Goal: Task Accomplishment & Management: Manage account settings

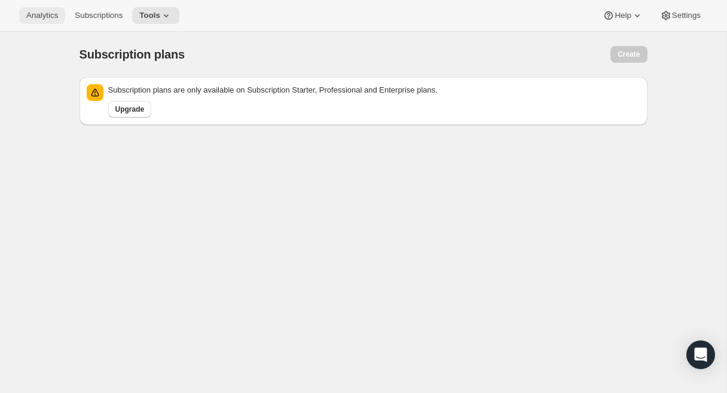
click at [47, 22] on button "Analytics" at bounding box center [42, 15] width 46 height 17
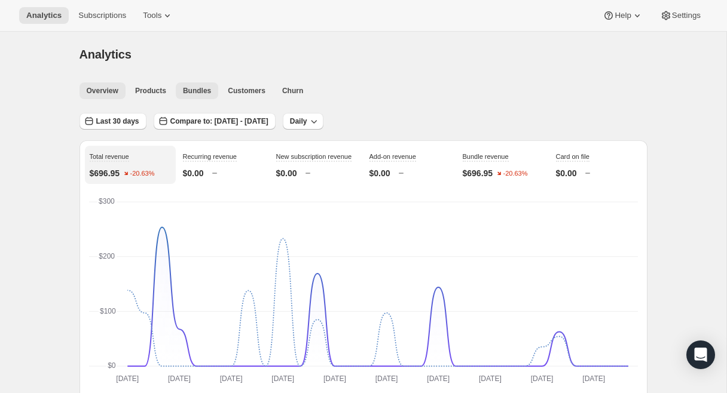
click at [203, 91] on span "Bundles" at bounding box center [197, 91] width 28 height 10
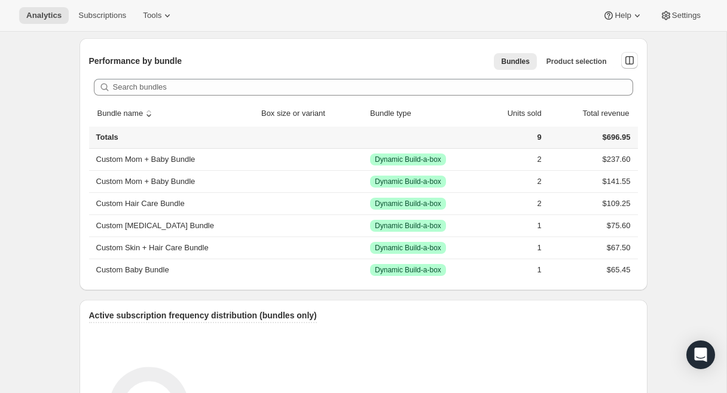
scroll to position [614, 0]
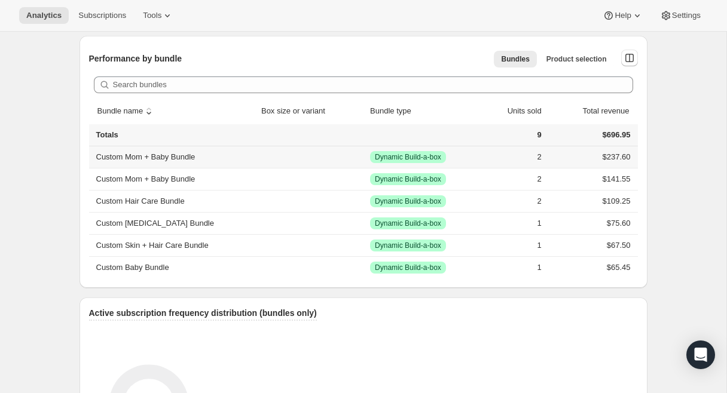
click at [157, 159] on th "Custom Mom + Baby Bundle" at bounding box center [173, 157] width 169 height 22
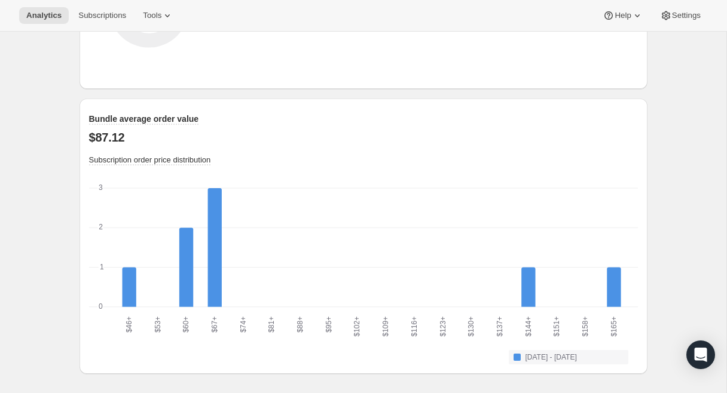
scroll to position [0, 0]
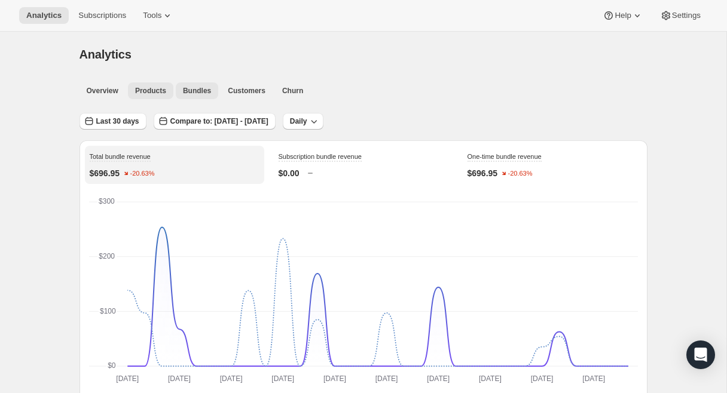
click at [152, 87] on span "Products" at bounding box center [150, 91] width 31 height 10
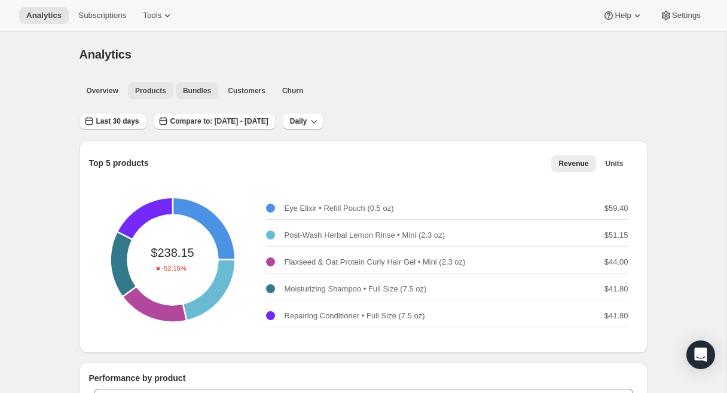
click at [202, 88] on span "Bundles" at bounding box center [197, 91] width 28 height 10
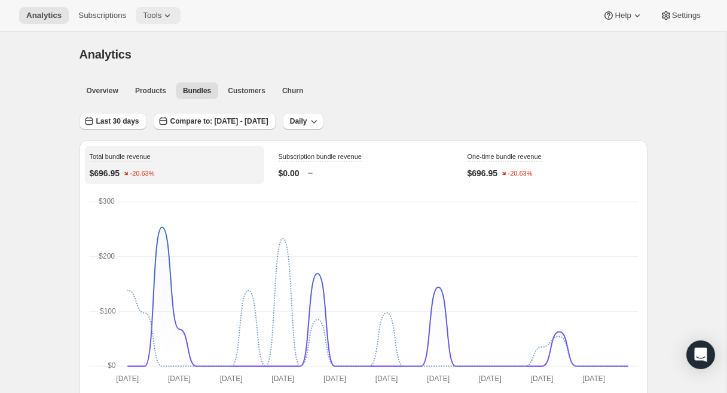
click at [166, 14] on icon at bounding box center [167, 16] width 12 height 12
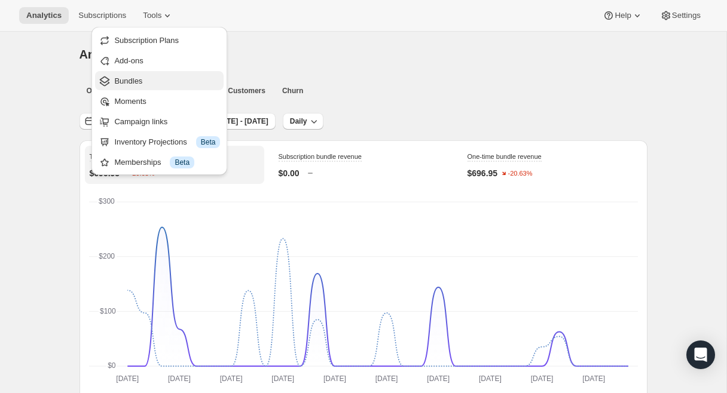
click at [130, 79] on span "Bundles" at bounding box center [128, 80] width 28 height 9
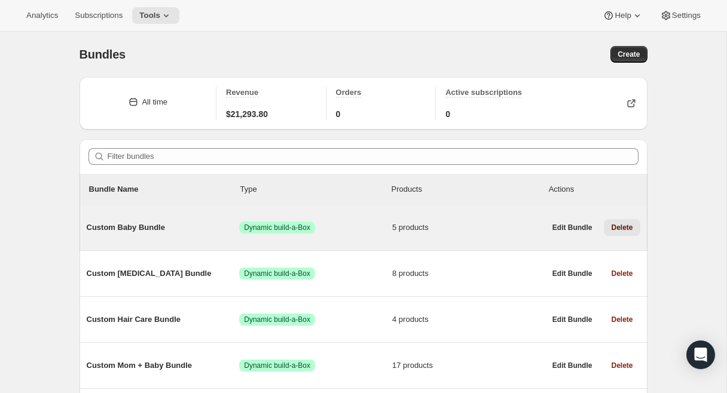
click at [614, 226] on span "Delete" at bounding box center [622, 228] width 22 height 10
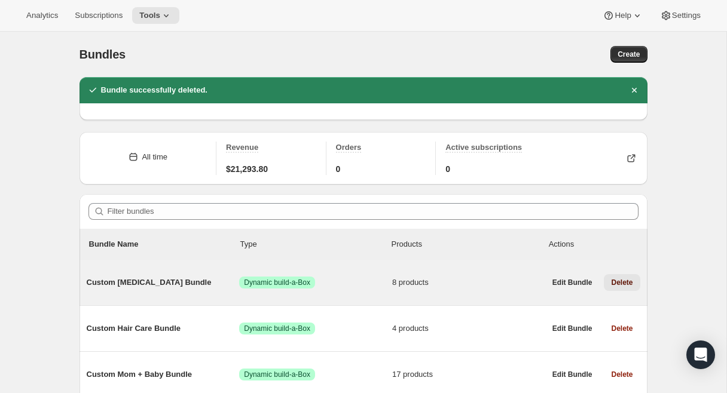
click at [623, 277] on button "Delete" at bounding box center [622, 282] width 36 height 17
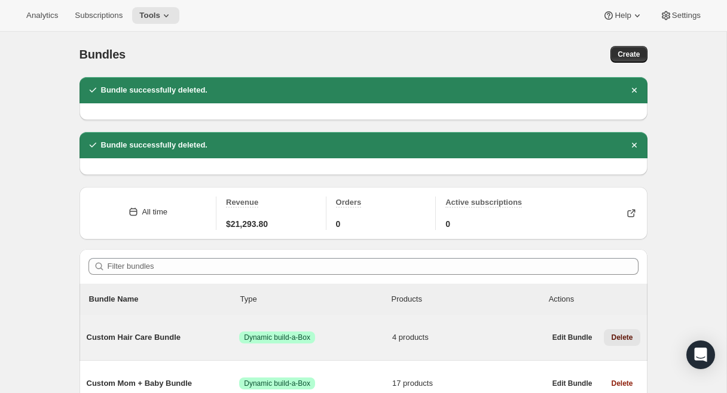
click at [617, 336] on span "Delete" at bounding box center [622, 338] width 22 height 10
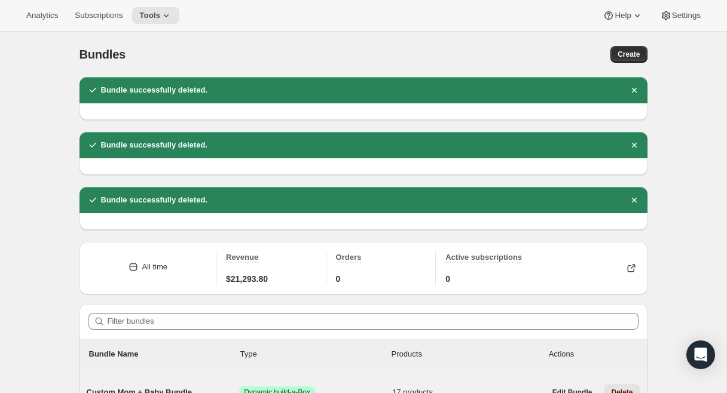
scroll to position [114, 0]
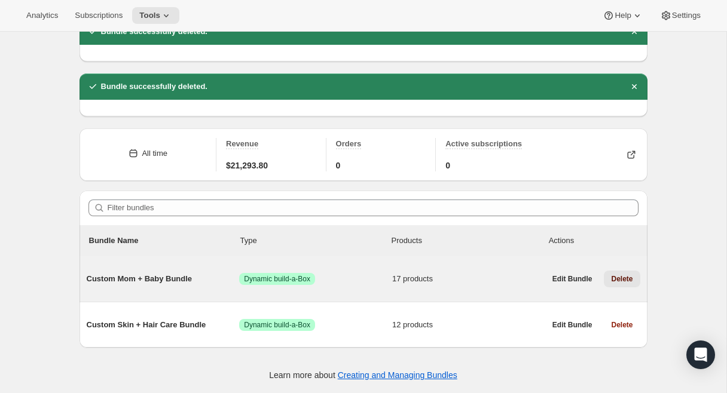
click at [618, 280] on span "Delete" at bounding box center [622, 279] width 22 height 10
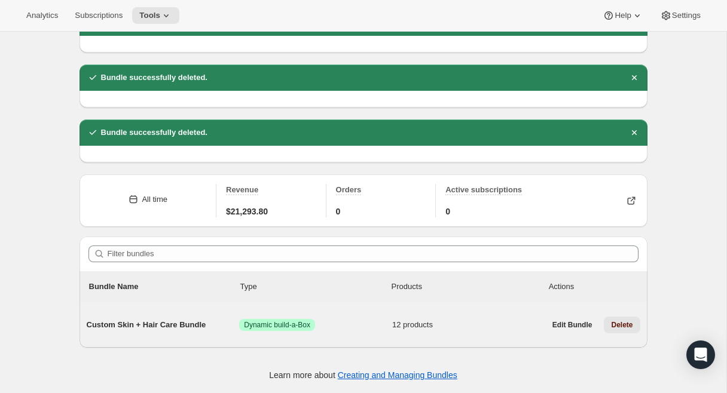
click at [628, 325] on span "Delete" at bounding box center [622, 325] width 22 height 10
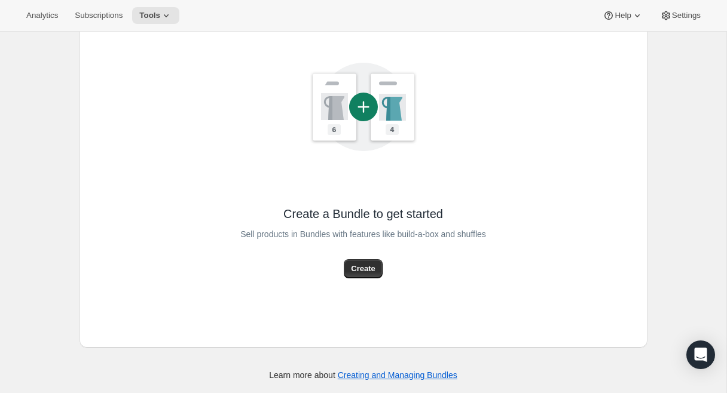
scroll to position [0, 0]
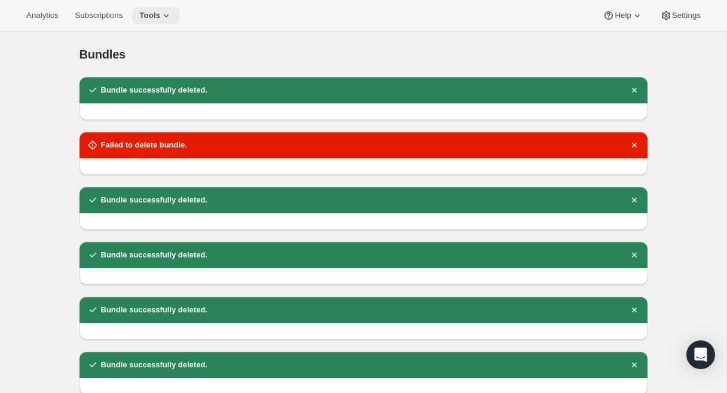
click at [172, 16] on icon at bounding box center [166, 16] width 12 height 12
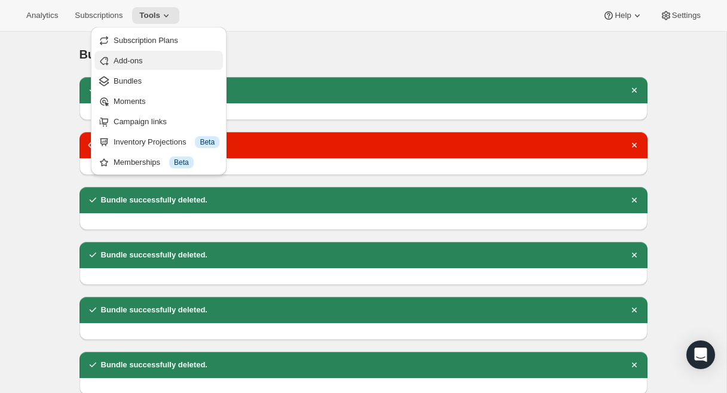
click at [152, 60] on span "Add-ons" at bounding box center [167, 61] width 106 height 12
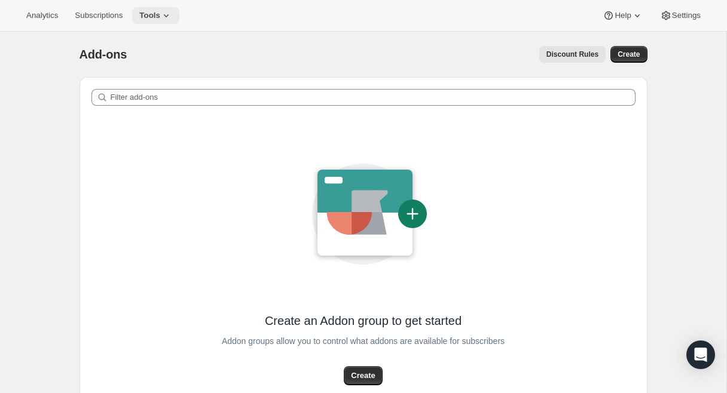
click at [160, 7] on button "Tools" at bounding box center [155, 15] width 47 height 17
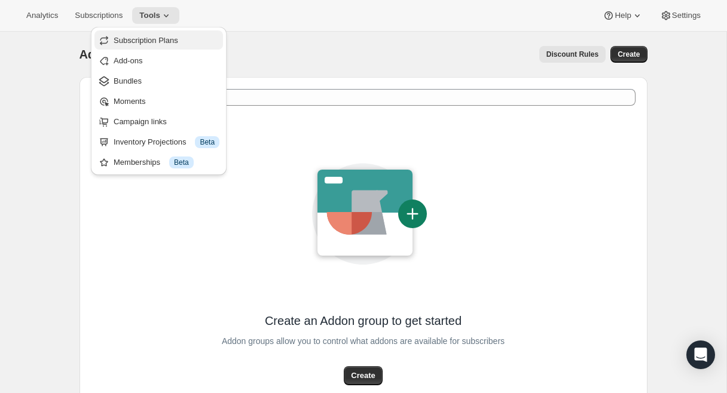
click at [154, 35] on span "Subscription Plans" at bounding box center [167, 41] width 106 height 12
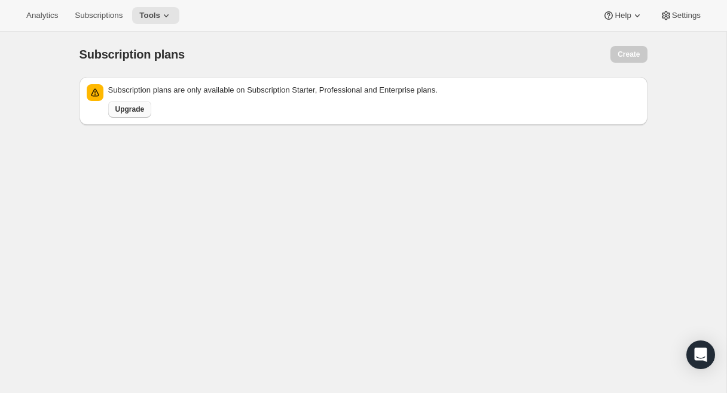
click at [132, 109] on span "Upgrade" at bounding box center [129, 110] width 29 height 10
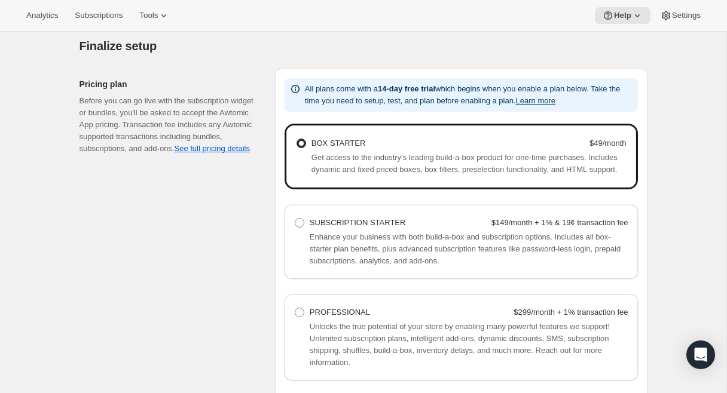
scroll to position [732, 0]
click at [363, 266] on StarterHelpText "Enhance your business with both build-a-box and subscription options. Includes …" at bounding box center [469, 248] width 319 height 36
click at [299, 227] on span at bounding box center [300, 222] width 10 height 10
click at [295, 218] on Starter "SUBSCRIPTION STARTER $149/month + 1% & 19¢ transaction fee" at bounding box center [295, 217] width 1 height 1
radio Starter "true"
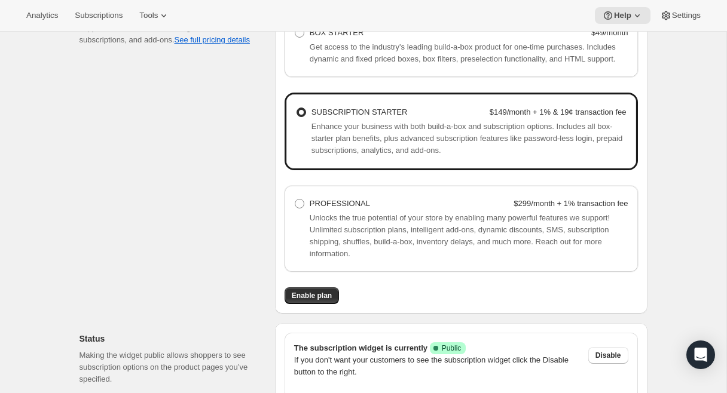
scroll to position [931, 0]
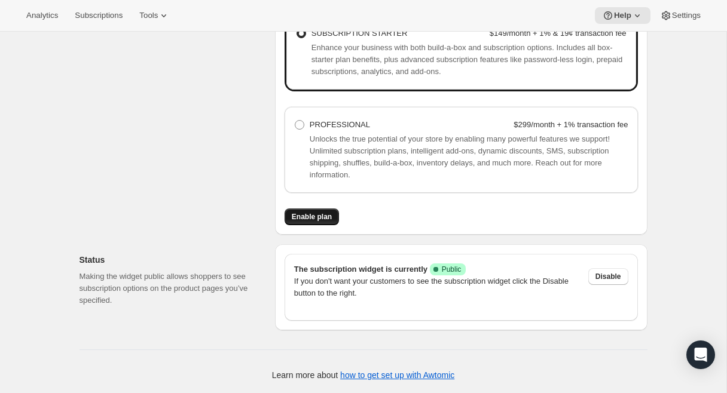
click at [313, 217] on span "Enable plan" at bounding box center [312, 217] width 40 height 10
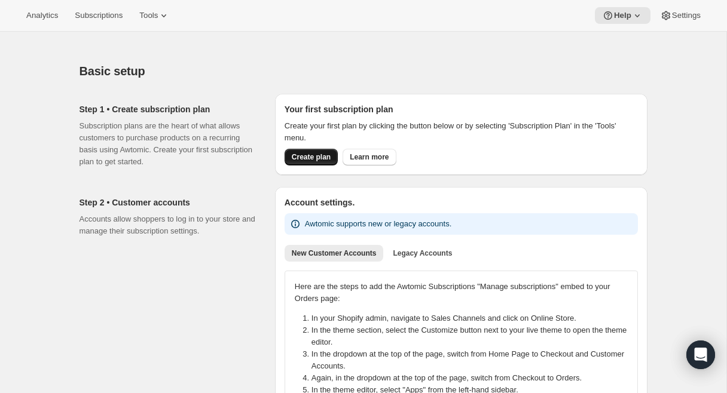
click at [320, 154] on span "Create plan" at bounding box center [311, 157] width 39 height 10
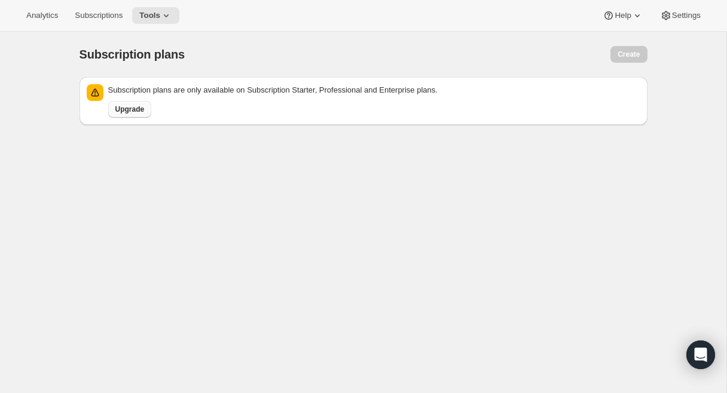
click at [125, 111] on span "Upgrade" at bounding box center [129, 110] width 29 height 10
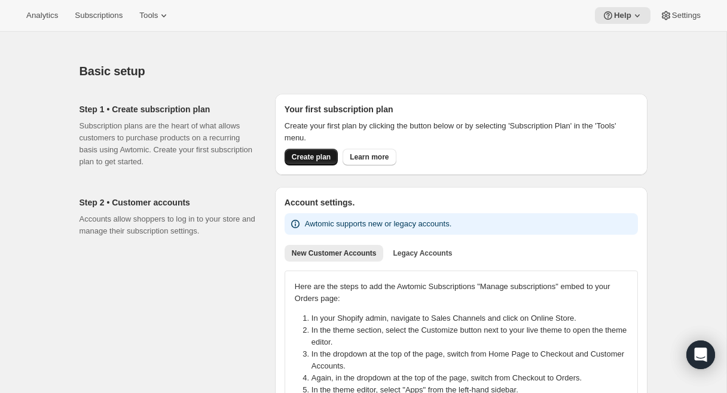
click at [317, 157] on span "Create plan" at bounding box center [311, 157] width 39 height 10
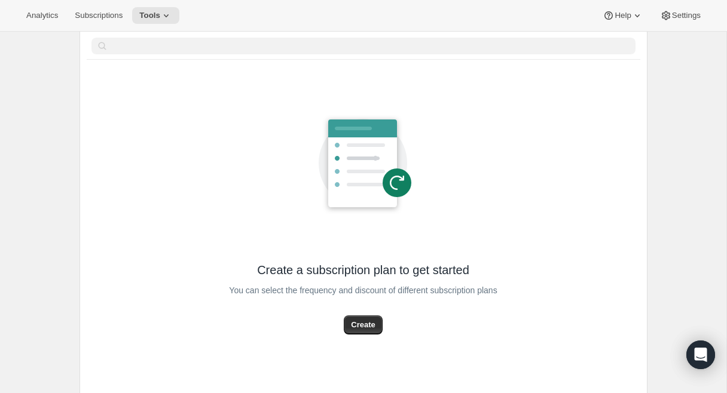
scroll to position [98, 0]
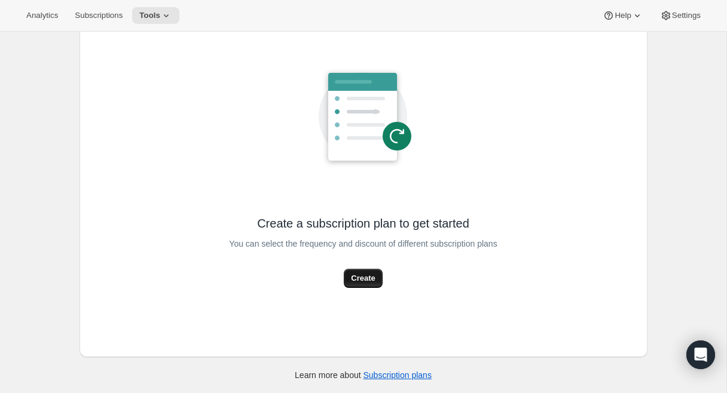
click at [370, 281] on span "Create" at bounding box center [363, 279] width 24 height 12
select select "WEEK"
select select "MONTH"
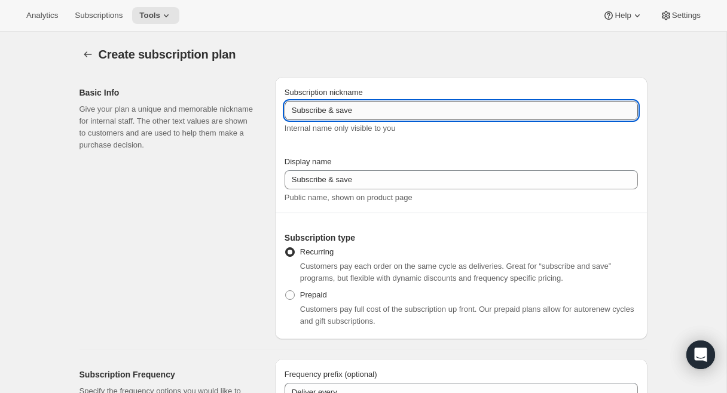
click at [385, 113] on input "Subscribe & save" at bounding box center [460, 110] width 353 height 19
type input "Subscribe + Save"
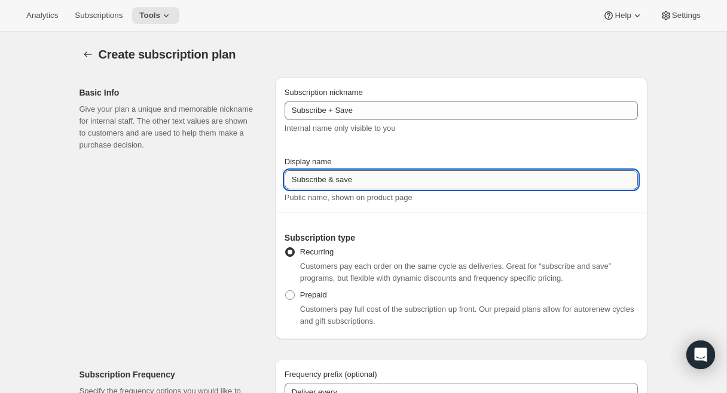
drag, startPoint x: 356, startPoint y: 182, endPoint x: 332, endPoint y: 182, distance: 23.9
click at [332, 182] on input "Subscribe & save" at bounding box center [460, 179] width 353 height 19
type input "Subscribe + Save"
click at [205, 258] on div "Basic Info Give your plan a unique and memorable nickname for internal staff. T…" at bounding box center [172, 208] width 186 height 262
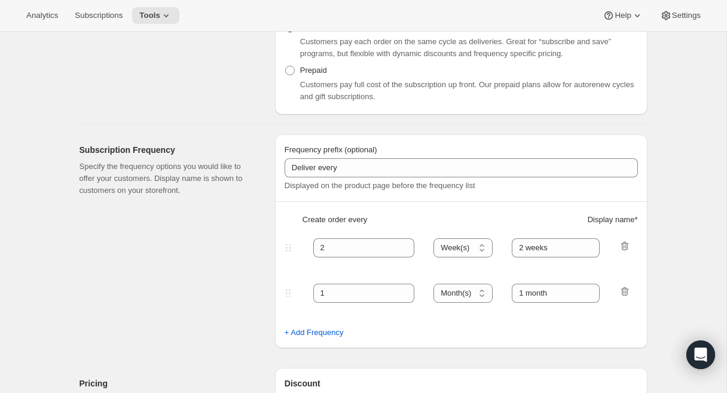
scroll to position [227, 0]
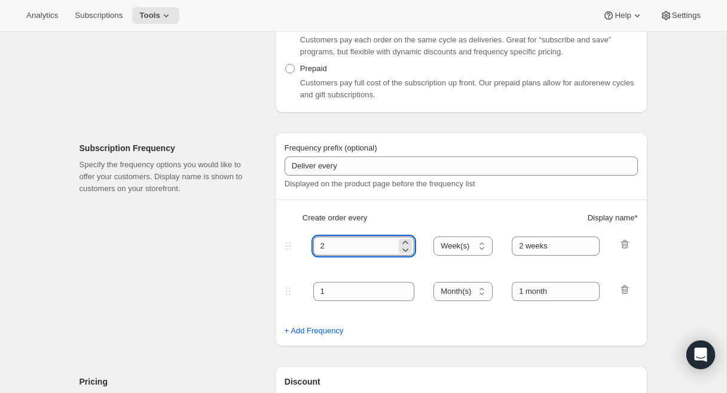
click at [385, 251] on input "2" at bounding box center [355, 246] width 84 height 19
type input "30"
click at [466, 247] on select "Day(s) Week(s) Month(s) Year(s)" at bounding box center [462, 246] width 59 height 19
select select "DAY"
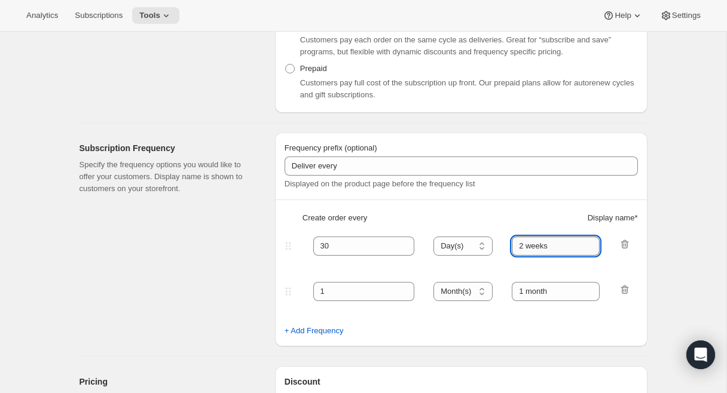
click at [522, 246] on input "2 weeks" at bounding box center [556, 246] width 88 height 19
drag, startPoint x: 555, startPoint y: 246, endPoint x: 495, endPoint y: 246, distance: 60.4
click at [495, 246] on div "30 Day(s) Week(s) Month(s) Year(s) Day(s) 2 weeks" at bounding box center [456, 246] width 348 height 19
type input "30 Days"
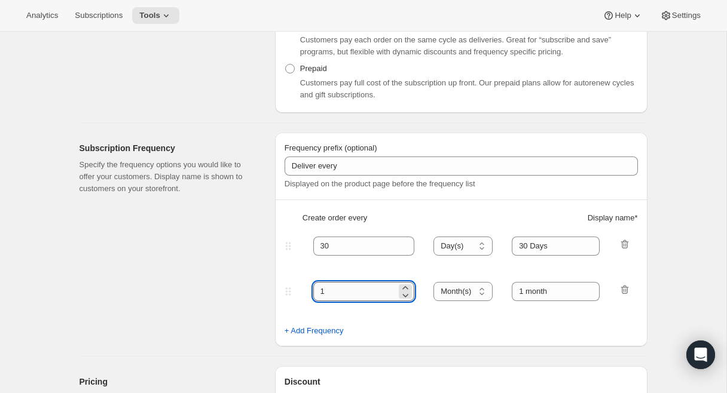
click at [365, 294] on input "1" at bounding box center [355, 291] width 84 height 19
click at [332, 246] on input "30" at bounding box center [355, 246] width 84 height 19
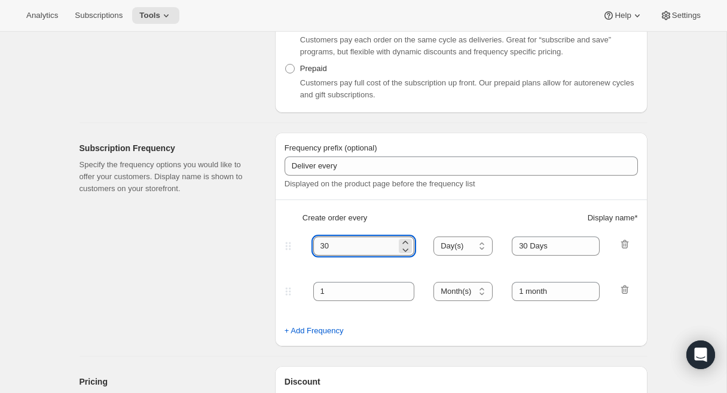
click at [332, 246] on input "30" at bounding box center [355, 246] width 84 height 19
type input "1"
click at [462, 247] on select "Day(s) Week(s) Month(s) Year(s)" at bounding box center [462, 246] width 59 height 19
select select "MONTH"
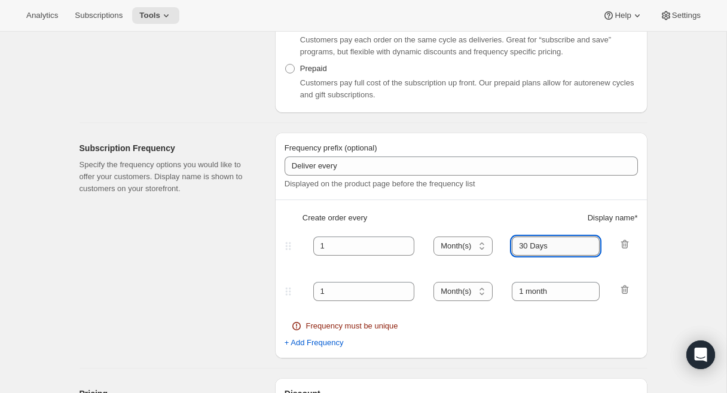
click at [525, 247] on input "30 Days" at bounding box center [556, 246] width 88 height 19
type input "1 Month"
click at [343, 299] on input "1" at bounding box center [355, 291] width 84 height 19
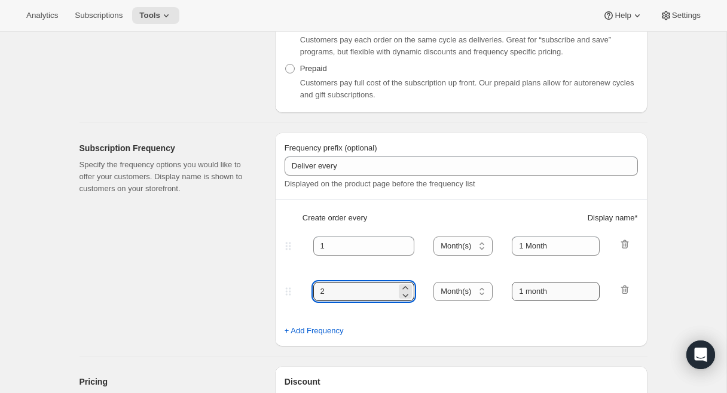
type input "2"
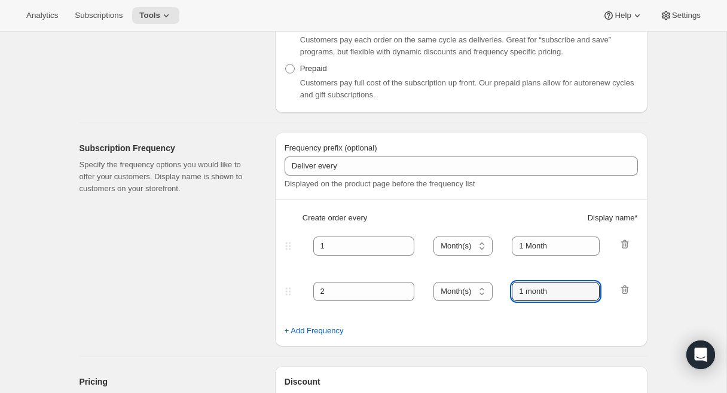
drag, startPoint x: 553, startPoint y: 296, endPoint x: 499, endPoint y: 292, distance: 54.5
click at [499, 292] on div "2 Day(s) Week(s) Month(s) Year(s) Month(s) 1 month" at bounding box center [456, 291] width 348 height 19
type input "2 Months"
click at [297, 333] on span "+ Add Frequency" at bounding box center [313, 331] width 59 height 12
select select "MONTH"
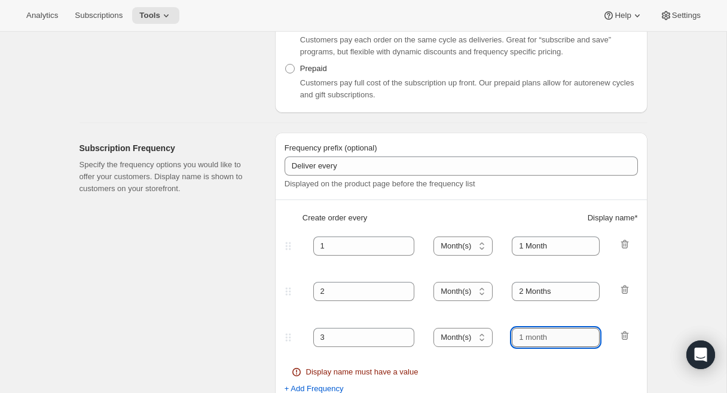
click at [535, 341] on input "text" at bounding box center [556, 337] width 88 height 19
click at [522, 339] on input "text" at bounding box center [556, 337] width 88 height 19
click at [524, 339] on input "text" at bounding box center [556, 337] width 88 height 19
type input "3 Months"
click at [207, 296] on div "Subscription Frequency Specify the frequency options you would like to offer yo…" at bounding box center [172, 263] width 186 height 260
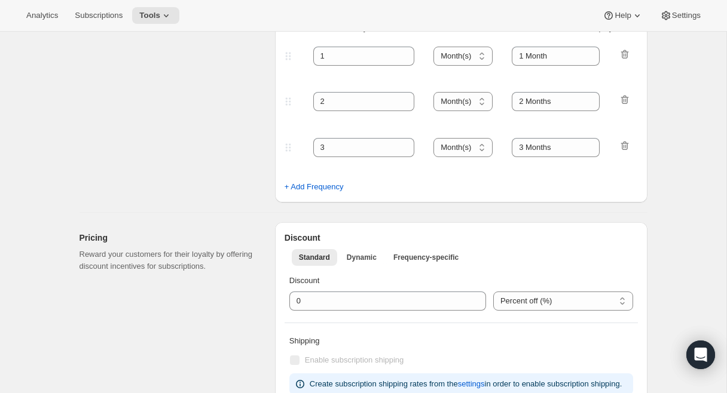
scroll to position [452, 0]
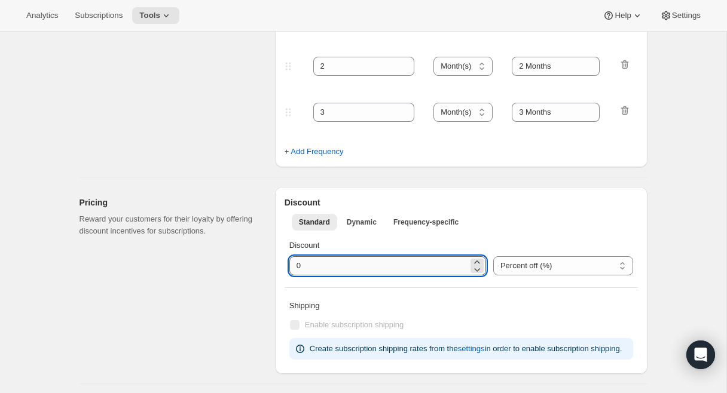
click at [333, 264] on input "integer" at bounding box center [378, 265] width 179 height 19
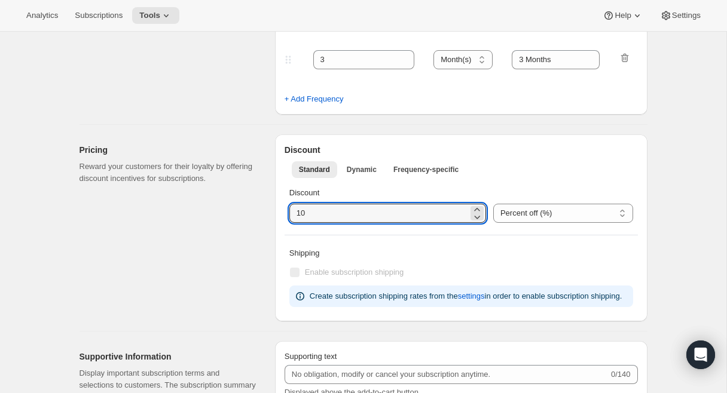
scroll to position [510, 0]
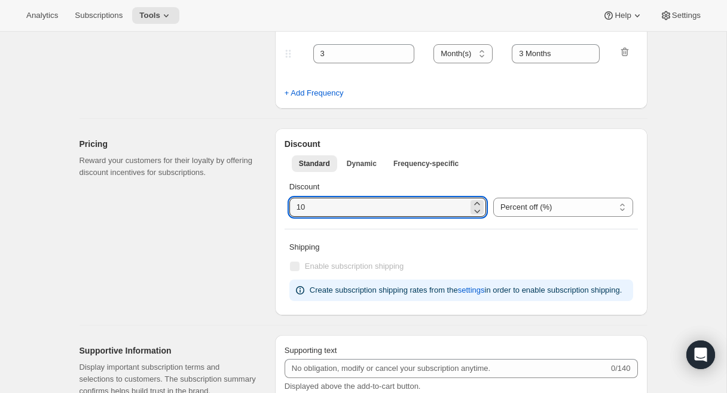
type input "10"
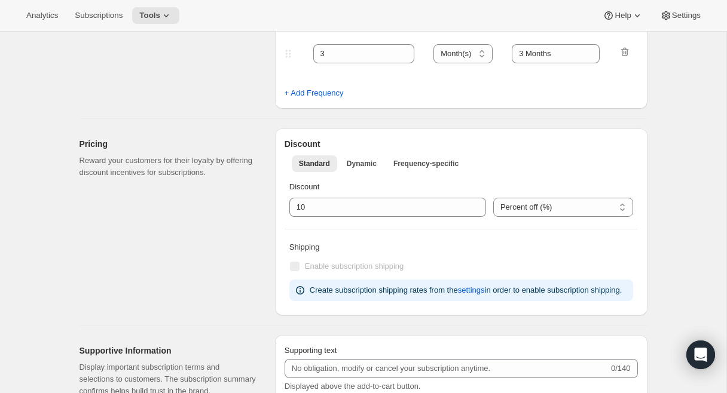
click at [249, 241] on div "Pricing Reward your customers for their loyalty by offering discount incentives…" at bounding box center [172, 221] width 186 height 187
click at [365, 163] on span "Dynamic" at bounding box center [362, 164] width 30 height 10
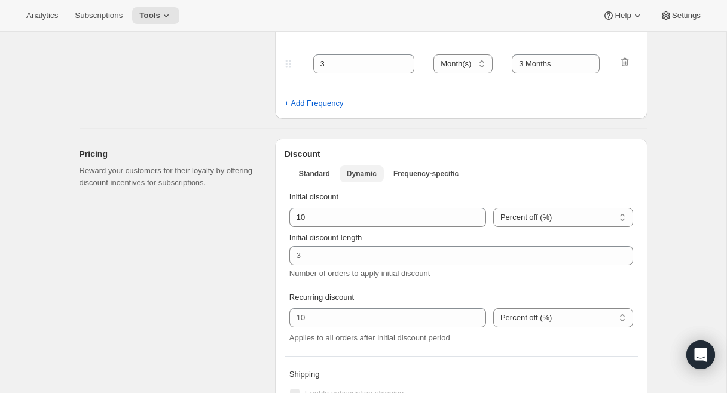
scroll to position [502, 0]
click at [434, 168] on span "Frequency-specific" at bounding box center [425, 172] width 65 height 10
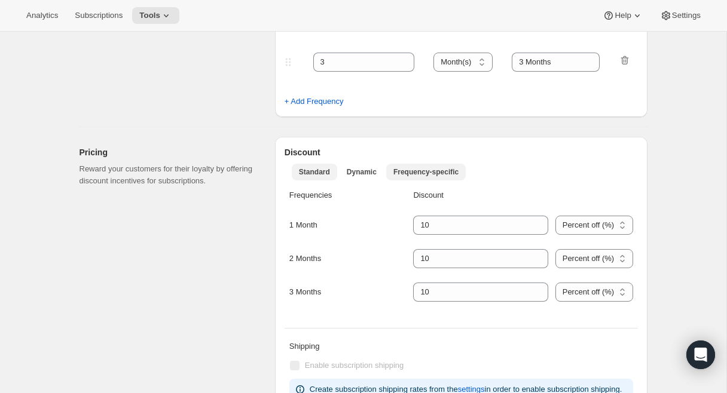
click at [318, 173] on span "Standard" at bounding box center [314, 172] width 31 height 10
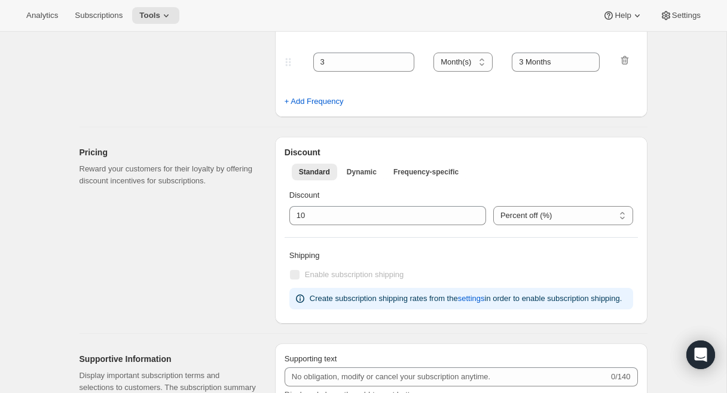
click at [228, 311] on div "Pricing Reward your customers for their loyalty by offering discount incentives…" at bounding box center [172, 230] width 186 height 187
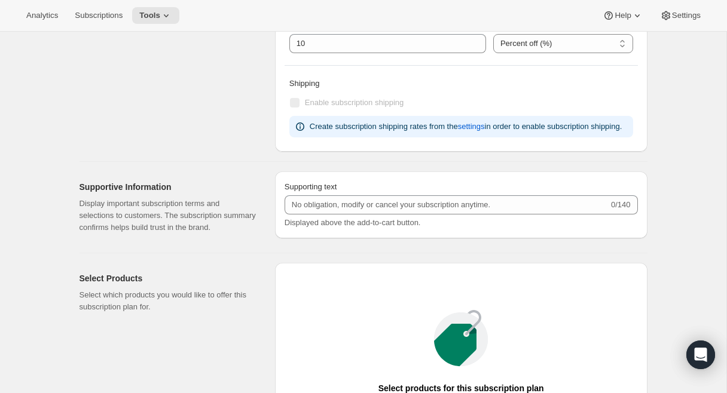
scroll to position [680, 0]
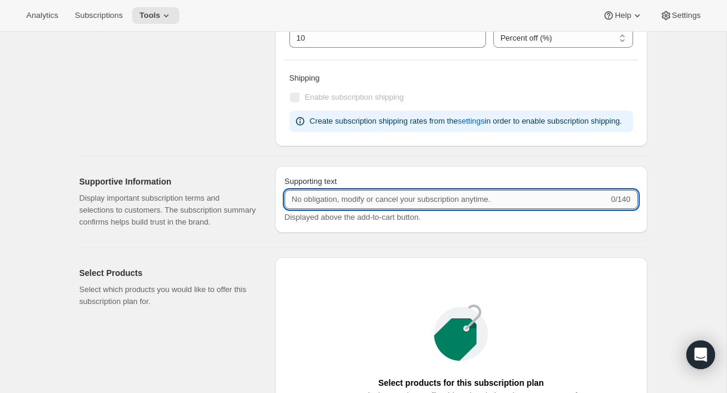
click at [355, 209] on input "Supporting text" at bounding box center [446, 199] width 324 height 19
type input "No obligation, cancel or modify your subscription anytime."
click at [237, 280] on div "Select Products Select which products you would like to offer this subscription…" at bounding box center [358, 382] width 577 height 268
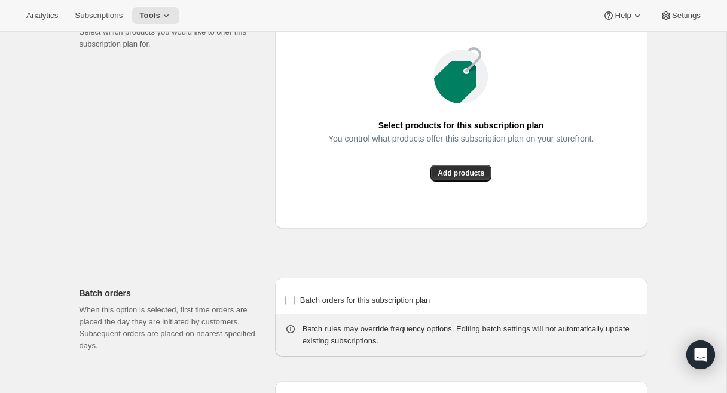
scroll to position [942, 0]
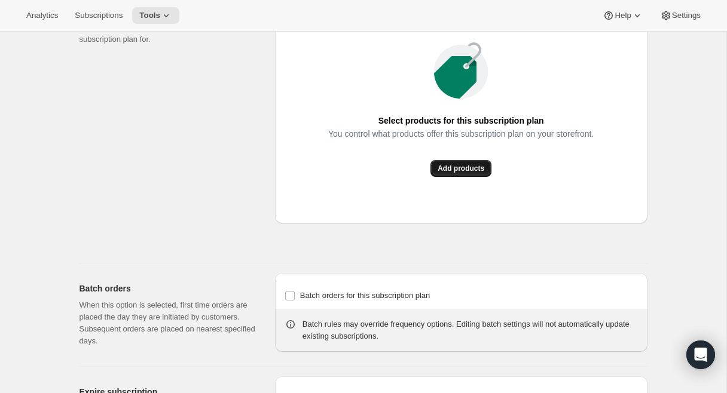
click at [467, 173] on span "Add products" at bounding box center [460, 169] width 47 height 10
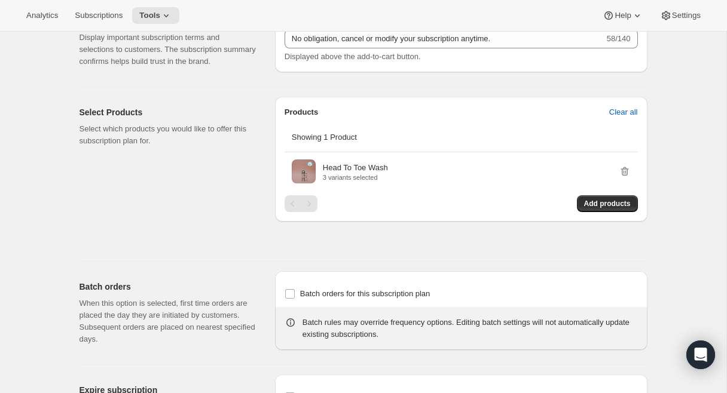
scroll to position [834, 0]
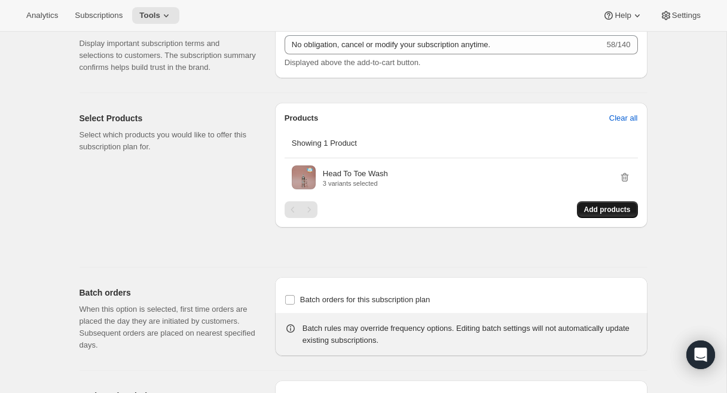
click at [586, 215] on span "Add products" at bounding box center [607, 210] width 47 height 10
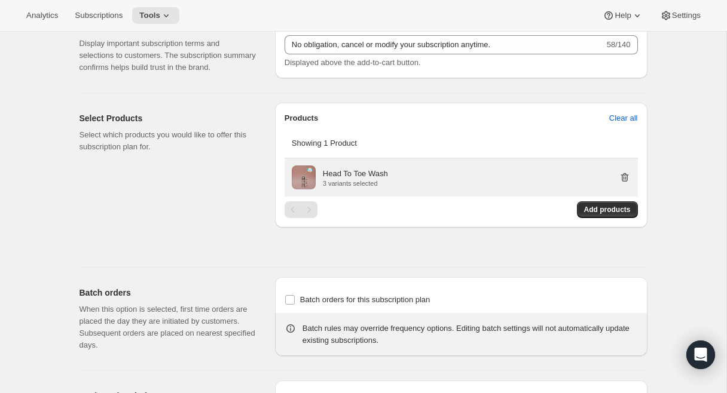
click at [622, 183] on icon "button" at bounding box center [625, 178] width 12 height 12
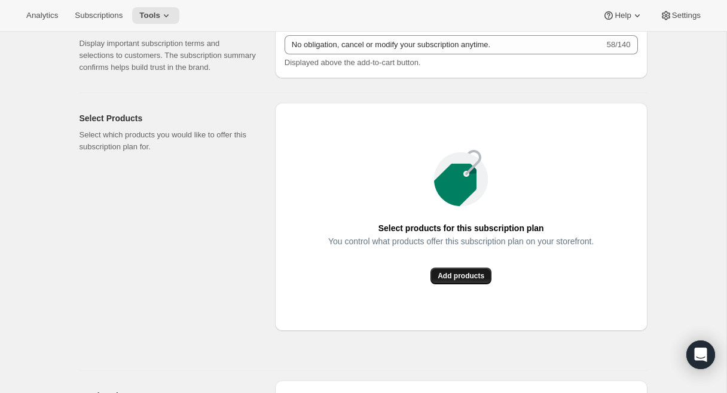
click at [455, 281] on span "Add products" at bounding box center [460, 276] width 47 height 10
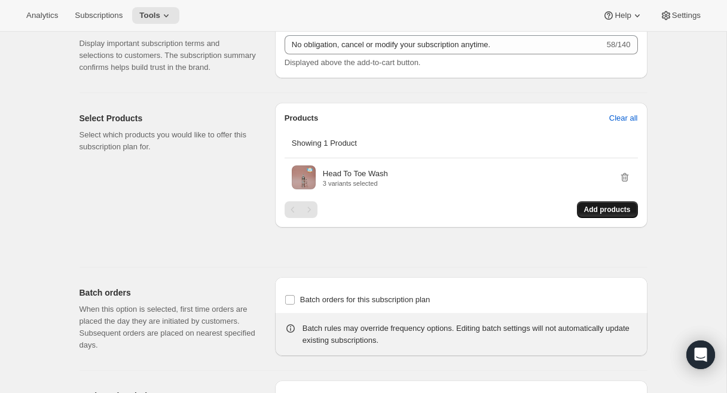
click at [605, 215] on span "Add products" at bounding box center [607, 210] width 47 height 10
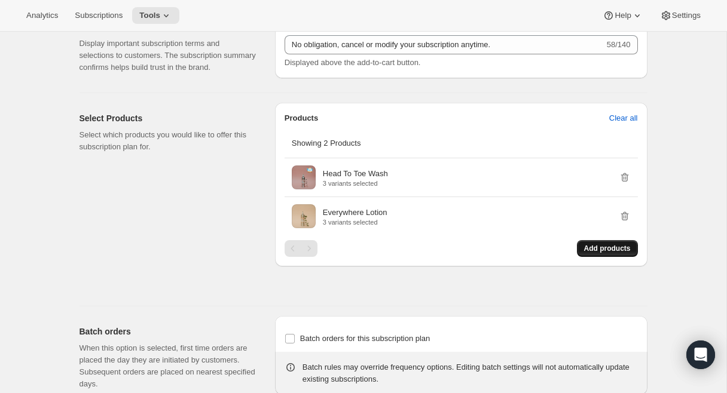
click at [599, 253] on span "Add products" at bounding box center [607, 249] width 47 height 10
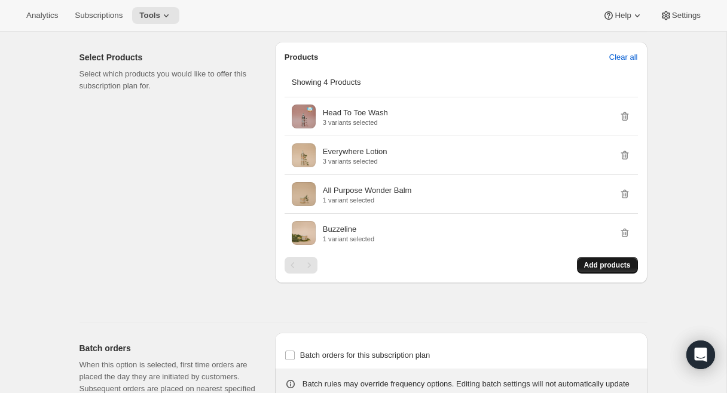
scroll to position [892, 0]
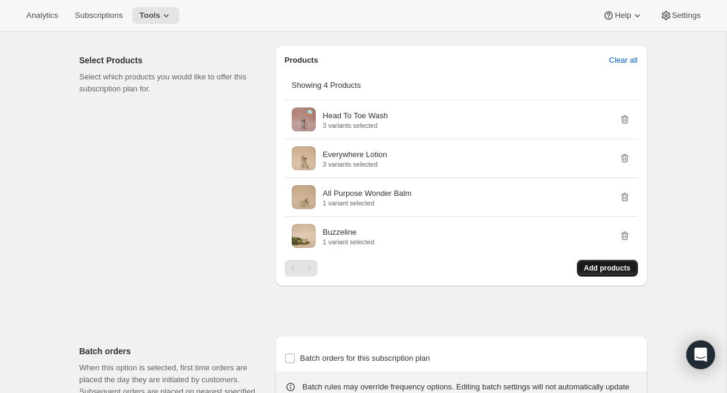
click at [600, 273] on span "Add products" at bounding box center [607, 269] width 47 height 10
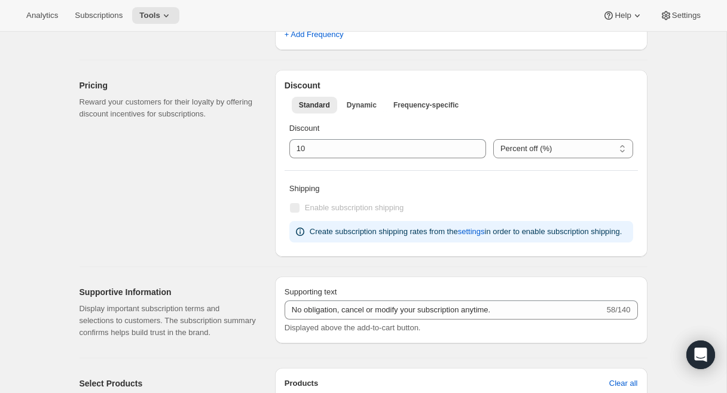
scroll to position [0, 0]
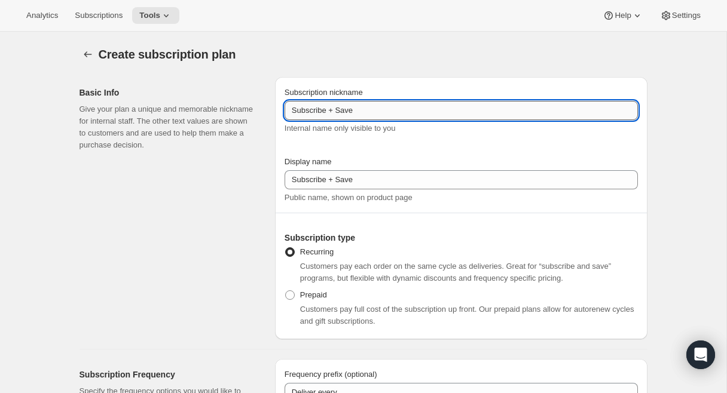
click at [305, 110] on input "Subscribe + Save" at bounding box center [460, 110] width 353 height 19
type input "Auto-Refill + Save"
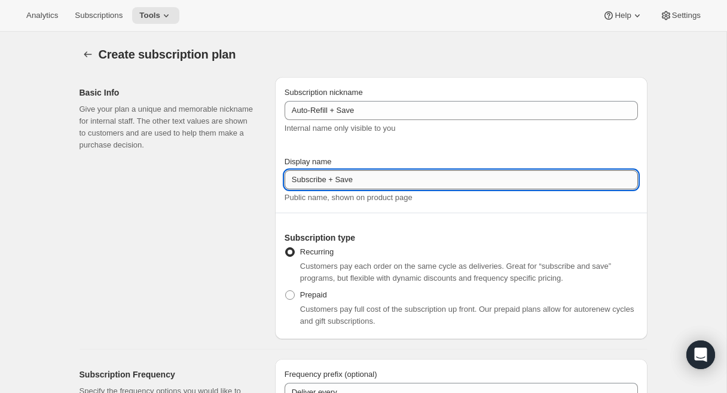
click at [308, 181] on input "Subscribe + Save" at bounding box center [460, 179] width 353 height 19
type input "Auto-Refill + Save"
click at [228, 282] on div "Basic Info Give your plan a unique and memorable nickname for internal staff. T…" at bounding box center [172, 208] width 186 height 262
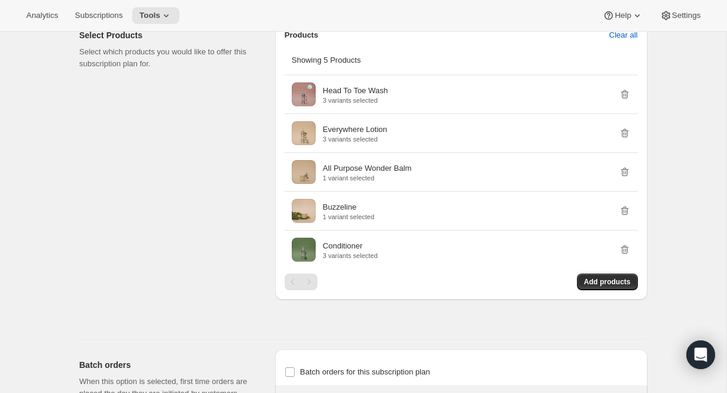
scroll to position [911, 0]
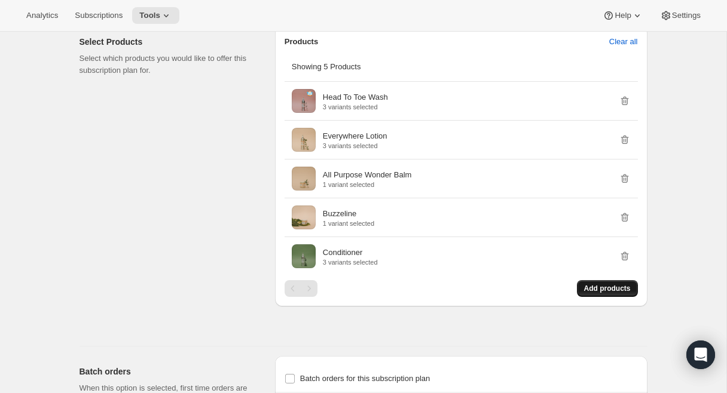
click at [602, 293] on span "Add products" at bounding box center [607, 289] width 47 height 10
click at [606, 293] on span "Add products" at bounding box center [607, 289] width 47 height 10
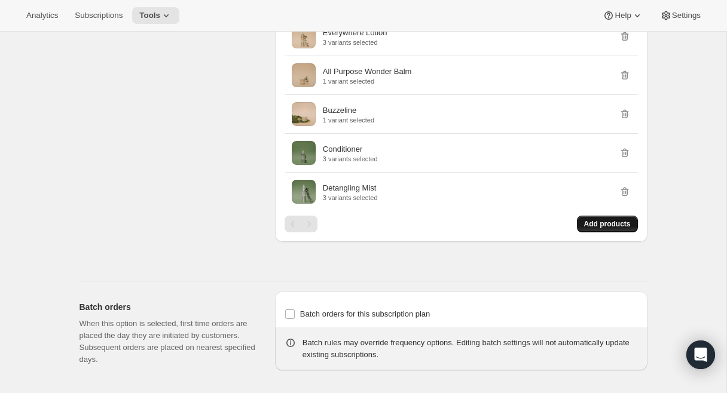
scroll to position [1015, 0]
click at [590, 228] on span "Add products" at bounding box center [607, 223] width 47 height 10
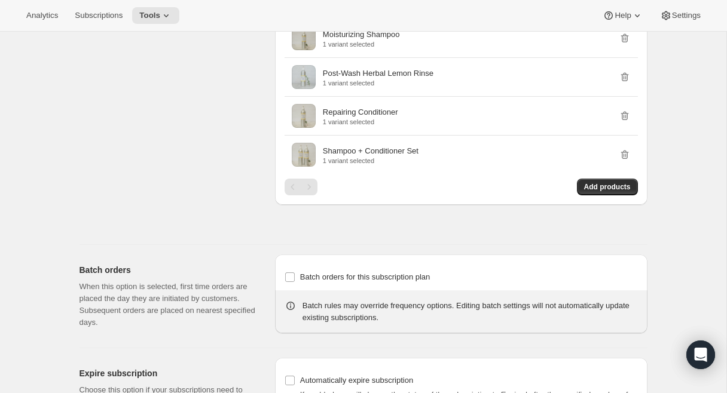
scroll to position [1211, 0]
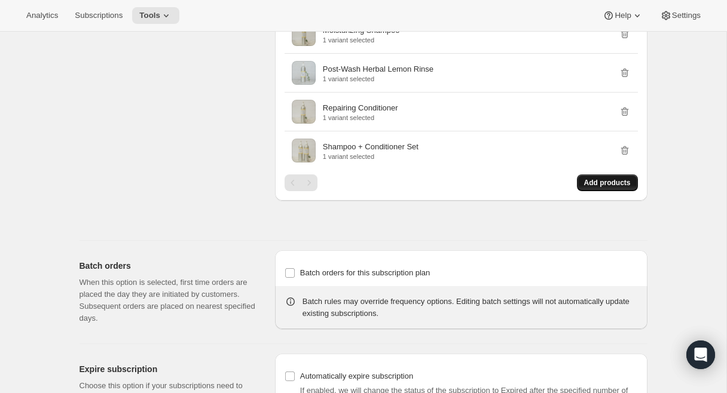
click at [584, 188] on span "Add products" at bounding box center [607, 183] width 47 height 10
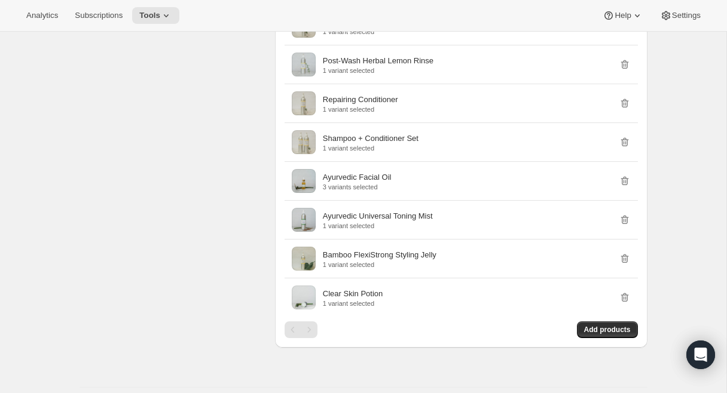
scroll to position [1223, 0]
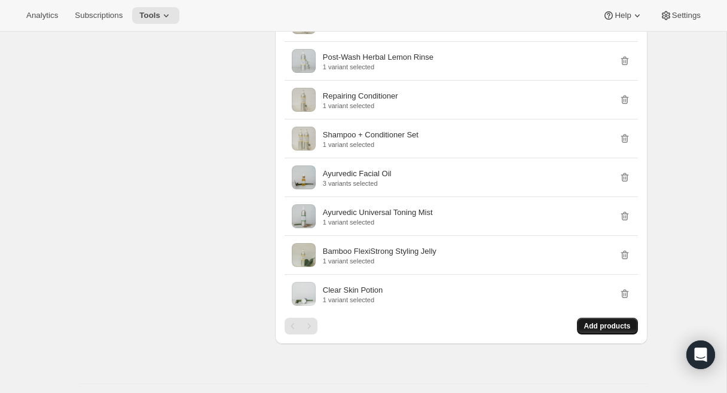
click at [605, 331] on span "Add products" at bounding box center [607, 327] width 47 height 10
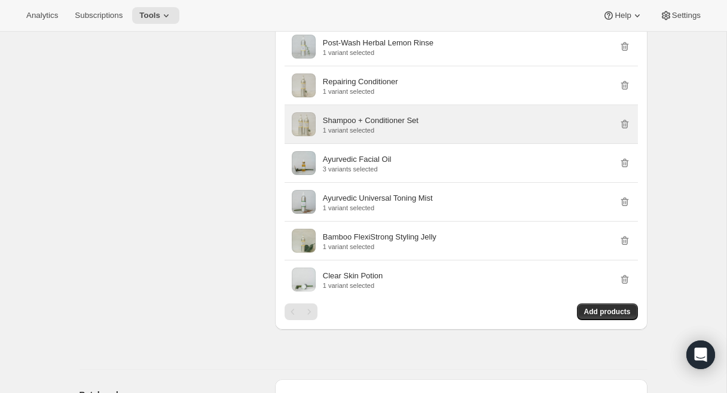
scroll to position [1254, 0]
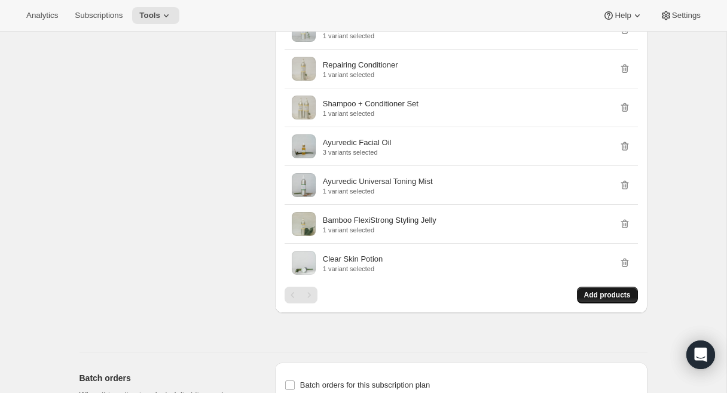
click at [620, 300] on span "Add products" at bounding box center [607, 295] width 47 height 10
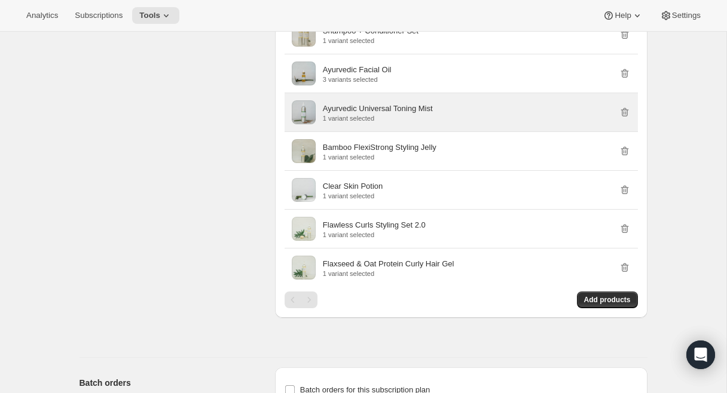
scroll to position [1329, 0]
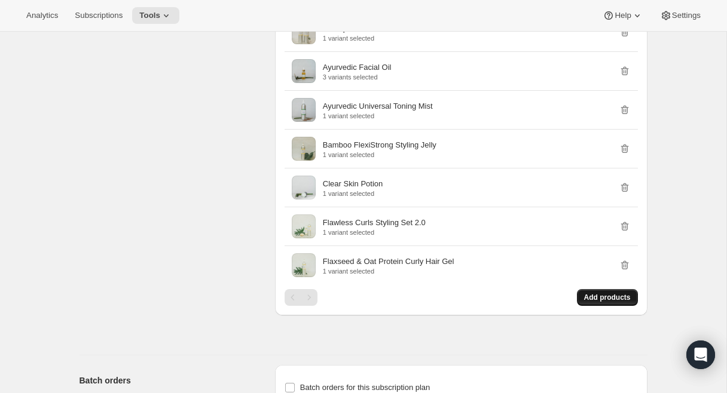
click at [602, 302] on span "Add products" at bounding box center [607, 298] width 47 height 10
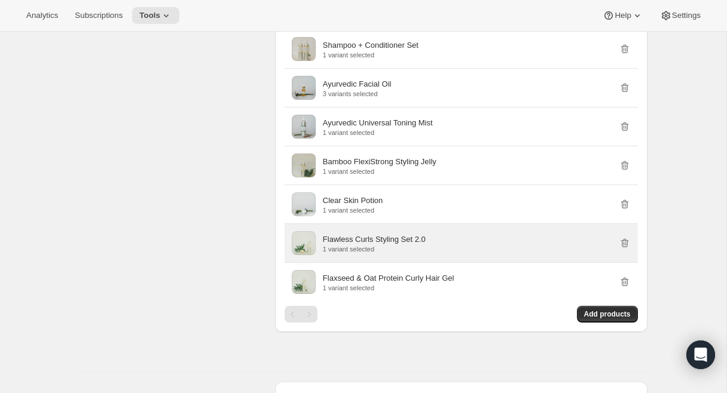
scroll to position [1311, 0]
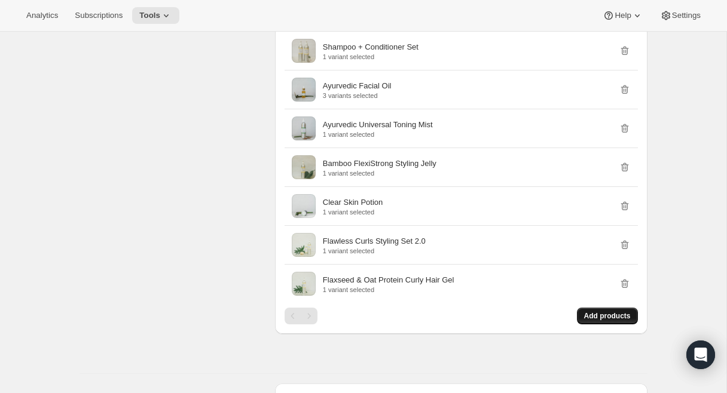
click at [603, 321] on span "Add products" at bounding box center [607, 316] width 47 height 10
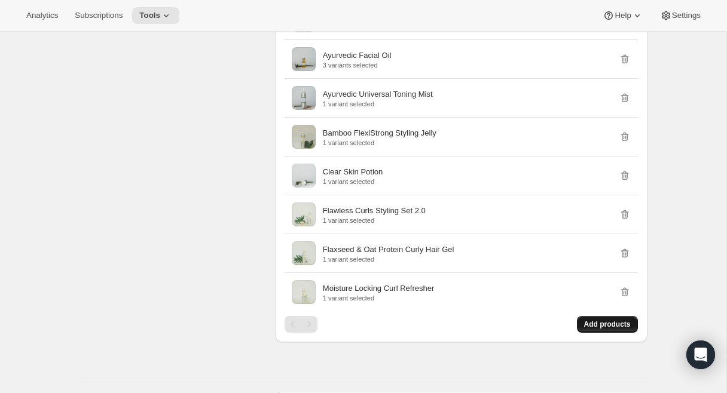
scroll to position [1346, 0]
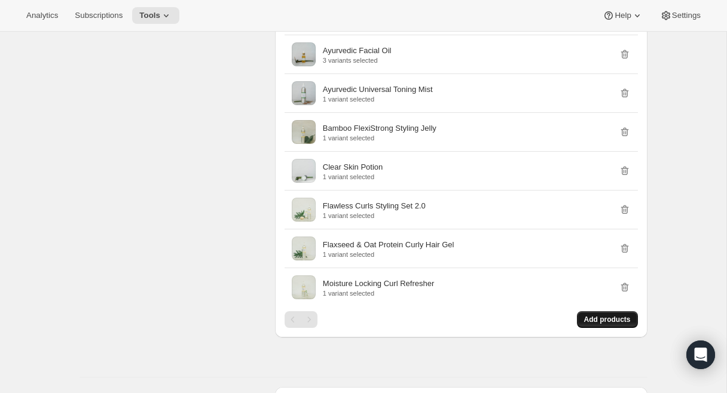
click at [613, 325] on span "Add products" at bounding box center [607, 320] width 47 height 10
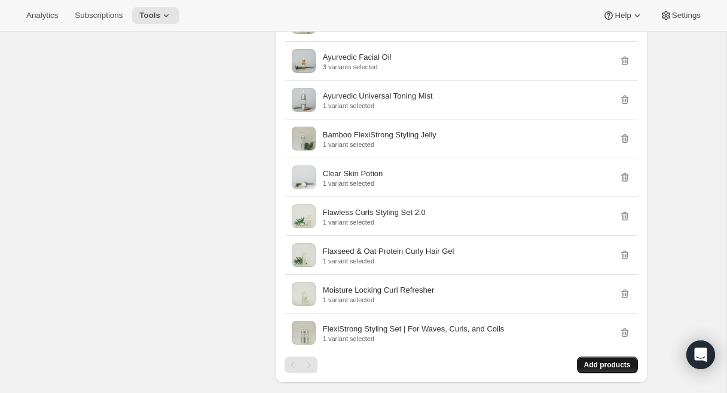
scroll to position [1350, 0]
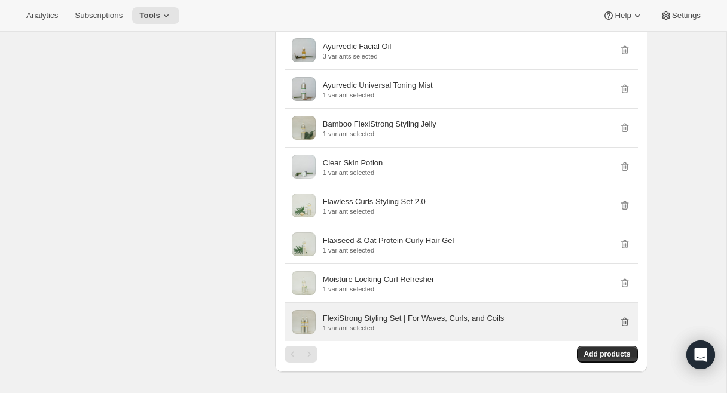
click at [622, 327] on icon "button" at bounding box center [624, 322] width 8 height 9
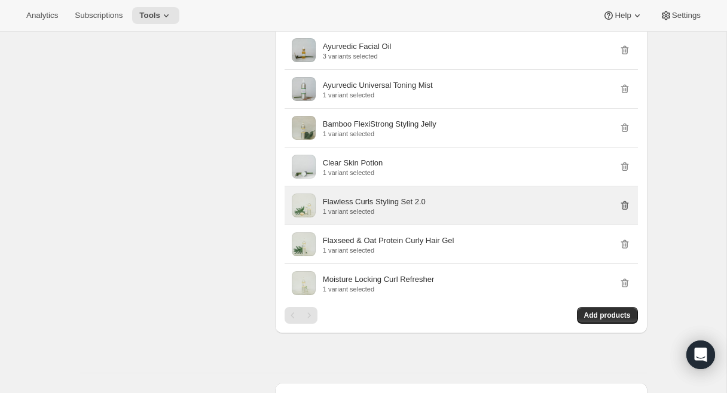
click at [623, 212] on icon "button" at bounding box center [625, 206] width 12 height 12
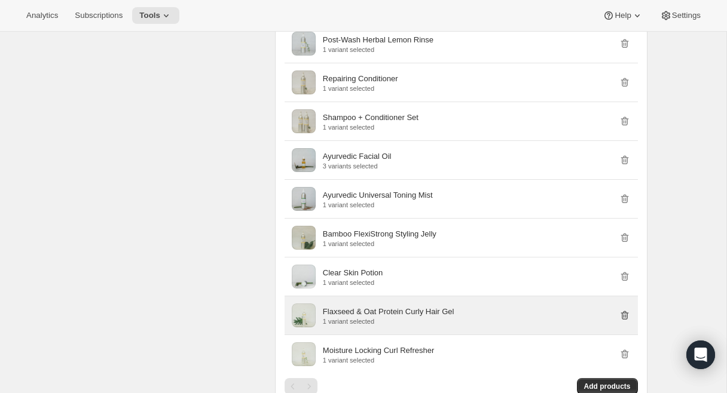
scroll to position [1237, 0]
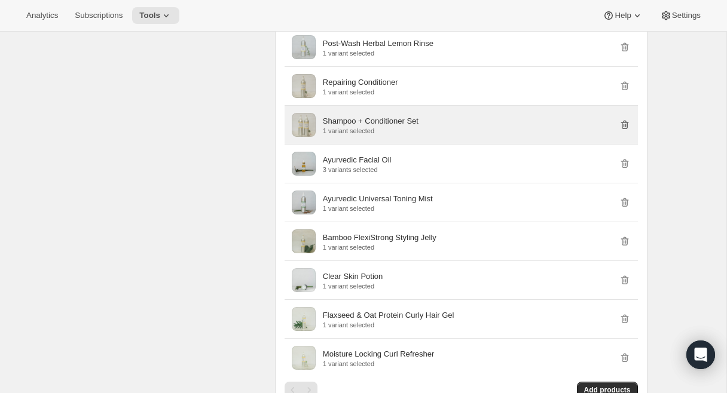
click at [626, 130] on icon "button" at bounding box center [624, 125] width 8 height 9
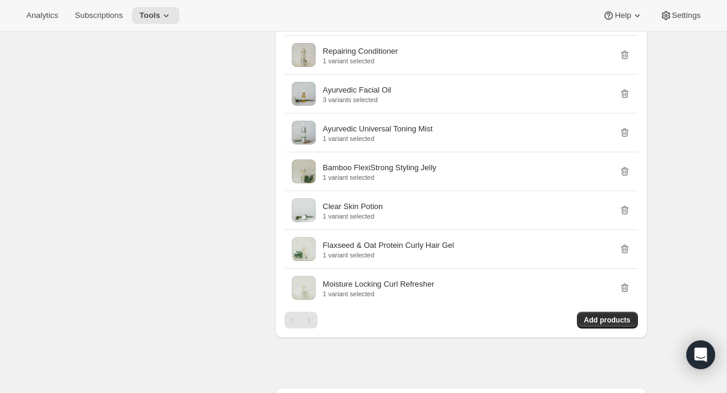
scroll to position [1282, 0]
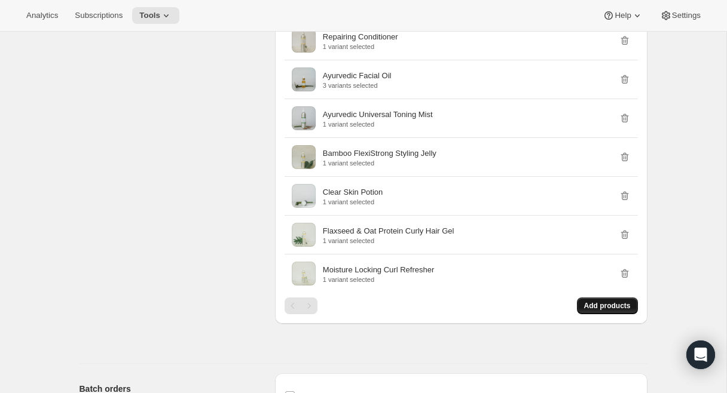
click at [593, 311] on span "Add products" at bounding box center [607, 306] width 47 height 10
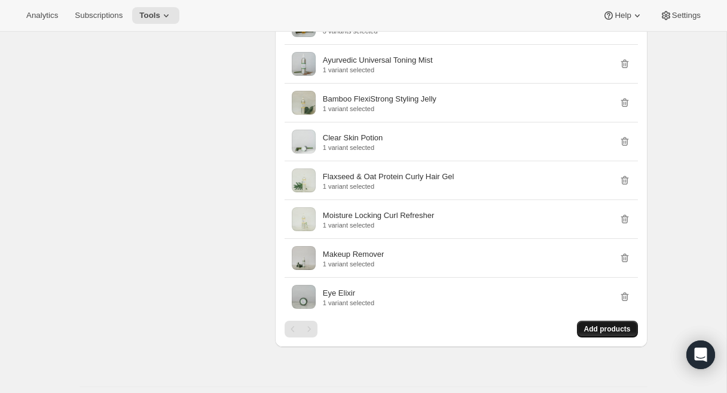
scroll to position [1337, 0]
click at [614, 333] on span "Add products" at bounding box center [607, 329] width 47 height 10
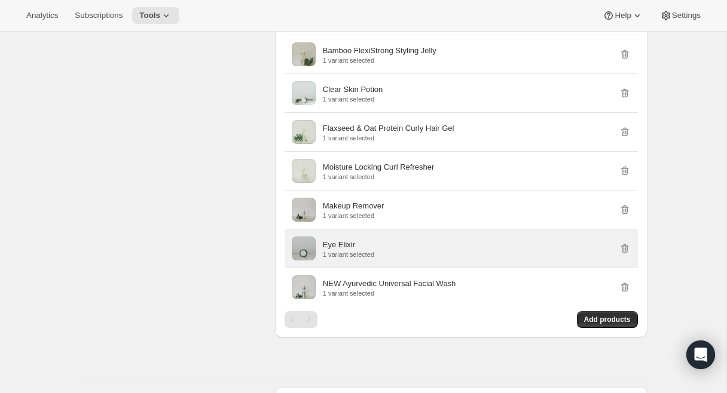
scroll to position [1387, 0]
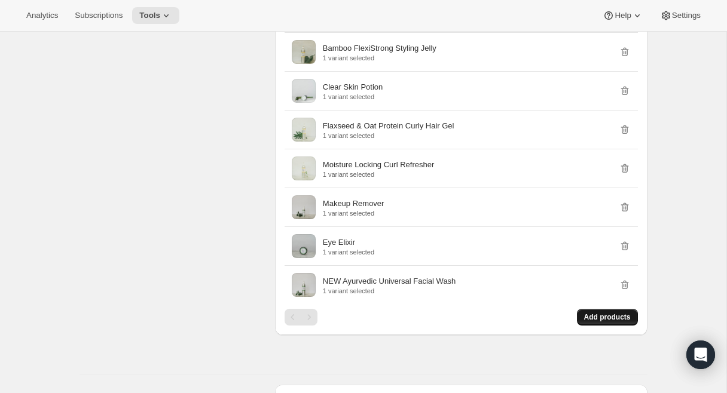
click at [611, 322] on span "Add products" at bounding box center [607, 318] width 47 height 10
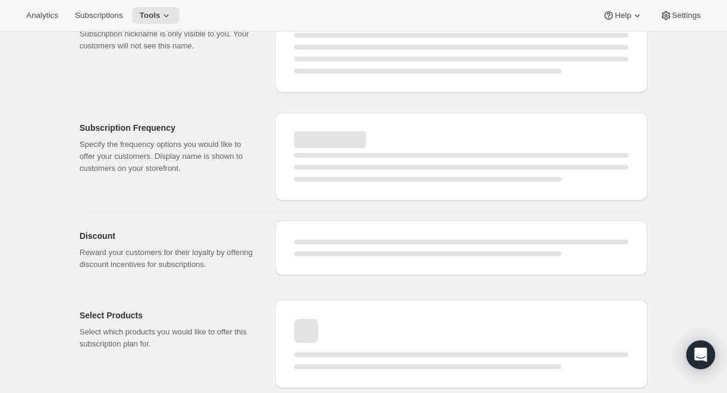
scroll to position [816, 0]
select select "WEEK"
select select "MONTH"
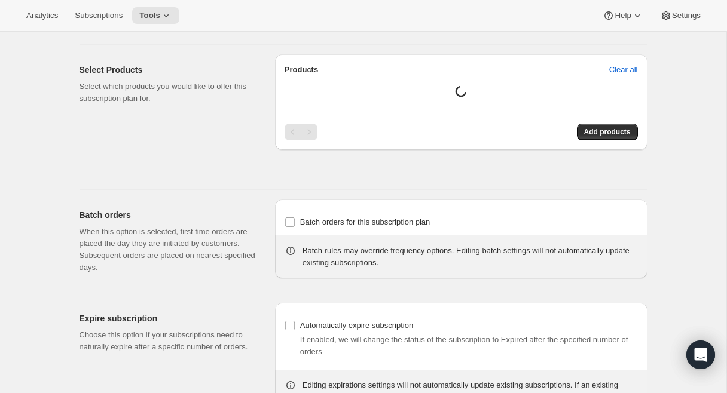
type input "Auto-Refill + Save"
type input "1"
select select "MONTH"
type input "1 Month"
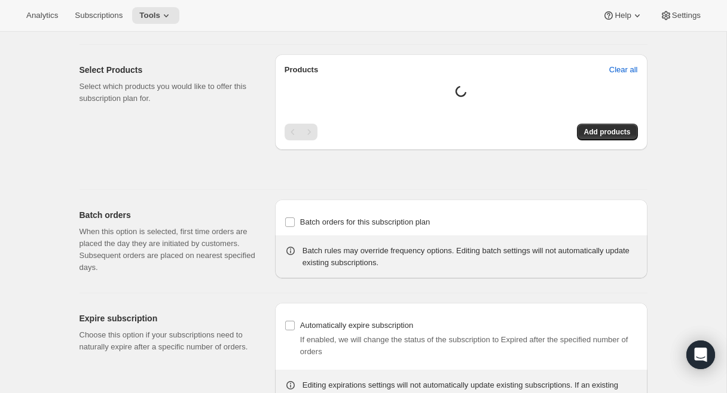
type input "2"
type input "2 Months"
type input "10"
type input "No obligation, cancel or modify your subscription anytime."
select select "MONTH"
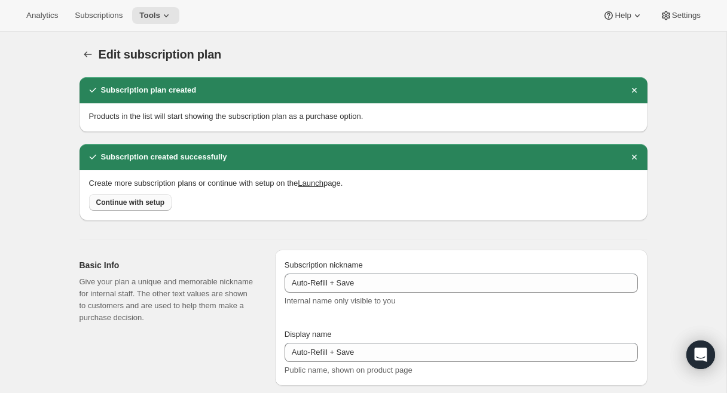
click at [149, 204] on span "Continue with setup" at bounding box center [130, 203] width 69 height 10
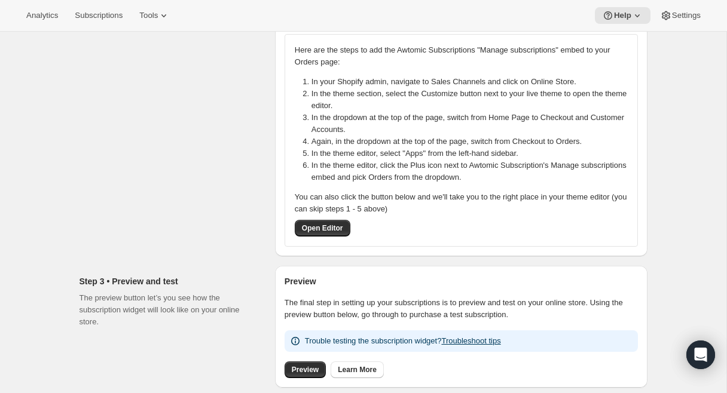
scroll to position [240, 0]
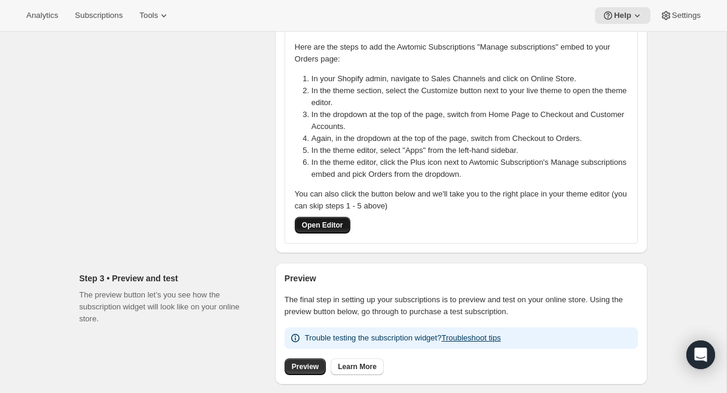
click at [335, 226] on span "Open Editor" at bounding box center [322, 226] width 41 height 10
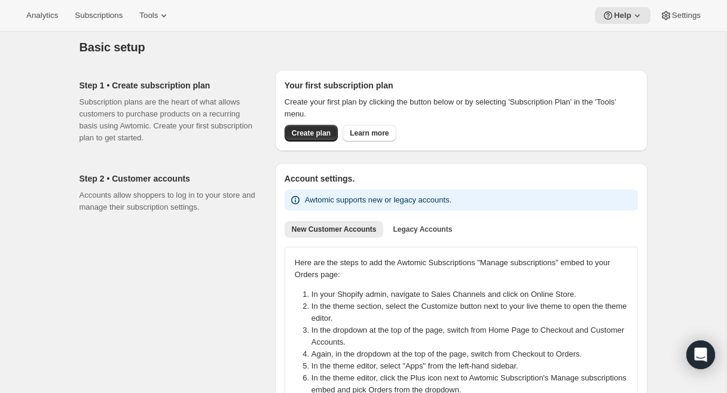
scroll to position [0, 0]
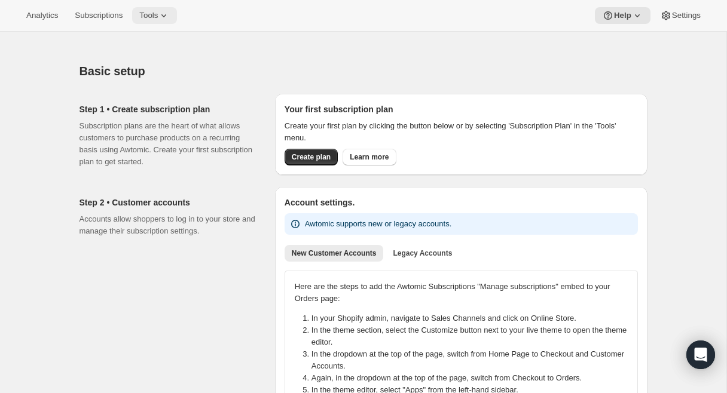
click at [158, 16] on span "Tools" at bounding box center [148, 16] width 19 height 10
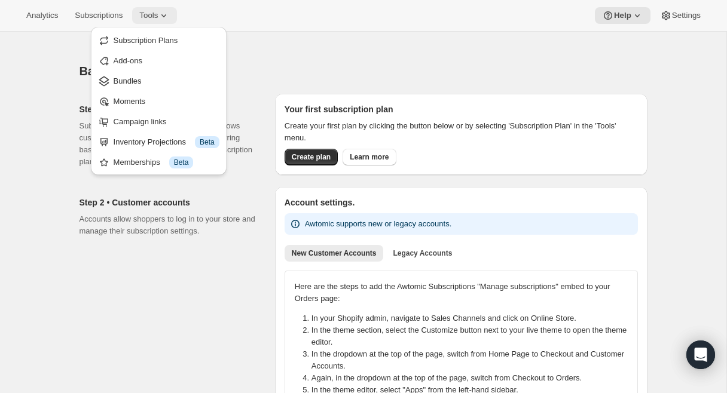
click at [158, 16] on span "Tools" at bounding box center [148, 16] width 19 height 10
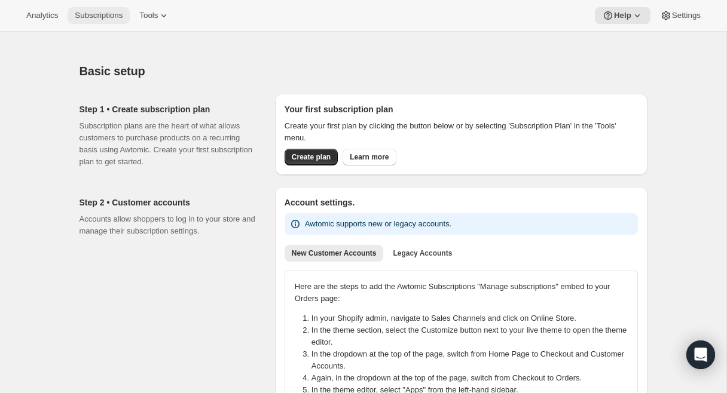
click at [106, 17] on span "Subscriptions" at bounding box center [99, 16] width 48 height 10
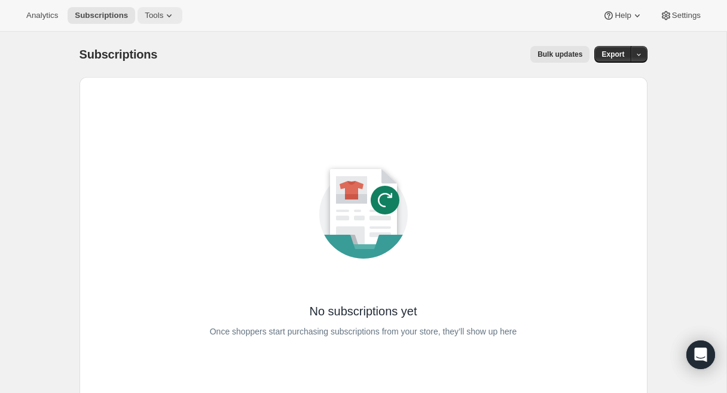
click at [159, 14] on span "Tools" at bounding box center [154, 16] width 19 height 10
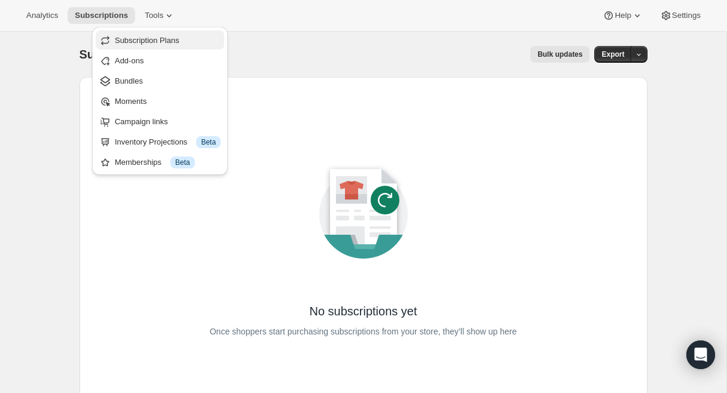
click at [140, 38] on span "Subscription Plans" at bounding box center [147, 40] width 65 height 9
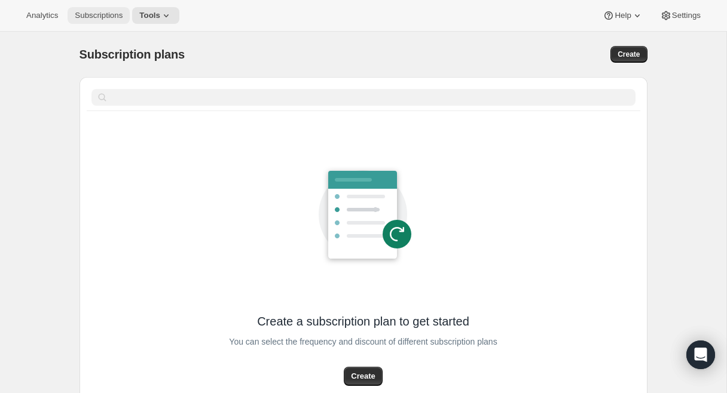
click at [114, 16] on span "Subscriptions" at bounding box center [99, 16] width 48 height 10
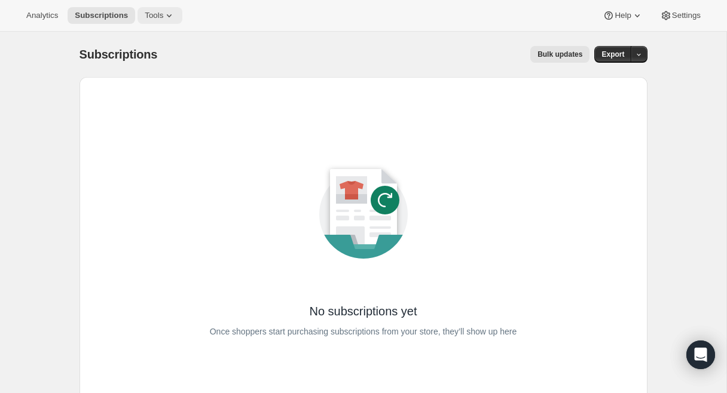
click at [172, 11] on icon at bounding box center [169, 16] width 12 height 12
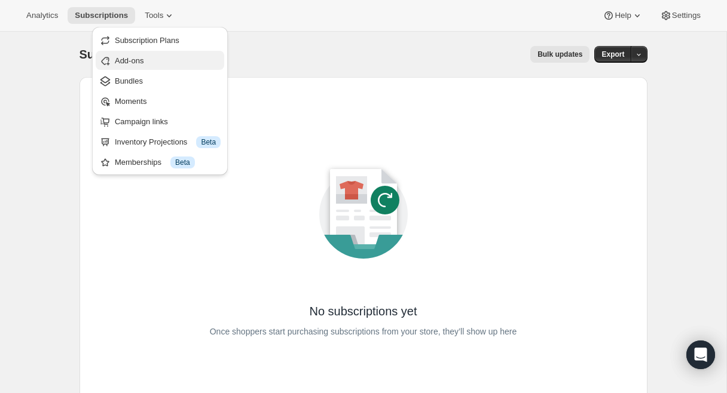
click at [165, 57] on span "Add-ons" at bounding box center [168, 61] width 106 height 12
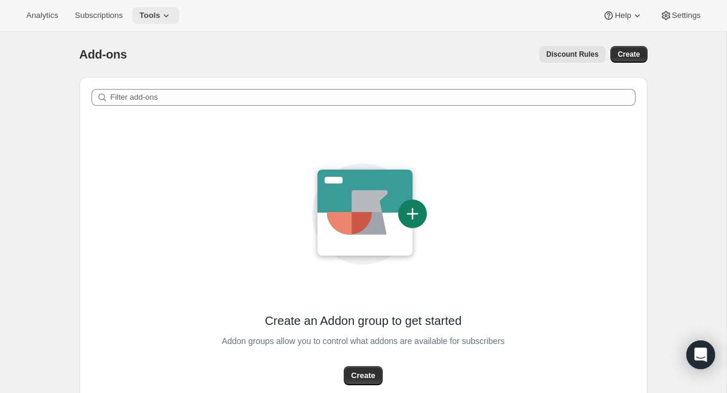
click at [166, 16] on icon at bounding box center [166, 16] width 12 height 12
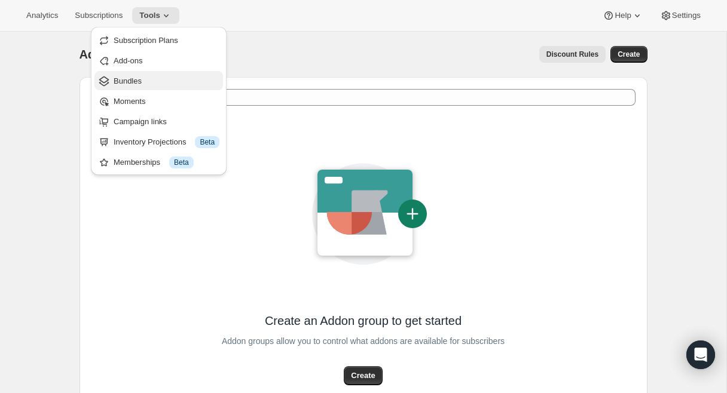
click at [145, 79] on span "Bundles" at bounding box center [167, 81] width 106 height 12
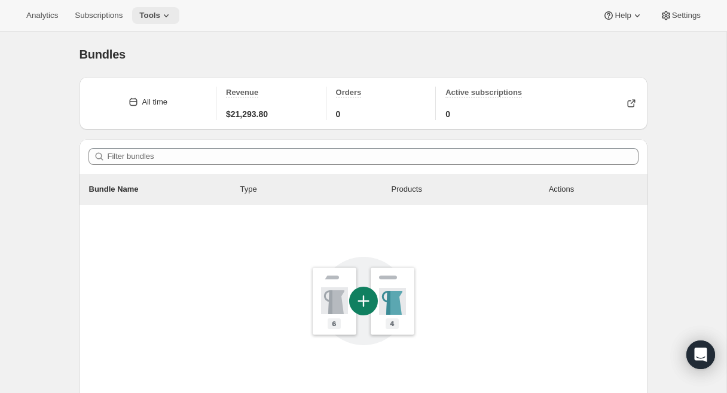
click at [168, 17] on icon at bounding box center [166, 16] width 12 height 12
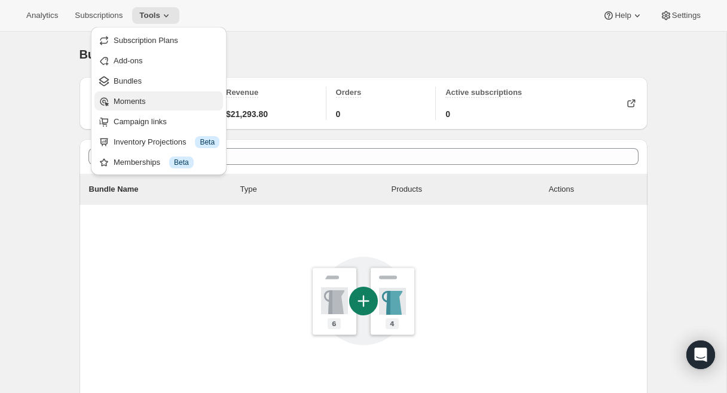
click at [145, 97] on span "Moments" at bounding box center [130, 101] width 32 height 9
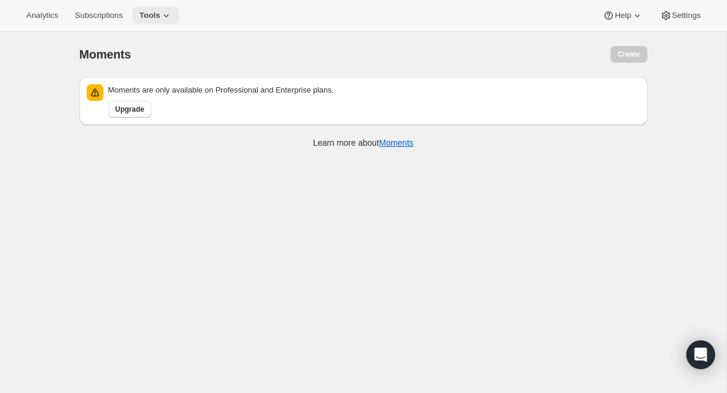
click at [166, 15] on icon at bounding box center [166, 16] width 12 height 12
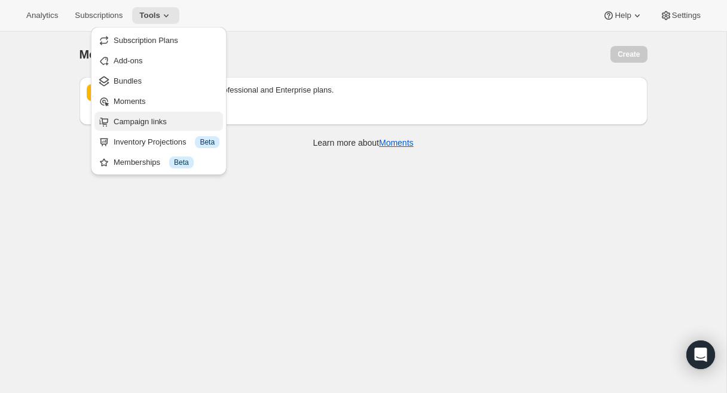
click at [141, 119] on span "Campaign links" at bounding box center [140, 121] width 53 height 9
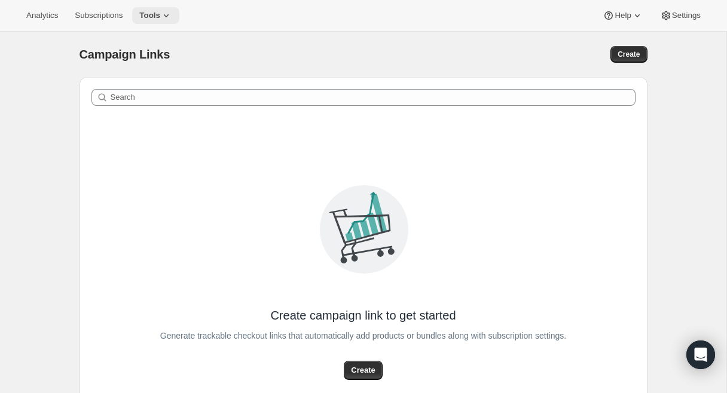
click at [169, 13] on icon at bounding box center [166, 16] width 12 height 12
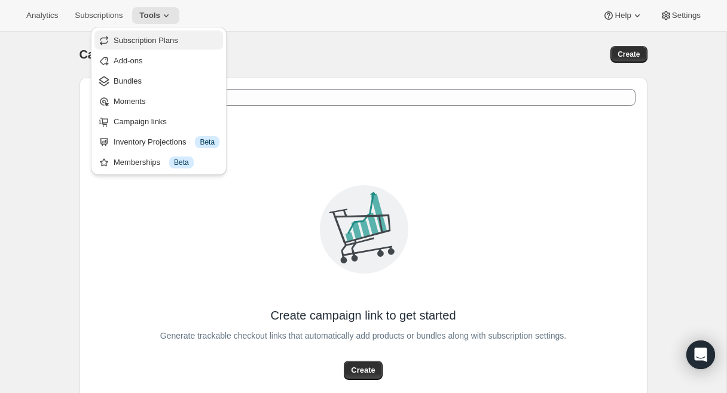
click at [155, 43] on span "Subscription Plans" at bounding box center [146, 40] width 65 height 9
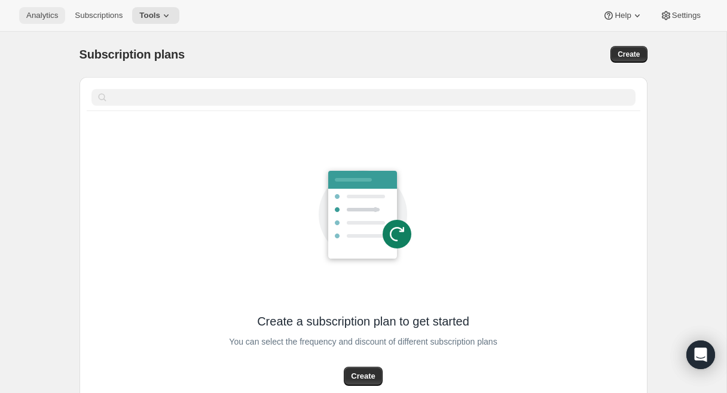
click at [38, 19] on span "Analytics" at bounding box center [42, 16] width 32 height 10
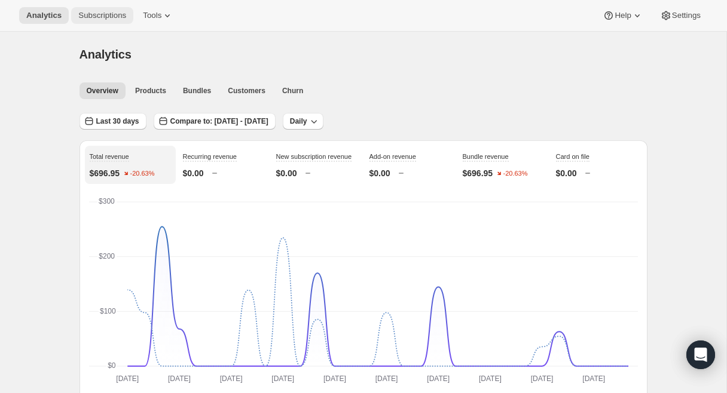
click at [117, 17] on span "Subscriptions" at bounding box center [102, 16] width 48 height 10
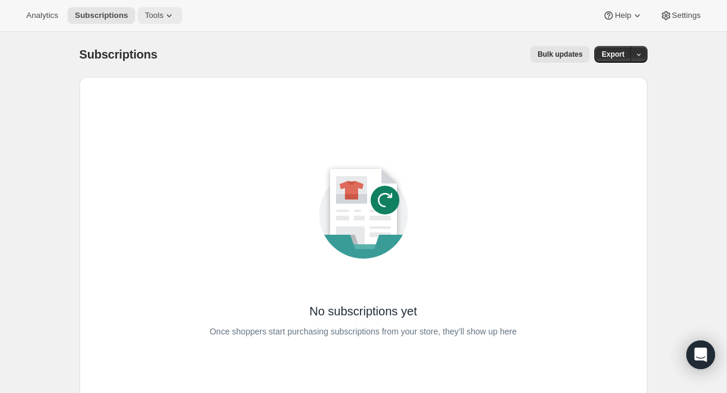
click at [175, 17] on icon at bounding box center [169, 16] width 12 height 12
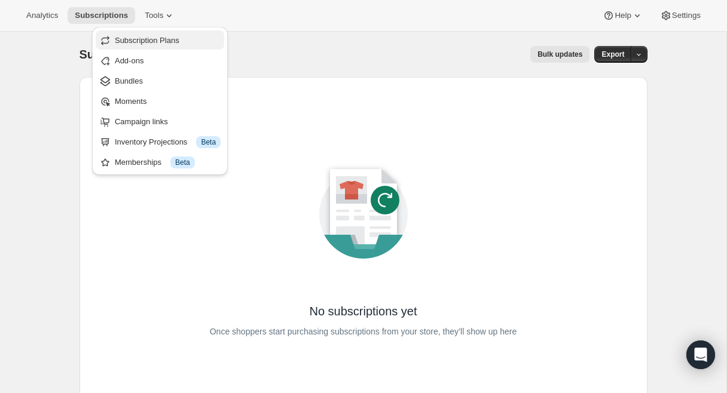
click at [170, 47] on button "Subscription Plans" at bounding box center [160, 39] width 128 height 19
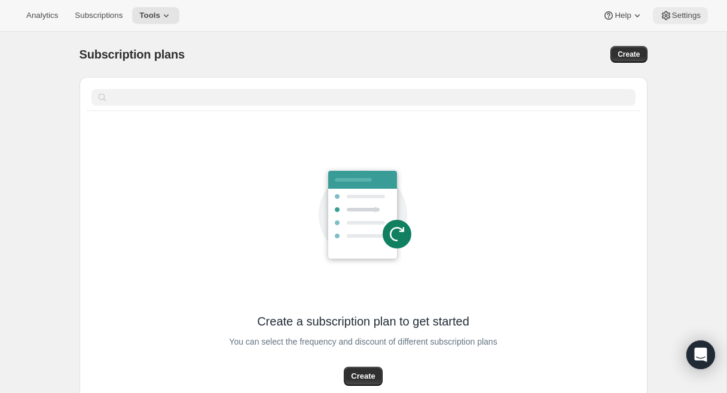
click at [683, 13] on span "Settings" at bounding box center [686, 16] width 29 height 10
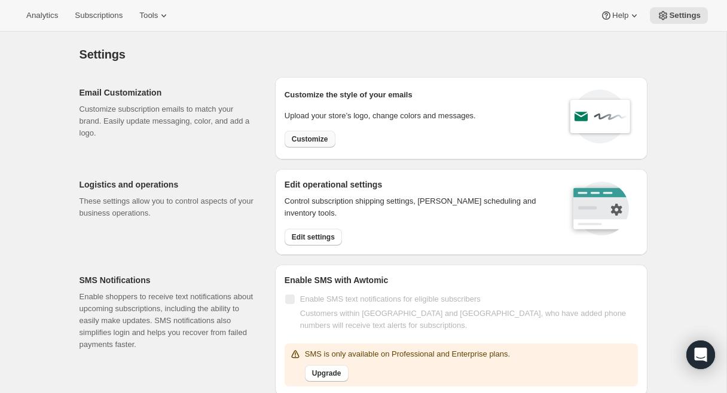
click at [317, 139] on span "Customize" at bounding box center [310, 139] width 36 height 10
select select "subscriptionMessage"
select select "5"
select select "15"
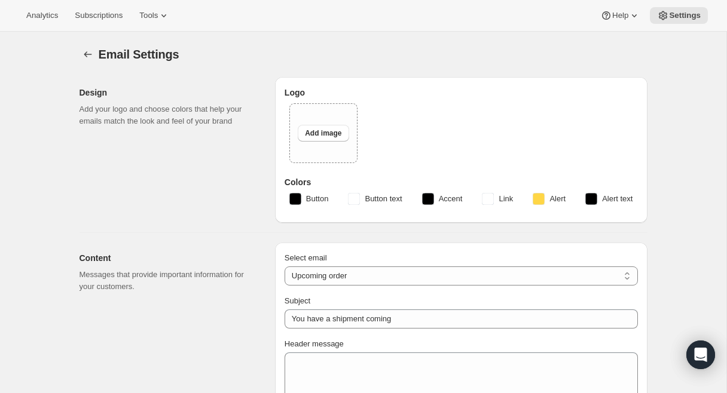
type input "You've Got A Shipment Coming 📦"
select select "7"
type input "Bright Body"
checkbox input "false"
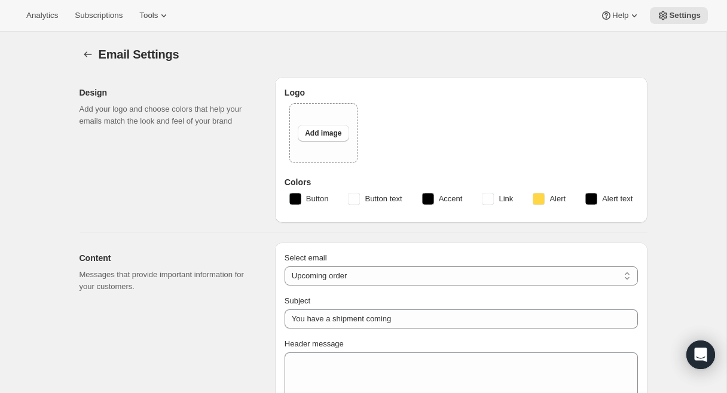
checkbox input "false"
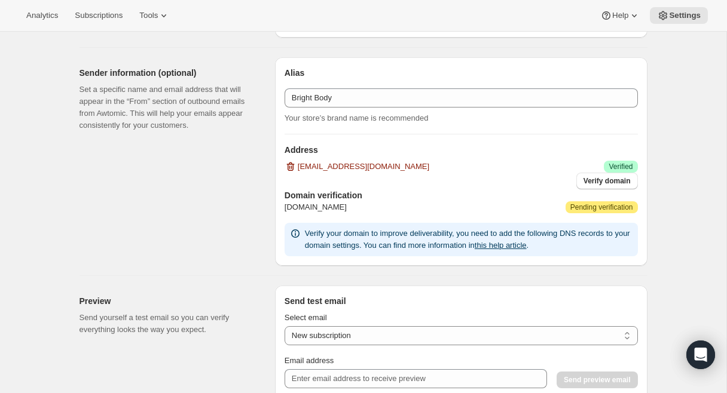
scroll to position [659, 0]
click at [583, 202] on span "Pending verification" at bounding box center [601, 206] width 63 height 10
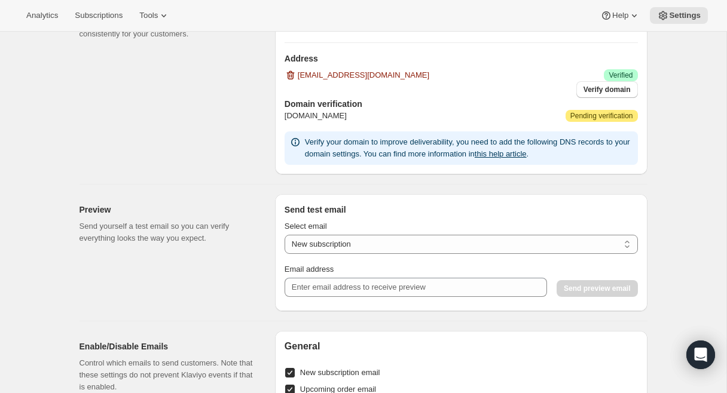
scroll to position [750, 0]
click at [616, 85] on span "Verify domain" at bounding box center [606, 89] width 47 height 10
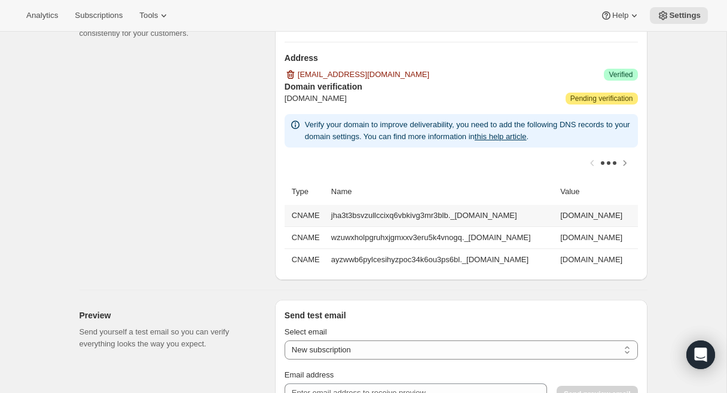
click at [617, 212] on td "jha3t3bsvzullccixq6vbkivg3mr3blb.dkim.amazonses.com" at bounding box center [596, 216] width 81 height 22
click at [498, 210] on td "jha3t3bsvzullccixq6vbkivg3mr3blb._domainkey.mybrightbody.com" at bounding box center [442, 216] width 229 height 22
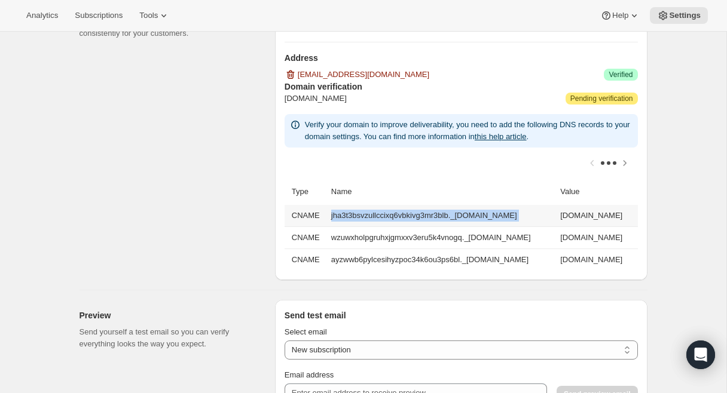
click at [498, 210] on td "jha3t3bsvzullccixq6vbkivg3mr3blb._domainkey.mybrightbody.com" at bounding box center [442, 216] width 229 height 22
copy td "jha3t3bsvzullccixq6vbkivg3mr3blb._domainkey.mybrightbody.com"
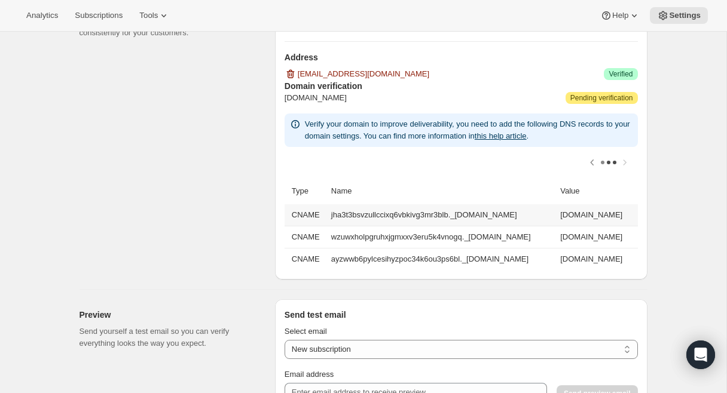
click at [556, 216] on td "jha3t3bsvzullccixq6vbkivg3mr3blb.dkim.amazonses.com" at bounding box center [596, 215] width 81 height 22
copy td "jha3t3bsvzullccixq6vbkivg3mr3blb.dkim.amazonses.com"
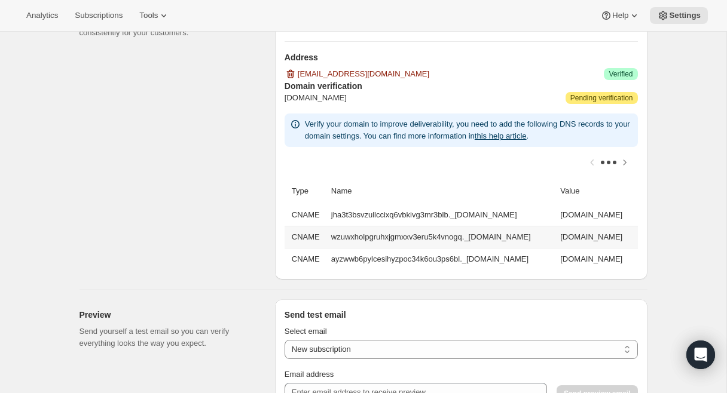
click at [381, 235] on td "wzuwxholpgruhxjgmxxv3eru5k4vnogq._domainkey.mybrightbody.com" at bounding box center [442, 237] width 229 height 22
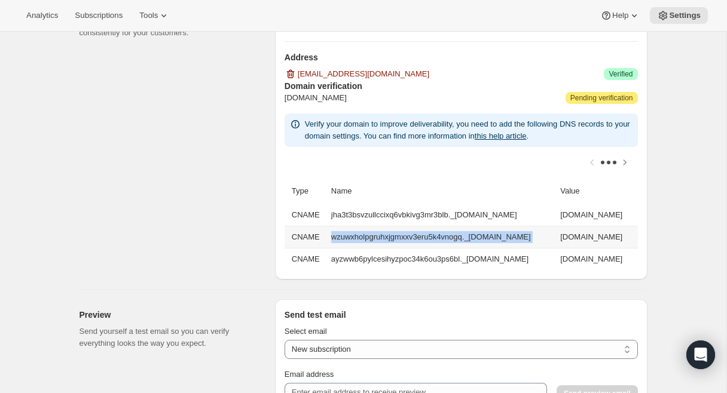
click at [381, 235] on td "wzuwxholpgruhxjgmxxv3eru5k4vnogq._domainkey.mybrightbody.com" at bounding box center [442, 237] width 229 height 22
copy td "wzuwxholpgruhxjgmxxv3eru5k4vnogq._domainkey.mybrightbody.com"
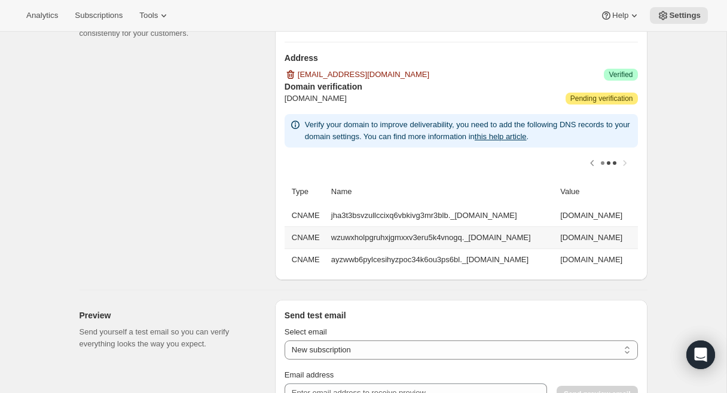
click at [556, 234] on td "wzuwxholpgruhxjgmxxv3eru5k4vnogq.dkim.amazonses.com" at bounding box center [596, 238] width 81 height 22
copy td "wzuwxholpgruhxjgmxxv3eru5k4vnogq.dkim.amazonses.com"
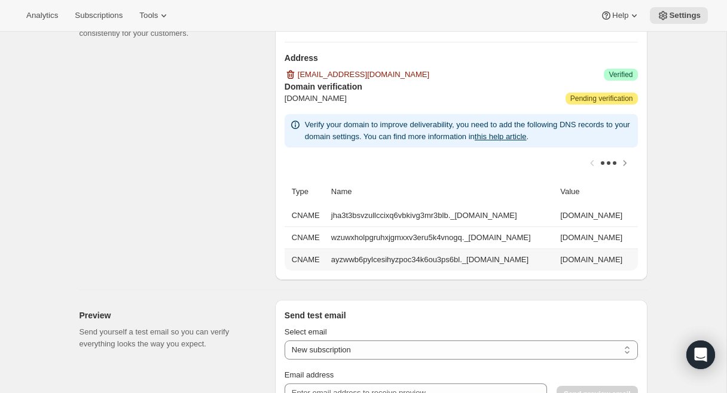
click at [414, 257] on td "ayzwwb6pylcesihyzpoc34k6ou3ps6bl._domainkey.mybrightbody.com" at bounding box center [442, 260] width 229 height 22
click at [368, 260] on td "ayzwwb6pylcesihyzpoc34k6ou3ps6bl._domainkey.mybrightbody.com" at bounding box center [442, 260] width 229 height 22
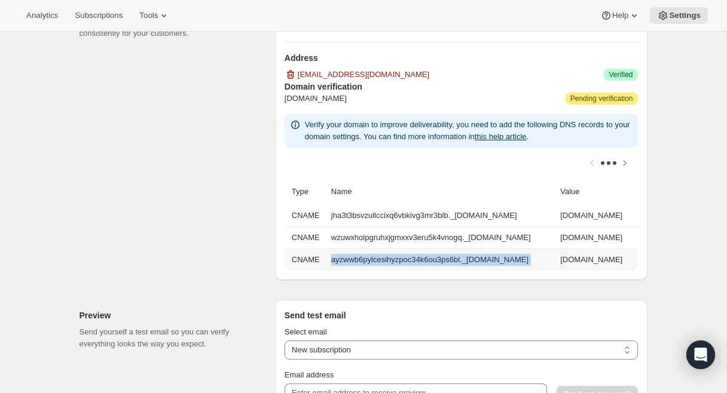
click at [368, 260] on td "ayzwwb6pylcesihyzpoc34k6ou3ps6bl._domainkey.mybrightbody.com" at bounding box center [442, 260] width 229 height 22
copy td "ayzwwb6pylcesihyzpoc34k6ou3ps6bl._domainkey.mybrightbody.com"
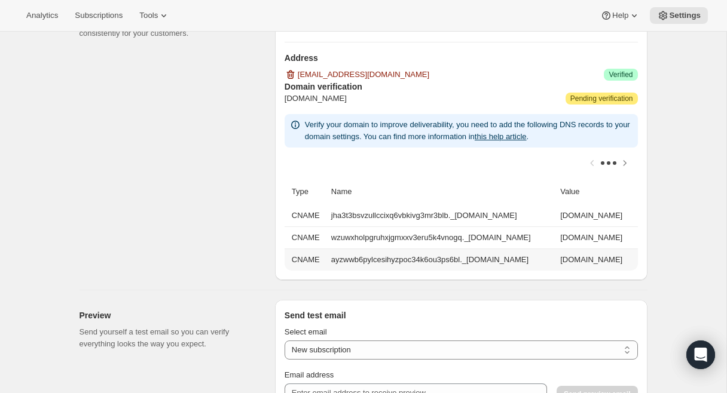
click at [611, 263] on td "ayzwwb6pylcesihyzpoc34k6ou3ps6bl.dkim.amazonses.com" at bounding box center [596, 260] width 81 height 22
click at [556, 256] on td "ayzwwb6pylcesihyzpoc34k6ou3ps6bl.dkim.amazonses.com" at bounding box center [596, 260] width 81 height 22
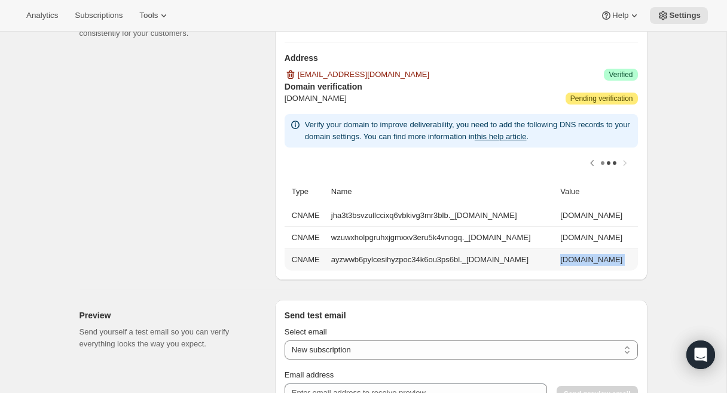
copy td "ayzwwb6pylcesihyzpoc34k6ou3ps6bl.dkim.amazonses.com"
click at [695, 180] on div "Email Settings. This page is ready Email Settings Design Add your logo and choo…" at bounding box center [363, 150] width 726 height 1736
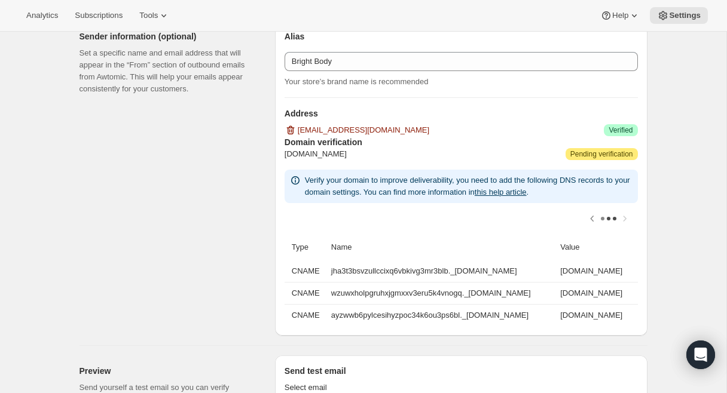
scroll to position [705, 0]
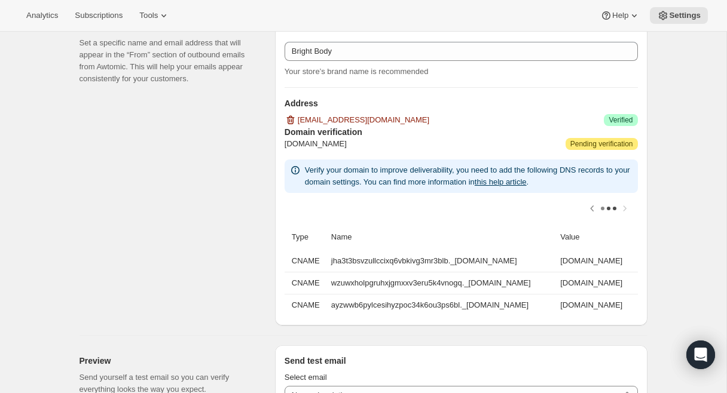
click at [621, 209] on div at bounding box center [460, 208] width 353 height 31
click at [623, 207] on div at bounding box center [460, 208] width 353 height 31
click at [593, 206] on icon "Scroll table left one column" at bounding box center [592, 209] width 12 height 12
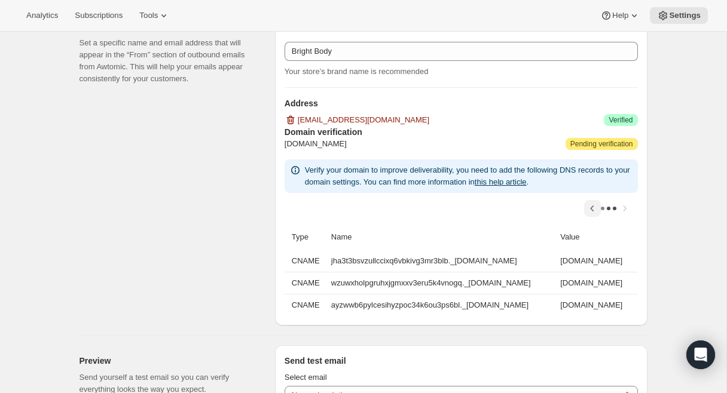
click at [593, 206] on div at bounding box center [460, 208] width 353 height 31
click at [487, 204] on div at bounding box center [460, 208] width 353 height 31
click at [527, 182] on link "this help article" at bounding box center [501, 182] width 52 height 9
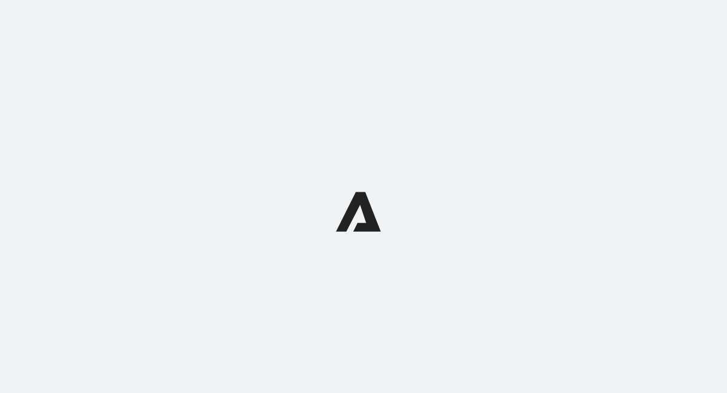
select select "subscriptionMessage"
select select "5"
select select "15"
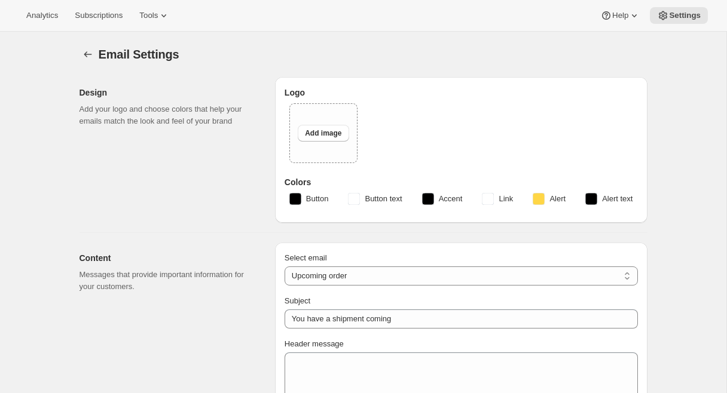
type input "You've Got A Shipment Coming 📦"
select select "7"
type input "Bright Body"
checkbox input "false"
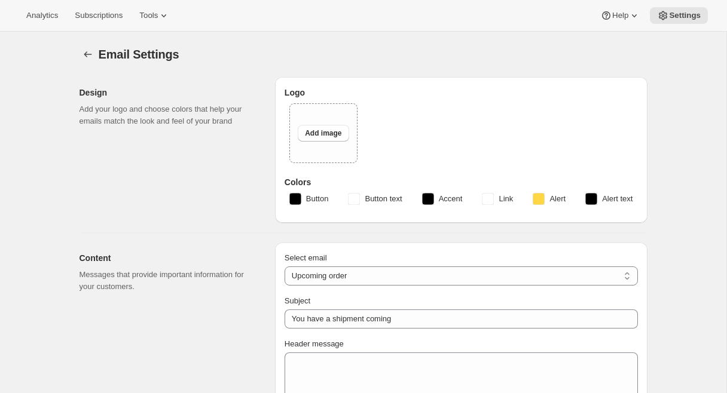
checkbox input "false"
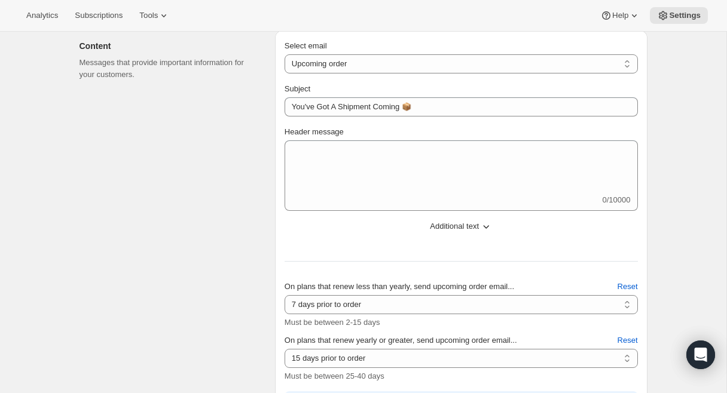
scroll to position [255, 0]
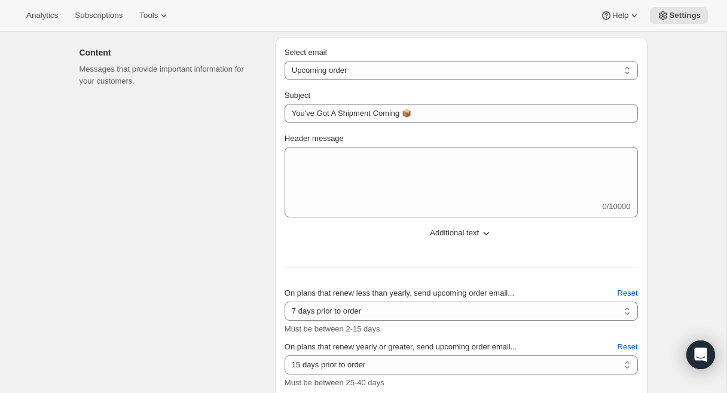
click at [461, 231] on span "Additional text" at bounding box center [454, 233] width 49 height 12
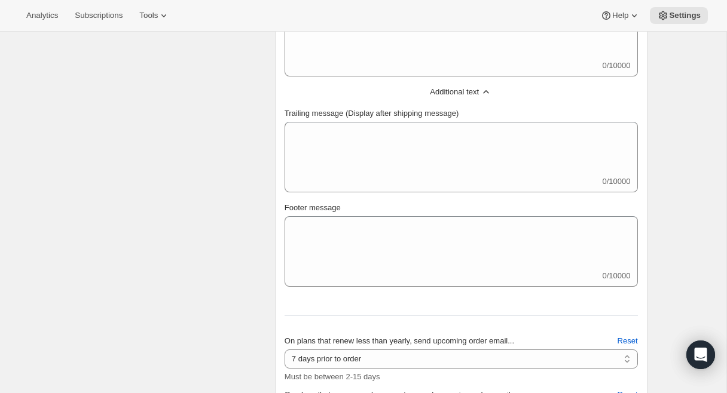
scroll to position [381, 0]
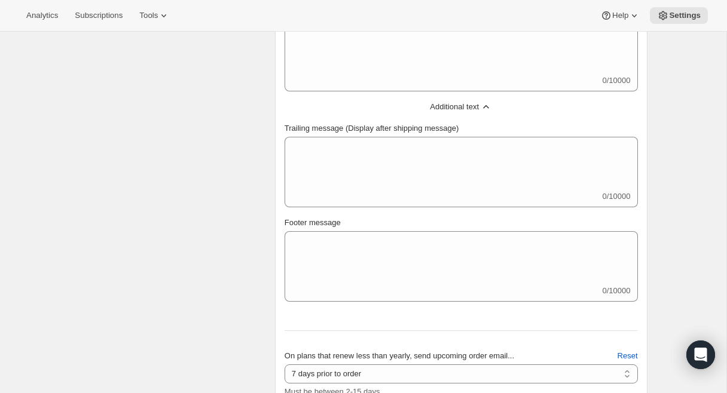
click at [455, 106] on span "Additional text" at bounding box center [454, 107] width 49 height 12
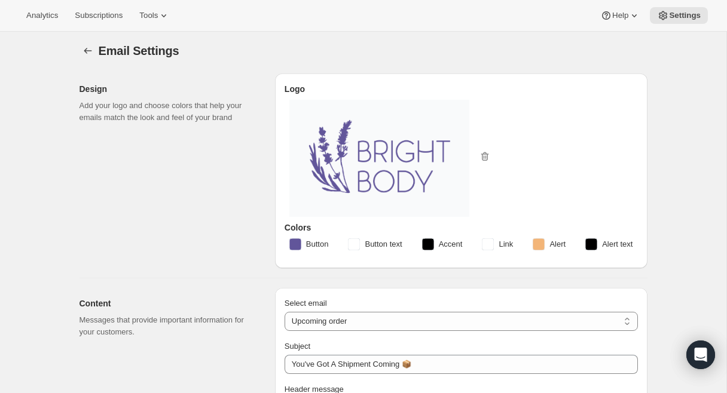
scroll to position [7, 0]
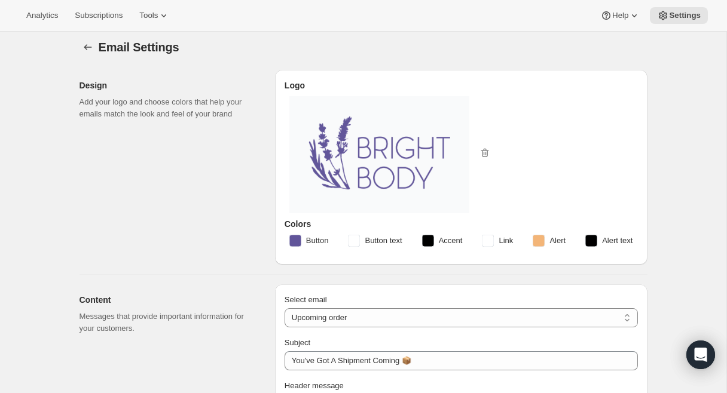
click at [374, 141] on img at bounding box center [379, 153] width 156 height 90
click at [485, 152] on icon "button" at bounding box center [485, 154] width 1 height 4
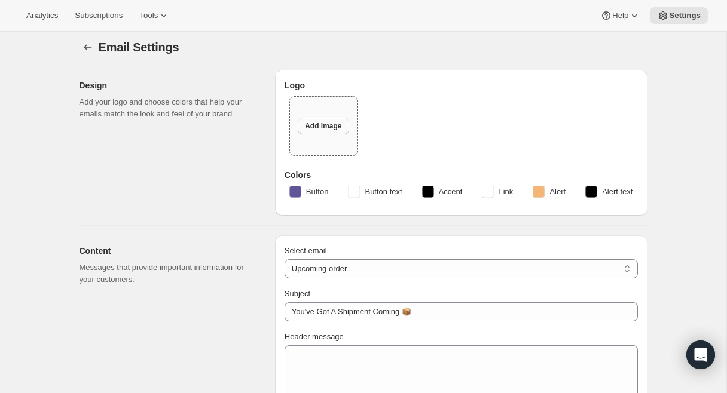
click at [319, 128] on span "Add image" at bounding box center [323, 126] width 36 height 10
type input "C:\fakepath\BB-web-logo.jpg"
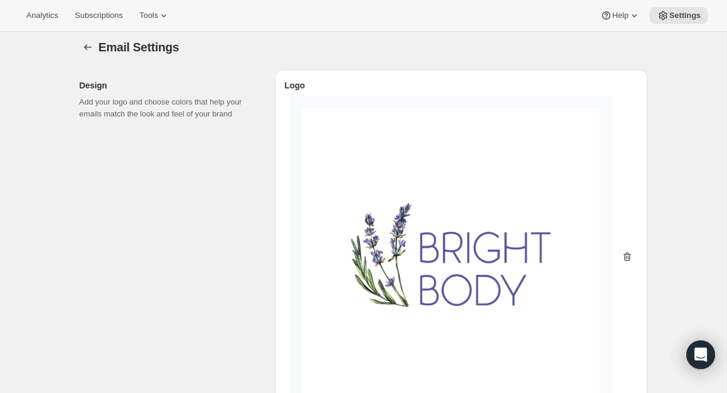
click at [626, 257] on icon "button" at bounding box center [625, 258] width 1 height 4
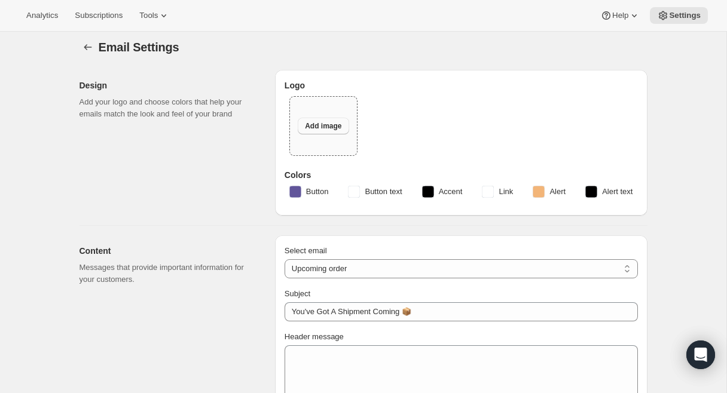
click at [331, 119] on button "Add image" at bounding box center [323, 126] width 51 height 17
type input "C:\fakepath\BRI_Stacked-Logo_FullColor.png"
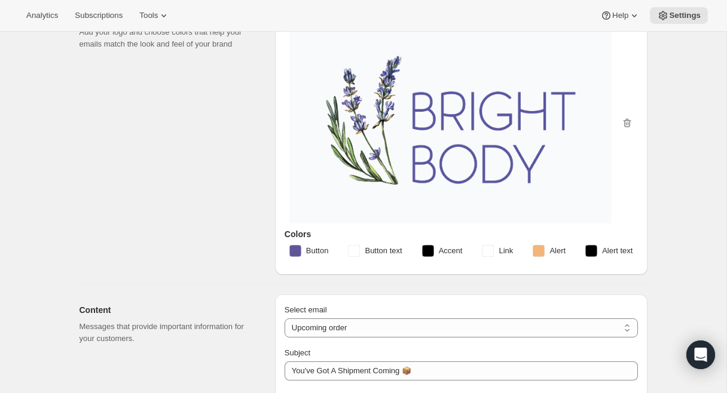
scroll to position [80, 0]
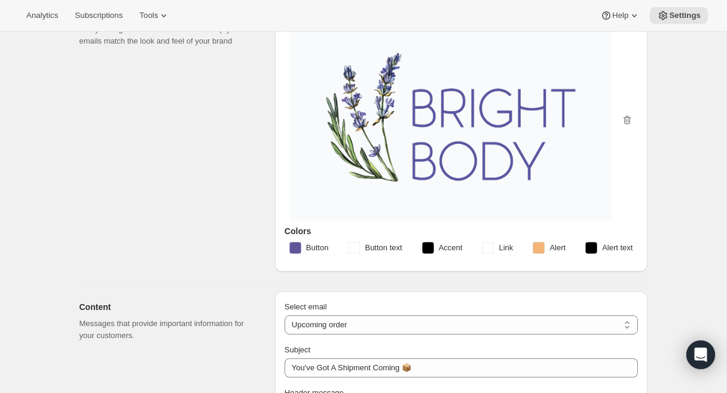
click at [293, 246] on rect "button" at bounding box center [295, 248] width 12 height 12
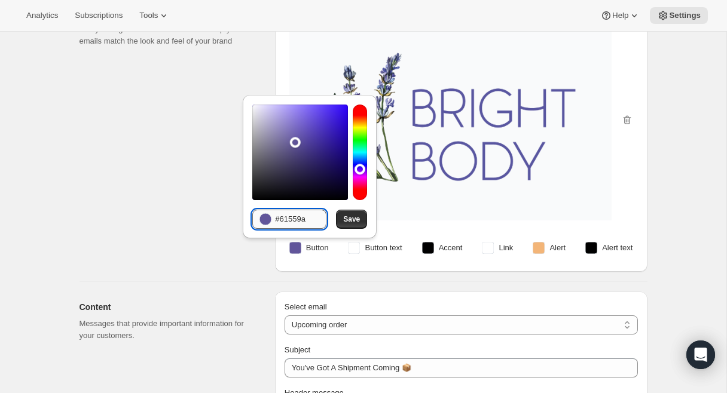
click at [298, 216] on input "#61559a" at bounding box center [300, 219] width 51 height 19
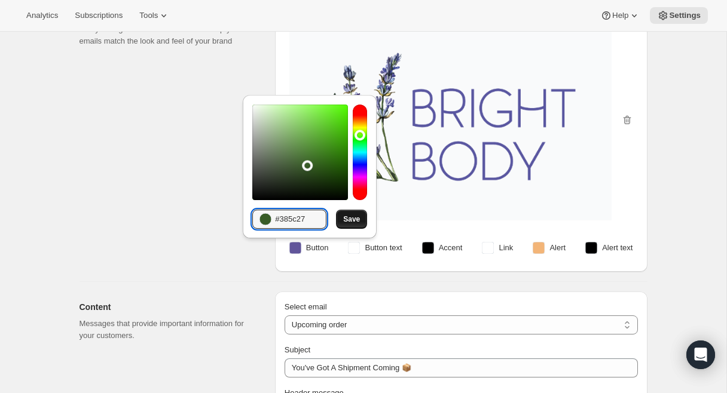
type input "#385c27"
click at [352, 218] on span "Save" at bounding box center [351, 220] width 17 height 10
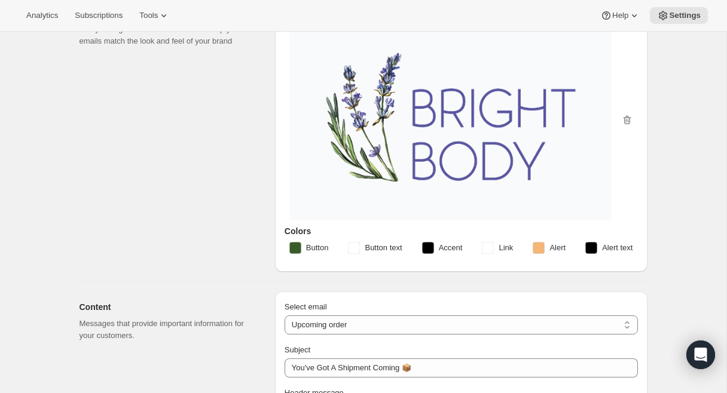
click at [537, 250] on rect "button" at bounding box center [539, 248] width 12 height 12
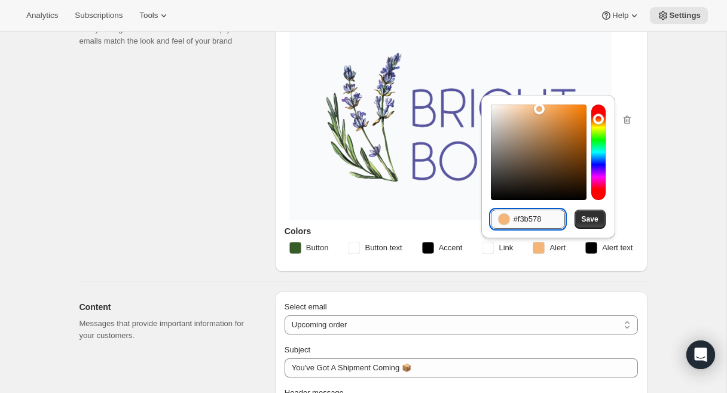
click at [538, 213] on input "#f3b578" at bounding box center [538, 219] width 51 height 19
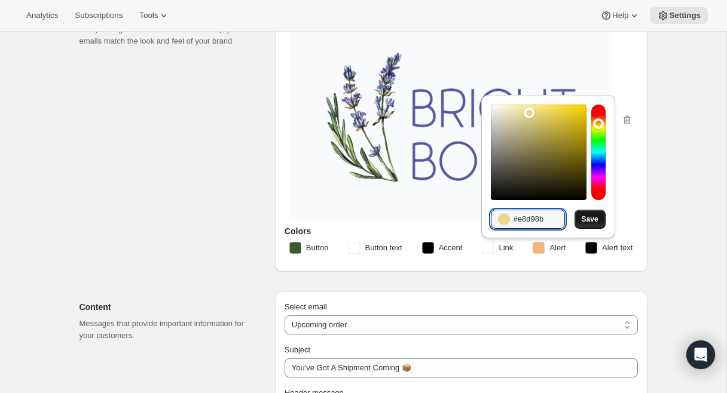
type input "#e8d98b"
click at [588, 212] on button "Save" at bounding box center [589, 219] width 31 height 19
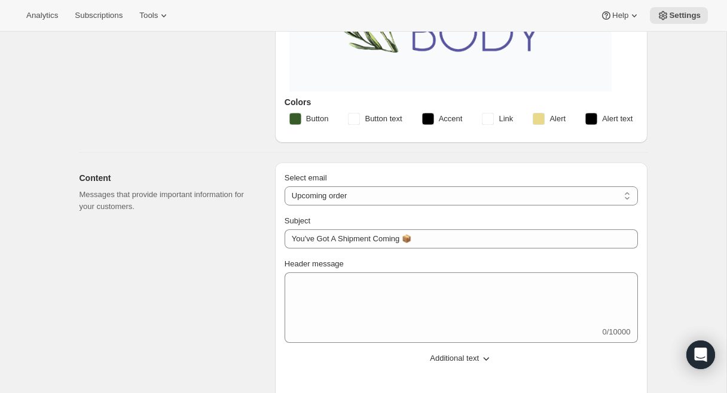
scroll to position [0, 0]
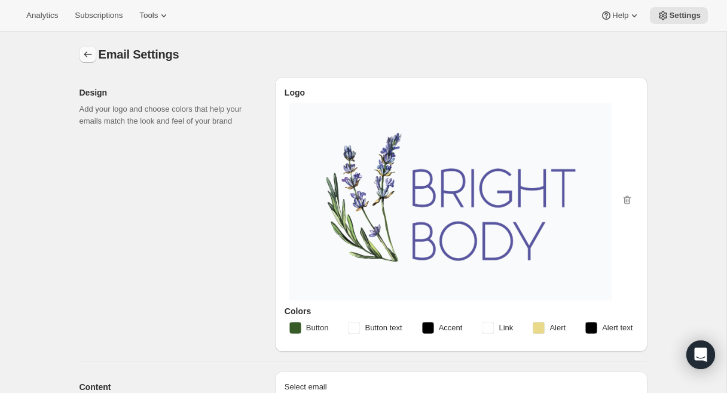
click at [83, 50] on icon "Settings" at bounding box center [88, 54] width 12 height 12
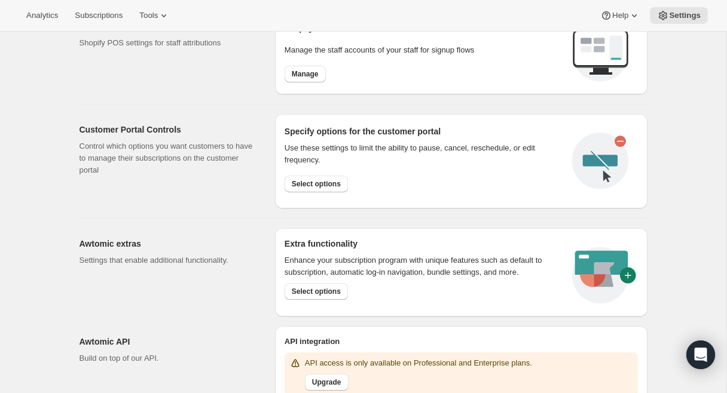
scroll to position [510, 0]
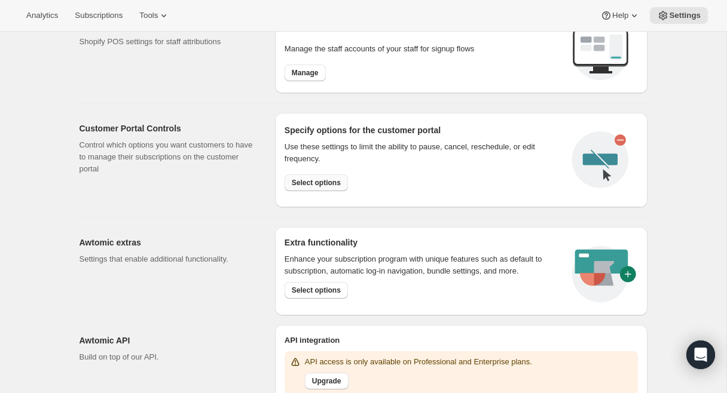
click at [316, 180] on span "Select options" at bounding box center [316, 183] width 49 height 10
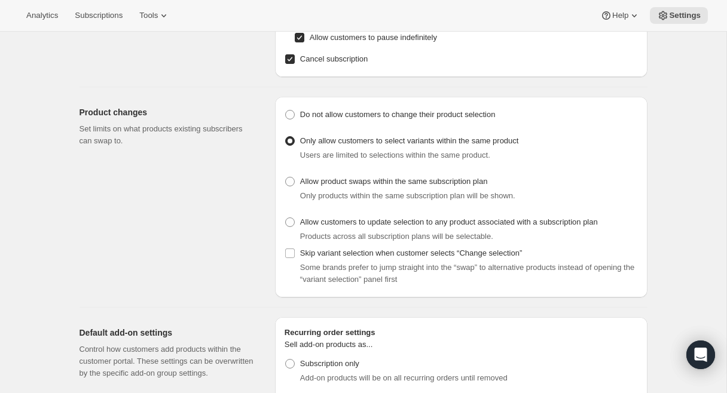
scroll to position [243, 0]
click at [290, 115] on span at bounding box center [290, 116] width 10 height 10
click at [286, 112] on input "Do not allow customers to change their product selection" at bounding box center [285, 111] width 1 height 1
radio input "true"
click at [292, 185] on span at bounding box center [290, 183] width 10 height 10
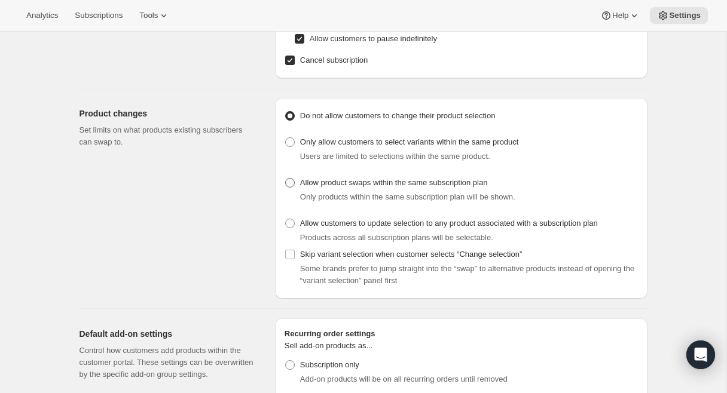
click at [286, 179] on input "Allow product swaps within the same subscription plan" at bounding box center [285, 178] width 1 height 1
radio input "true"
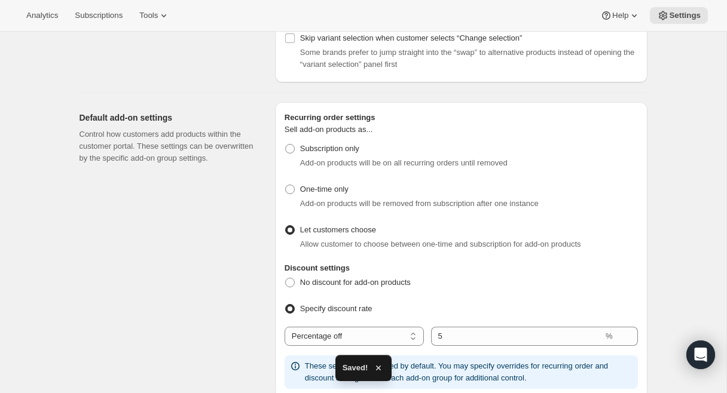
scroll to position [462, 0]
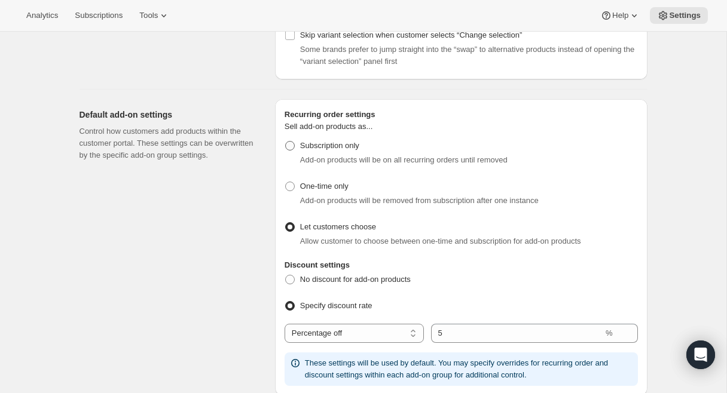
click at [290, 148] on span at bounding box center [290, 146] width 10 height 10
click at [286, 142] on input "Subscription only" at bounding box center [285, 141] width 1 height 1
radio input "true"
click at [391, 280] on span "No discount for add-on products" at bounding box center [355, 279] width 111 height 9
click at [286, 276] on input "No discount for add-on products" at bounding box center [285, 275] width 1 height 1
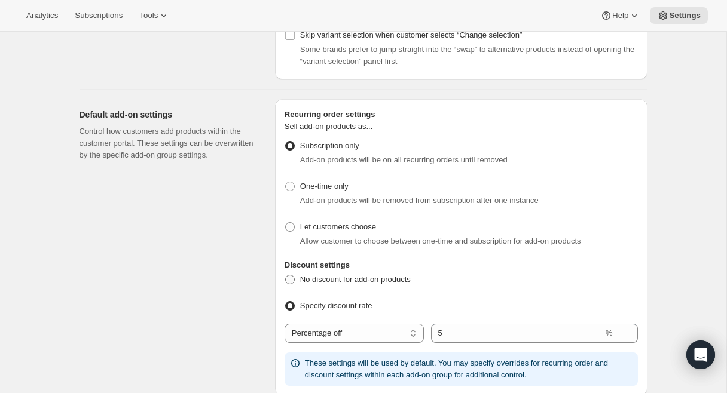
radio input "true"
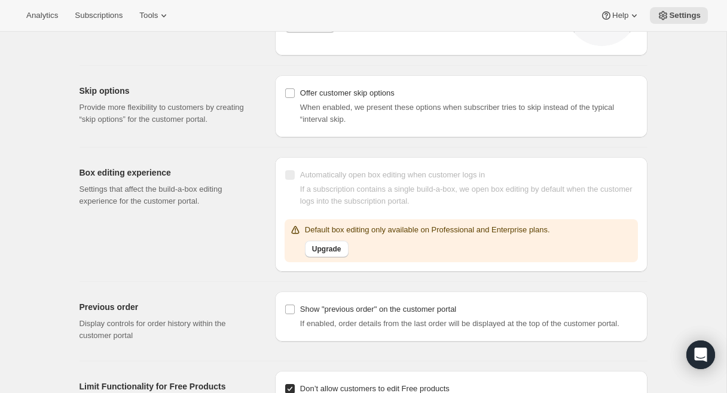
scroll to position [1055, 0]
click at [289, 93] on input "Offer customer skip options" at bounding box center [290, 93] width 10 height 10
checkbox input "true"
select select "INTERVAL"
select select "MONTH"
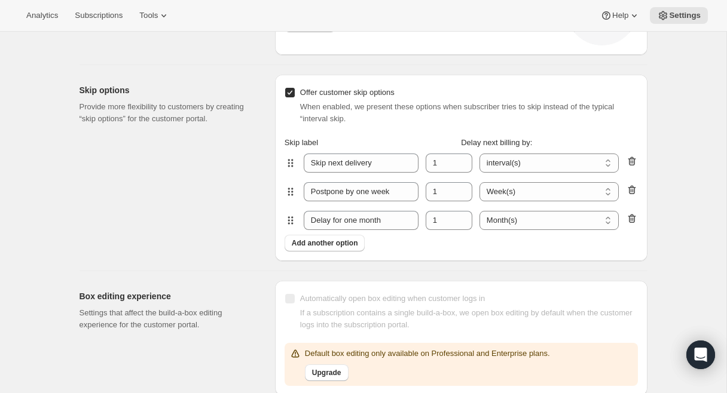
click at [289, 93] on input "Offer customer skip options" at bounding box center [290, 93] width 10 height 10
checkbox input "false"
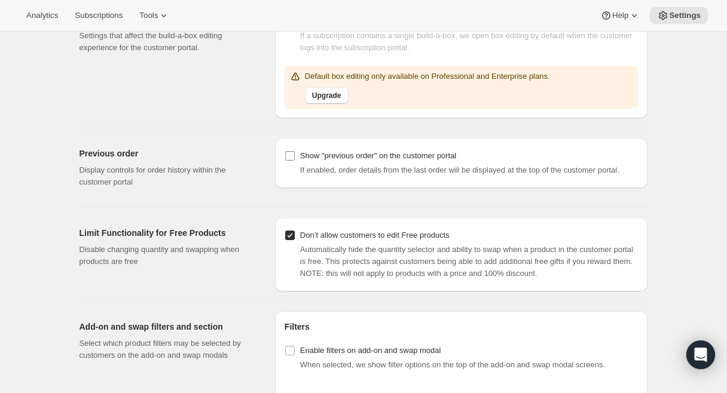
scroll to position [1214, 0]
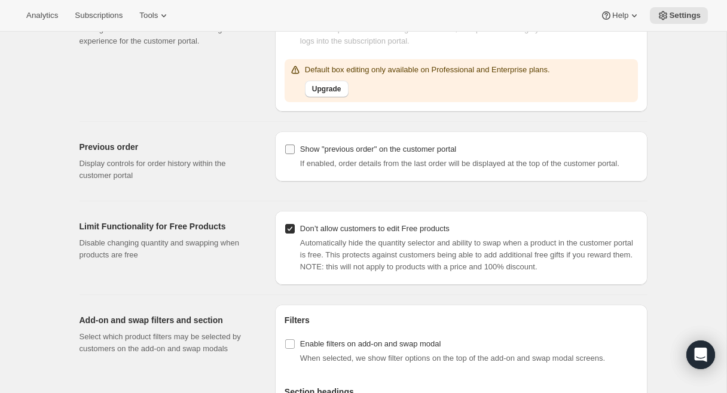
click at [288, 151] on input "Show "previous order" on the customer portal" at bounding box center [290, 150] width 10 height 10
checkbox input "true"
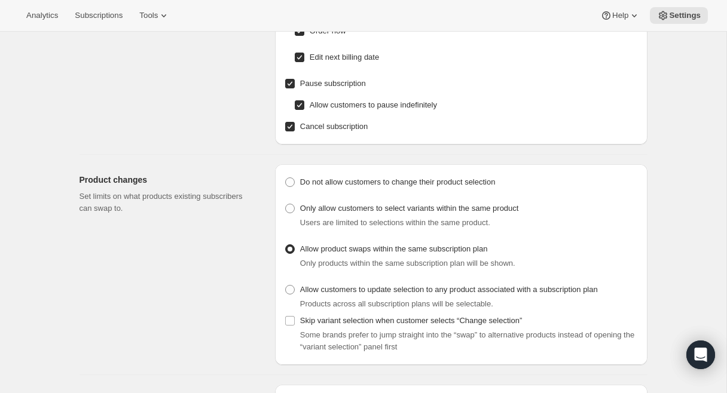
scroll to position [0, 0]
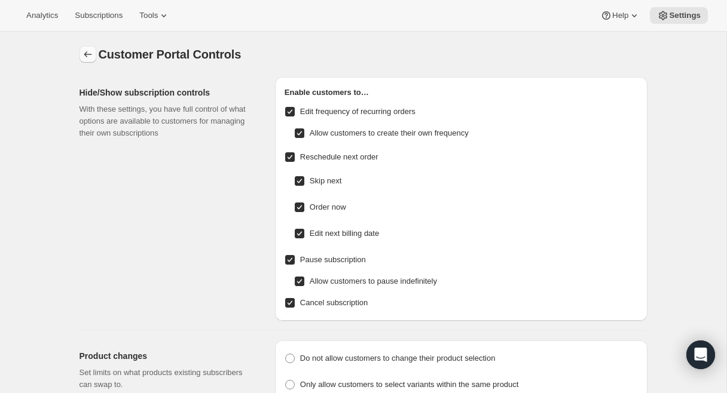
click at [90, 48] on button "Settings" at bounding box center [87, 54] width 17 height 17
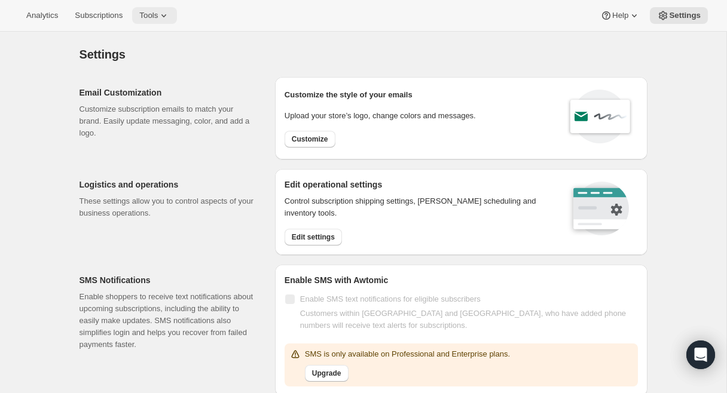
click at [157, 16] on span "Tools" at bounding box center [148, 16] width 19 height 10
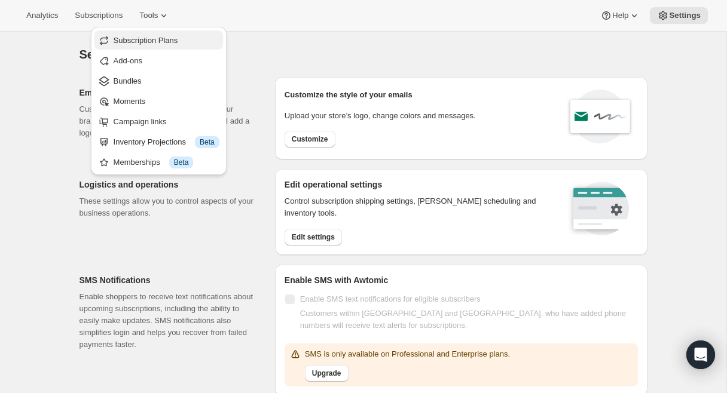
click at [151, 40] on span "Subscription Plans" at bounding box center [146, 40] width 65 height 9
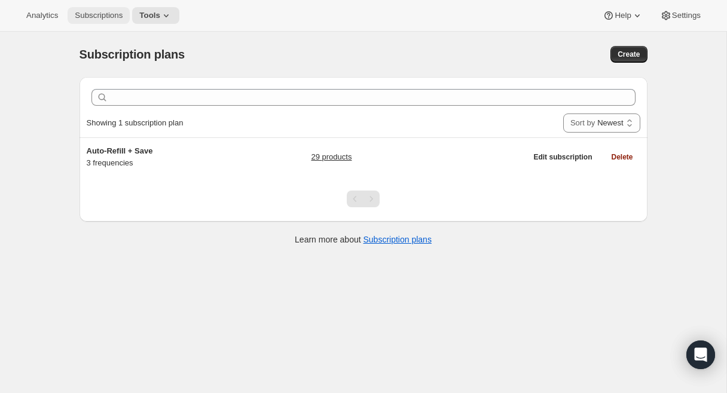
click at [108, 20] on button "Subscriptions" at bounding box center [99, 15] width 62 height 17
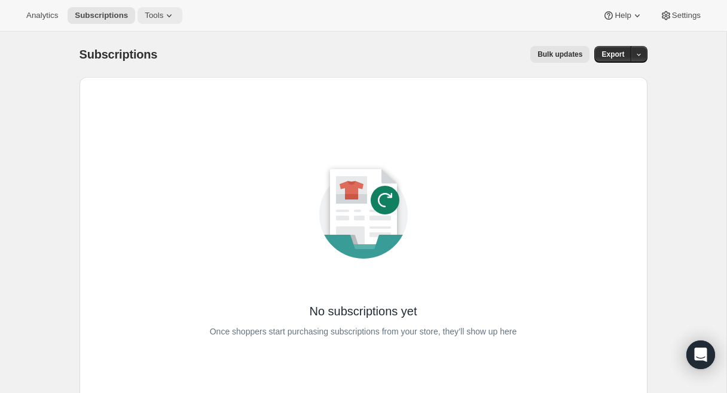
click at [163, 17] on span "Tools" at bounding box center [154, 16] width 19 height 10
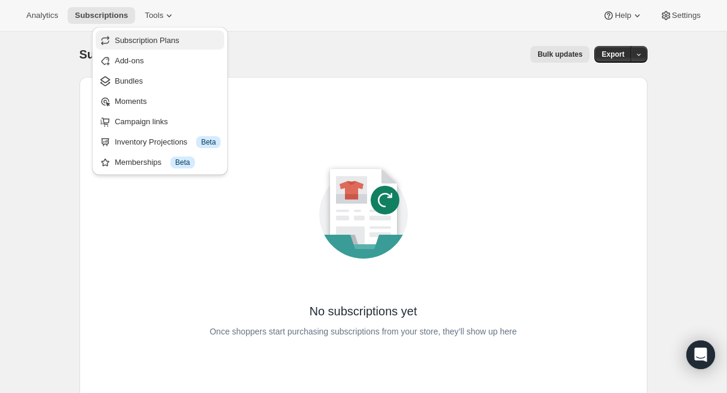
click at [165, 41] on span "Subscription Plans" at bounding box center [147, 40] width 65 height 9
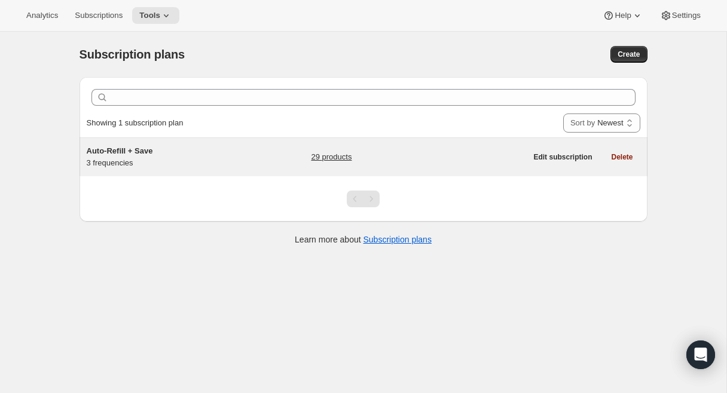
click at [333, 152] on link "29 products" at bounding box center [331, 157] width 41 height 12
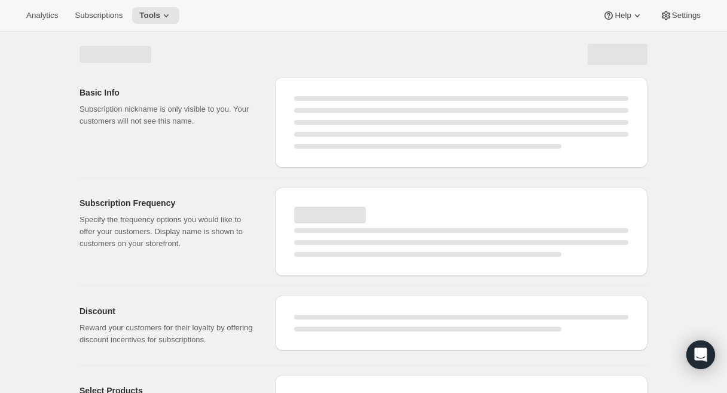
select select "WEEK"
select select "MONTH"
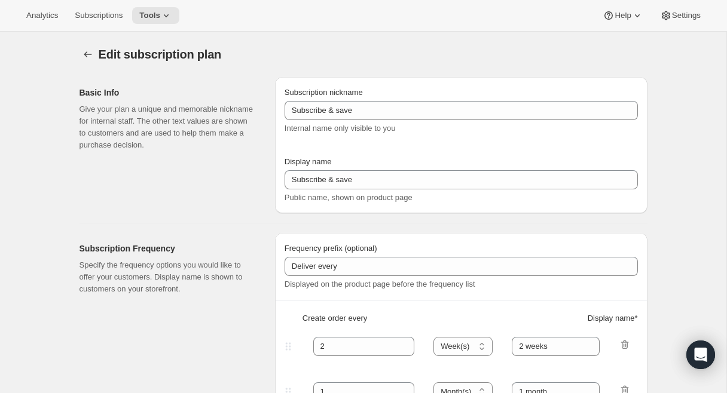
type input "Auto-Refill + Save"
type input "1"
select select "MONTH"
type input "1 Month"
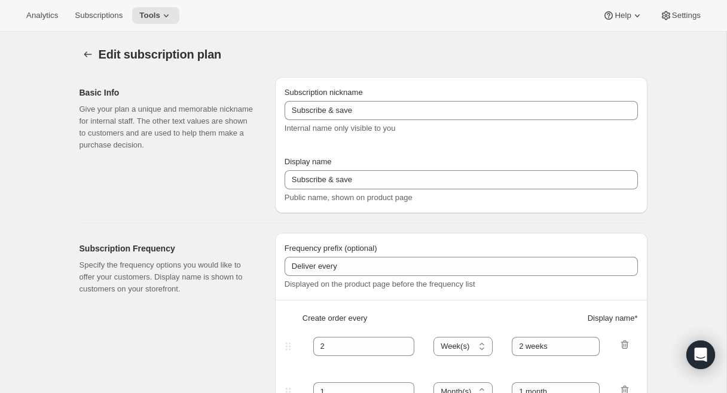
type input "2"
type input "2 Months"
type input "10"
type input "No obligation, cancel or modify your subscription anytime."
select select "MONTH"
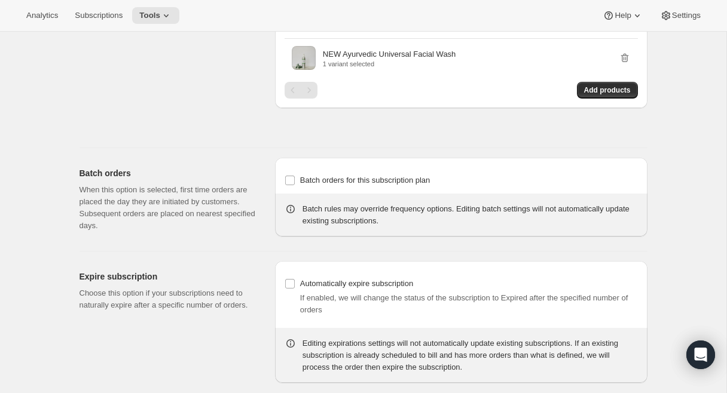
scroll to position [1577, 0]
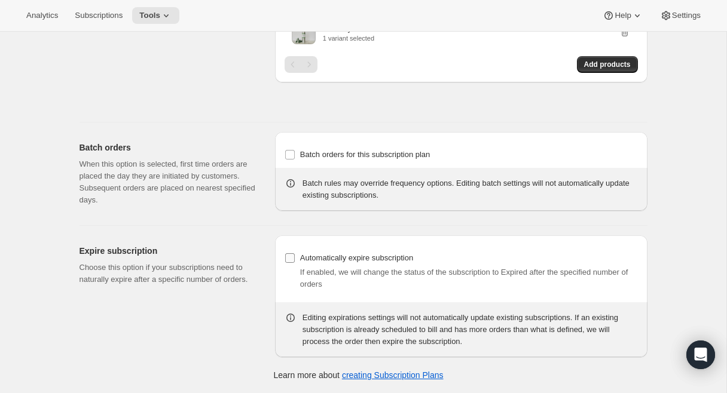
click at [289, 255] on input "Automatically expire subscription" at bounding box center [290, 258] width 10 height 10
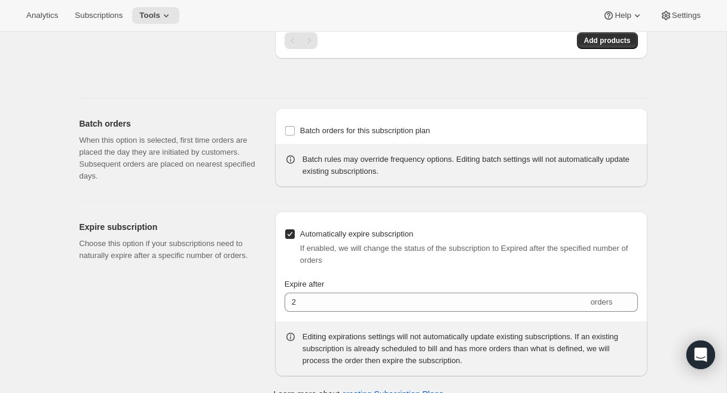
scroll to position [1620, 0]
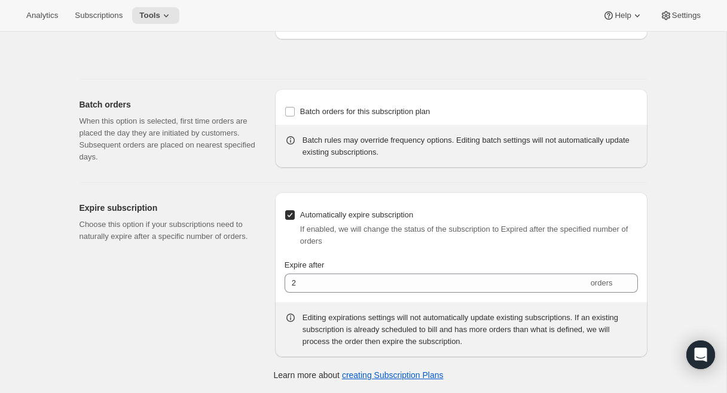
click at [287, 211] on input "Automatically expire subscription" at bounding box center [290, 215] width 10 height 10
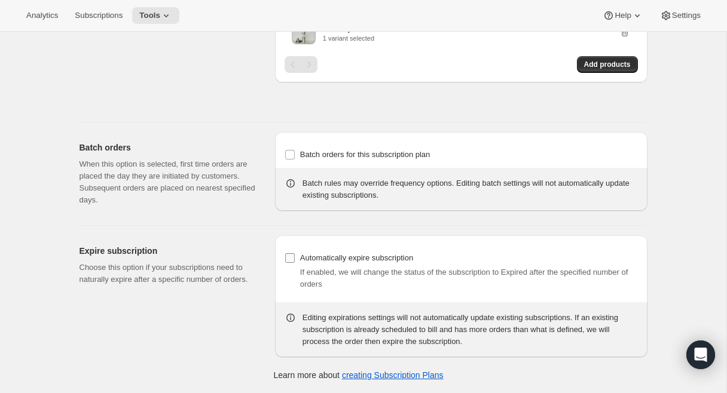
click at [290, 257] on input "Automatically expire subscription" at bounding box center [290, 258] width 10 height 10
checkbox input "true"
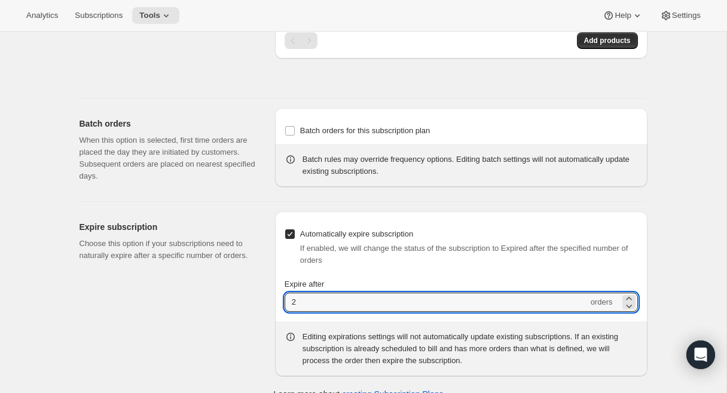
drag, startPoint x: 325, startPoint y: 327, endPoint x: 269, endPoint y: 324, distance: 56.3
click at [269, 324] on div "Expire subscription Choose this option if your subscriptions need to naturally …" at bounding box center [358, 289] width 577 height 175
type input "5"
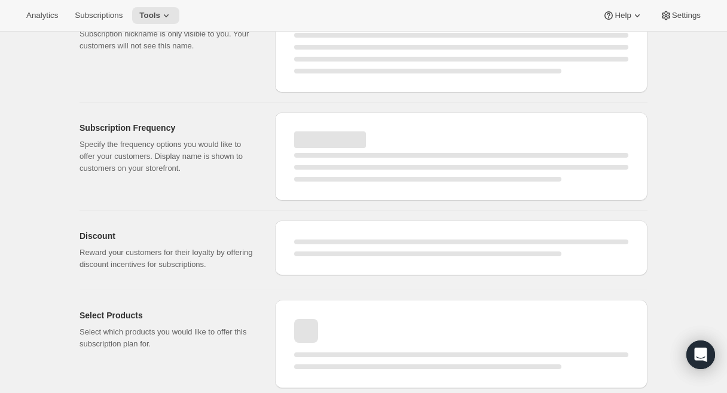
select select "MONTH"
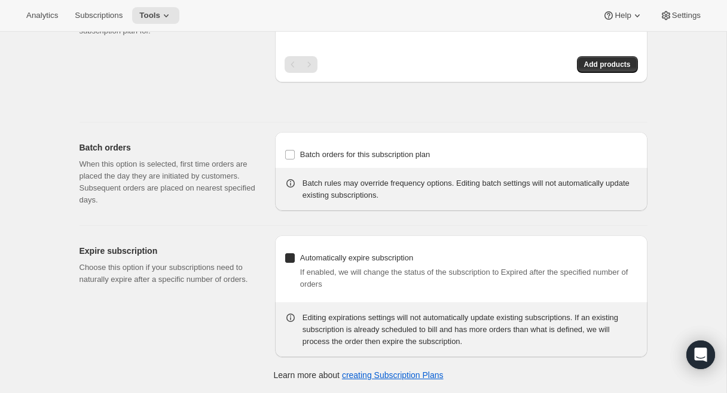
checkbox input "true"
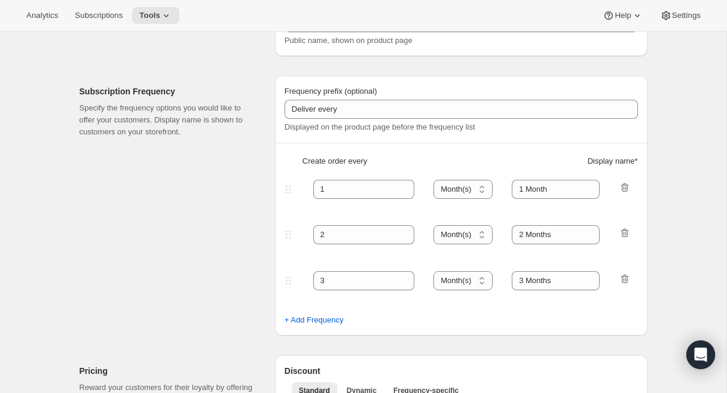
scroll to position [0, 0]
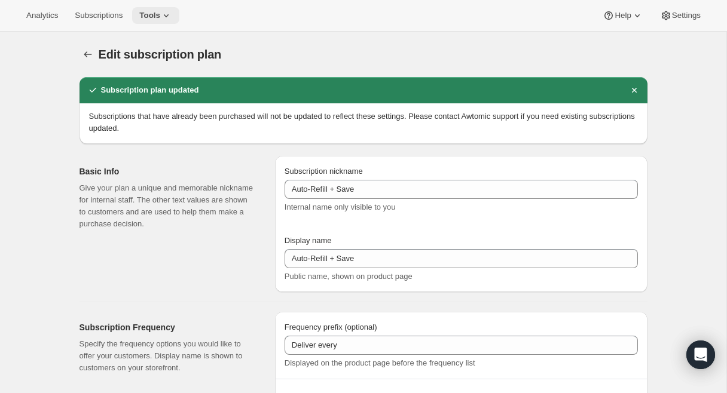
click at [167, 8] on button "Tools" at bounding box center [155, 15] width 47 height 17
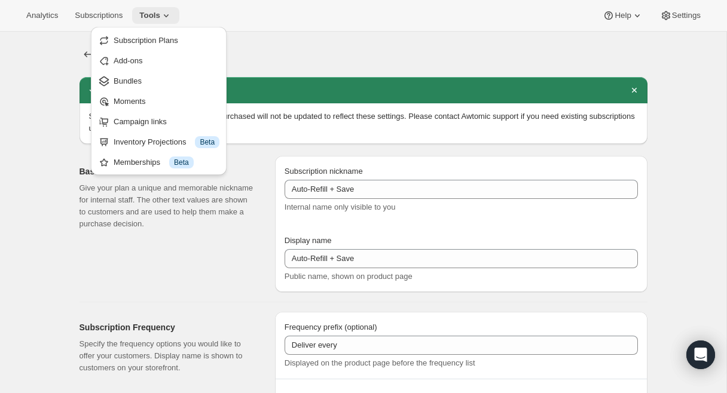
click at [159, 13] on span "Tools" at bounding box center [149, 16] width 21 height 10
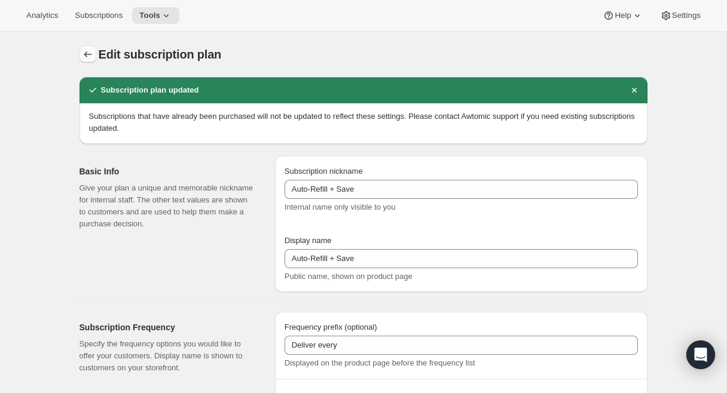
click at [87, 51] on icon "Subscription plans" at bounding box center [88, 54] width 12 height 12
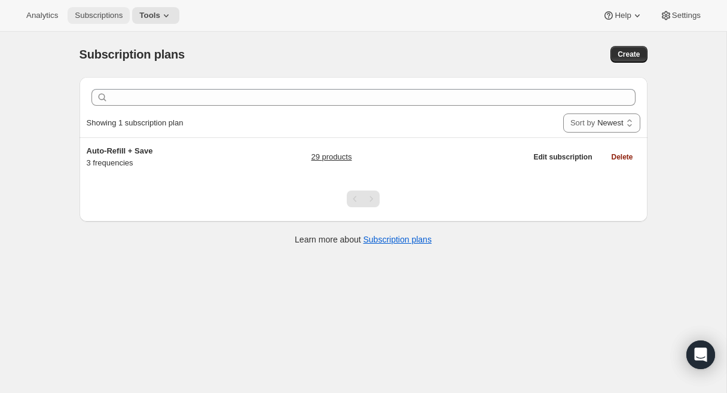
click at [112, 16] on span "Subscriptions" at bounding box center [99, 16] width 48 height 10
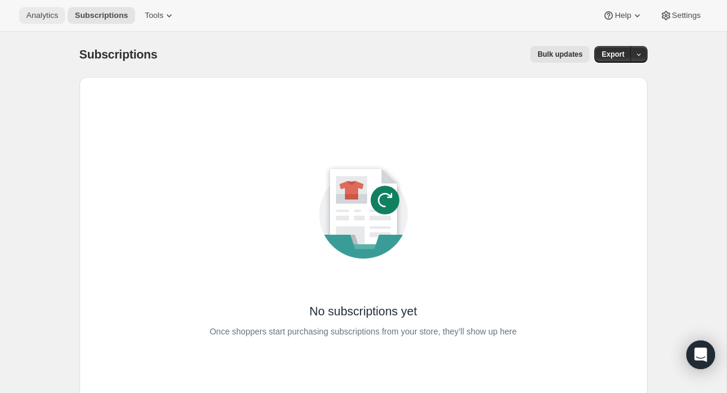
click at [39, 16] on span "Analytics" at bounding box center [42, 16] width 32 height 10
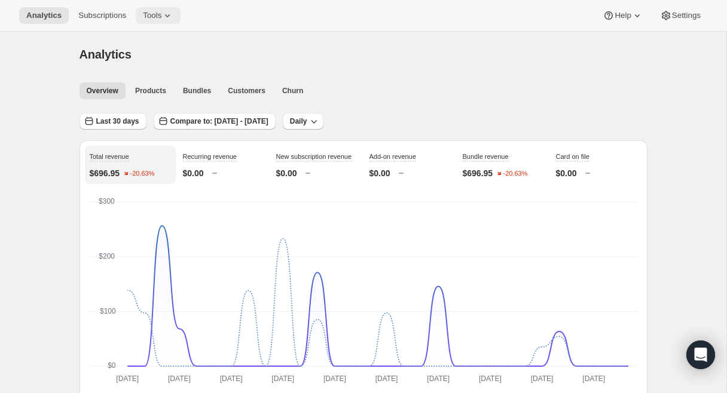
click at [166, 11] on icon at bounding box center [167, 16] width 12 height 12
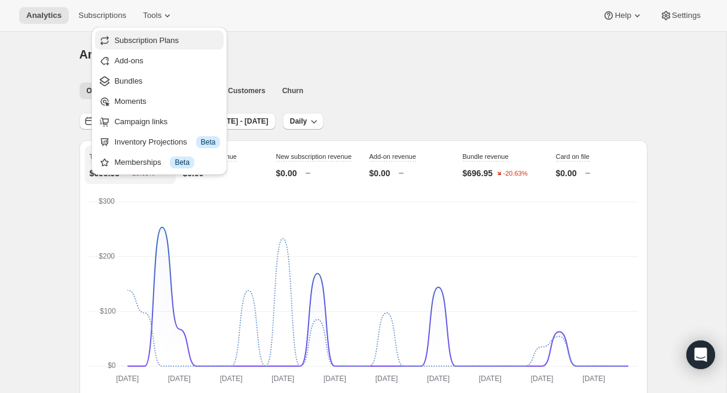
click at [161, 36] on span "Subscription Plans" at bounding box center [146, 40] width 65 height 9
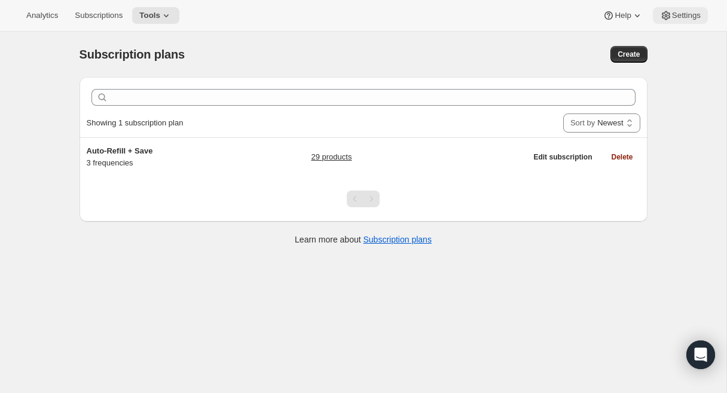
click at [683, 10] on button "Settings" at bounding box center [680, 15] width 55 height 17
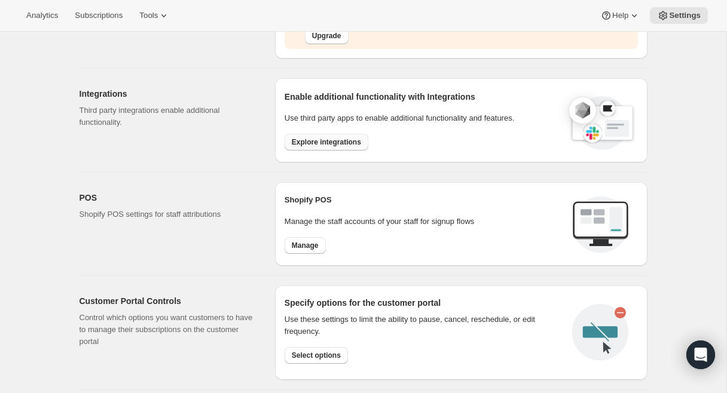
scroll to position [346, 0]
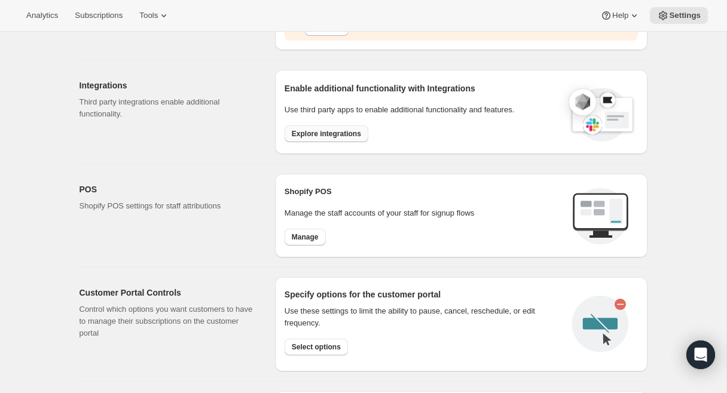
click at [317, 132] on span "Explore integrations" at bounding box center [326, 134] width 69 height 10
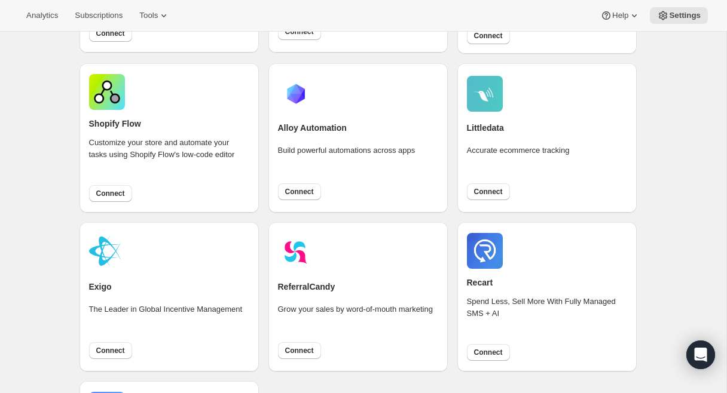
scroll to position [757, 0]
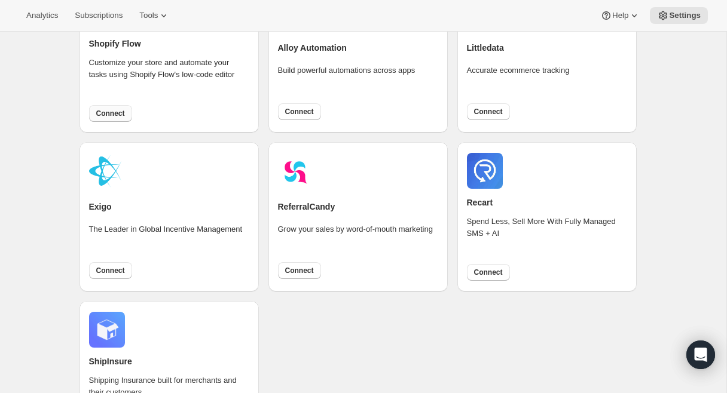
click at [117, 110] on span "Connect" at bounding box center [110, 114] width 29 height 10
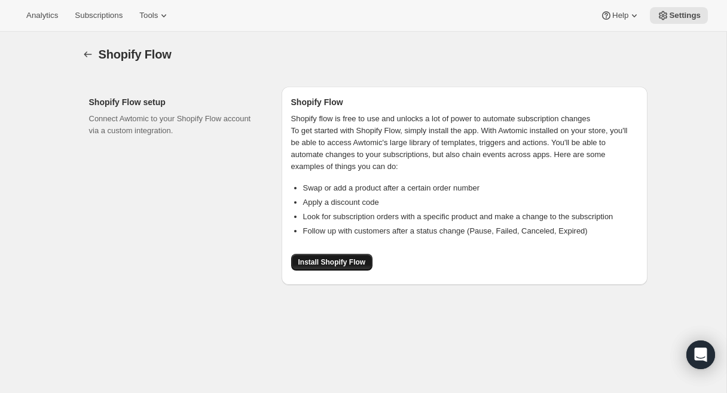
click at [311, 264] on span "Install Shopify Flow" at bounding box center [332, 263] width 68 height 10
click at [79, 54] on button "button" at bounding box center [87, 54] width 17 height 17
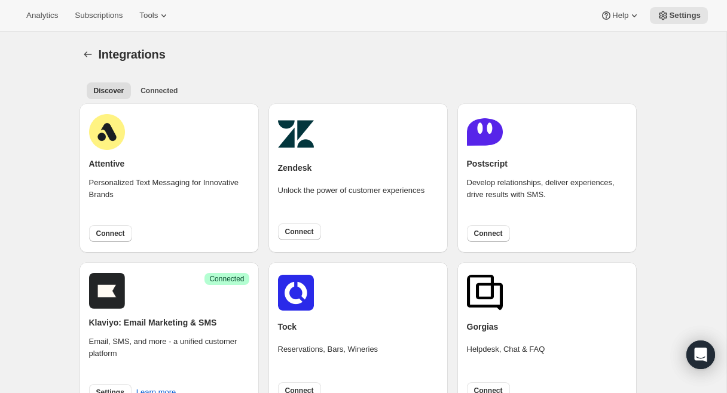
click at [158, 82] on li "Connected" at bounding box center [158, 90] width 51 height 17
click at [158, 89] on span "Connected" at bounding box center [158, 91] width 37 height 10
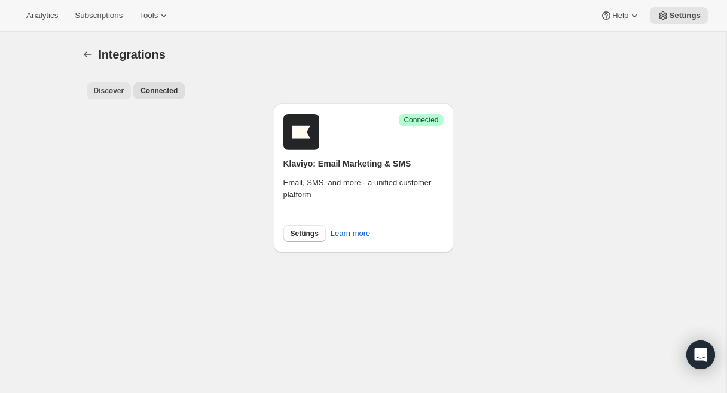
click at [109, 90] on span "Discover" at bounding box center [109, 91] width 30 height 10
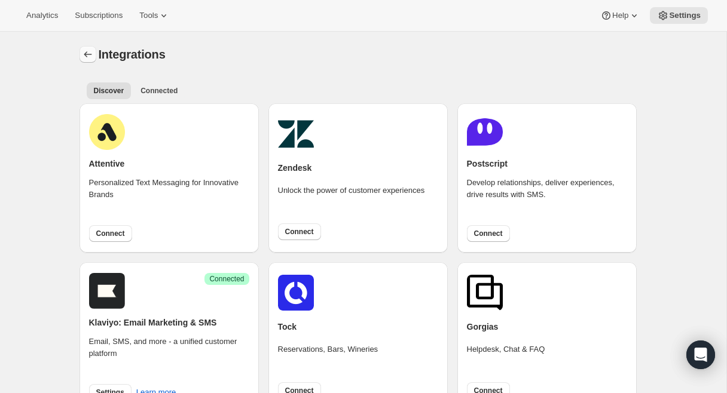
click at [90, 49] on icon "Settings" at bounding box center [88, 54] width 12 height 12
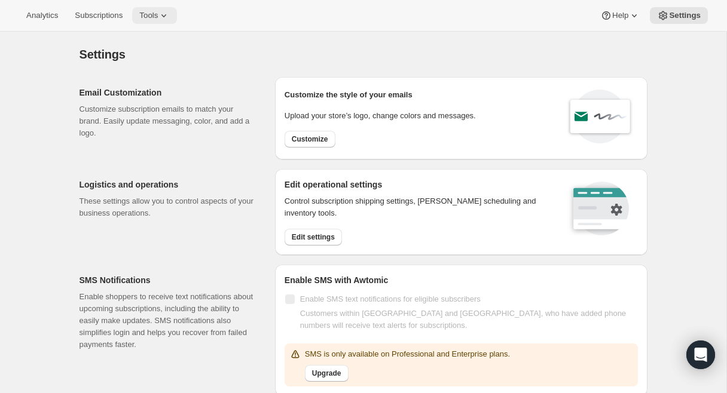
click at [168, 14] on icon at bounding box center [164, 16] width 12 height 12
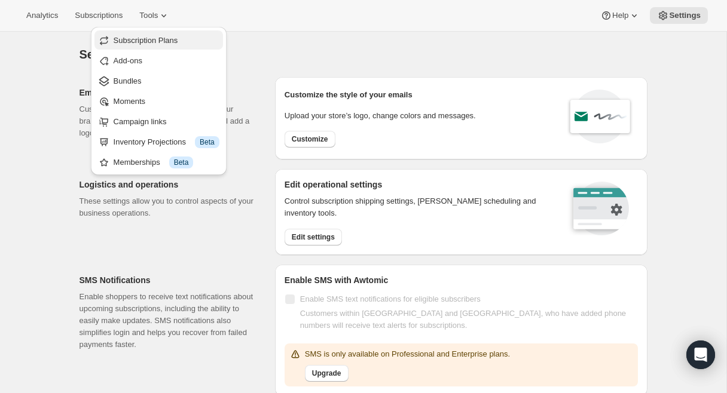
click at [161, 35] on span "Subscription Plans" at bounding box center [167, 41] width 106 height 12
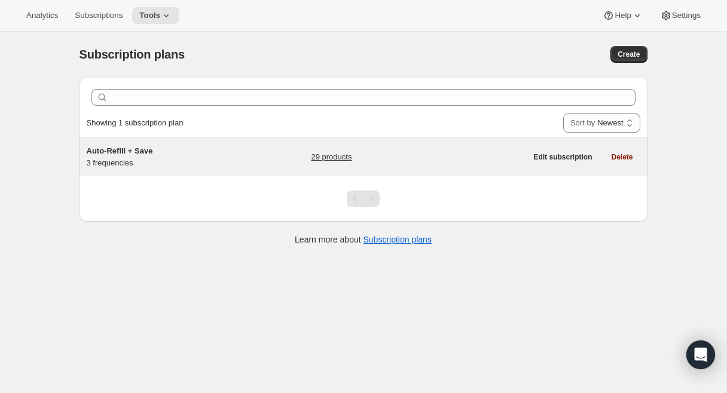
click at [143, 150] on span "Auto-Refill + Save" at bounding box center [120, 150] width 66 height 9
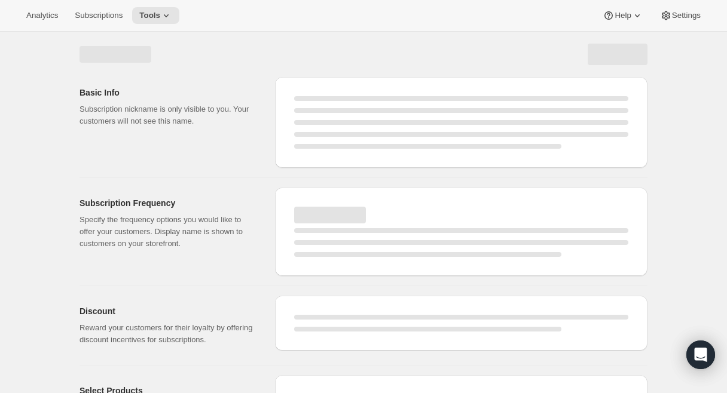
select select "WEEK"
select select "MONTH"
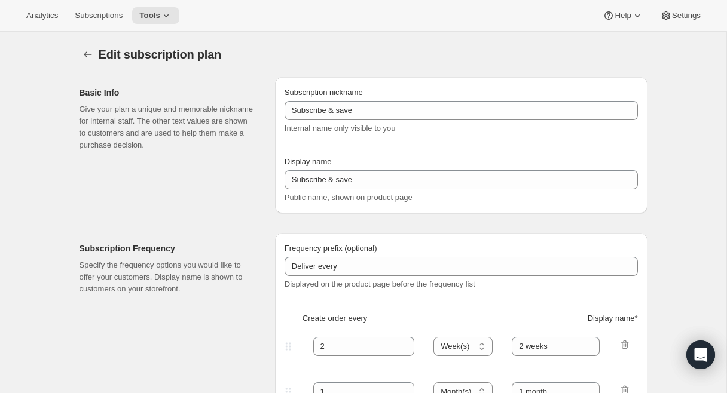
type input "Auto-Refill + Save"
type input "1"
select select "MONTH"
type input "1 Month"
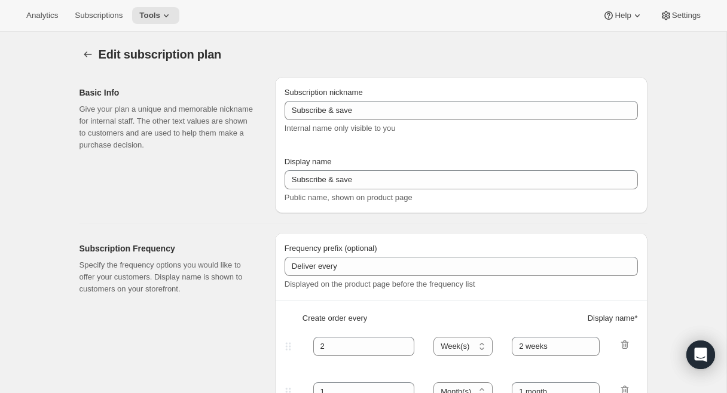
type input "2"
type input "2 Months"
type input "10"
type input "No obligation, cancel or modify your subscription anytime."
checkbox input "true"
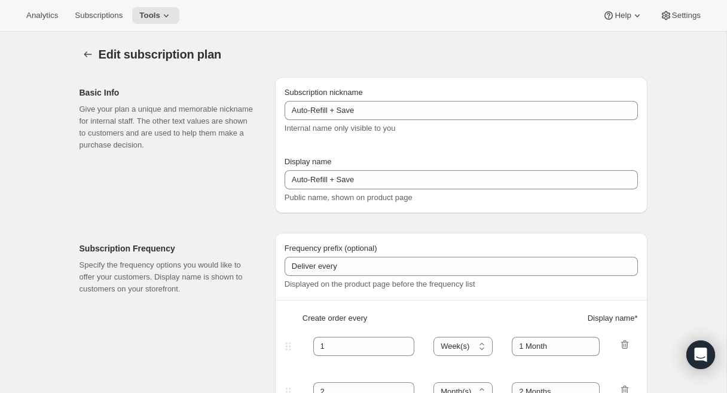
select select "MONTH"
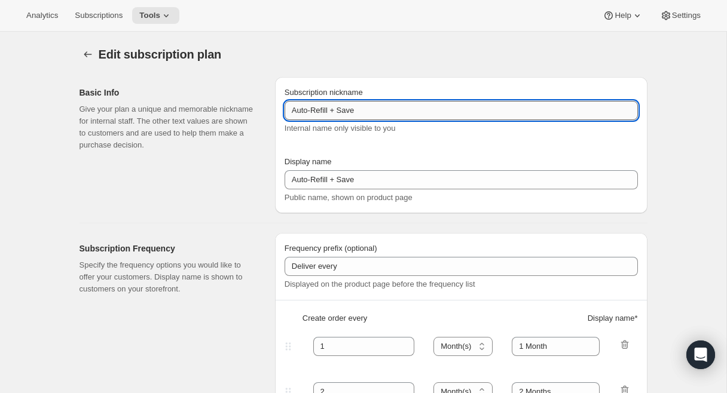
click at [316, 110] on input "Auto-Refill + Save" at bounding box center [460, 110] width 353 height 19
drag, startPoint x: 330, startPoint y: 107, endPoint x: 283, endPoint y: 107, distance: 46.6
click at [283, 107] on div "Subscription nickname Auto-Refill + Save Internal name only visible to you Disp…" at bounding box center [461, 145] width 372 height 136
click at [341, 111] on input "Subscribe + Save" at bounding box center [460, 110] width 353 height 19
click at [338, 113] on input "Subscribe + save" at bounding box center [460, 110] width 353 height 19
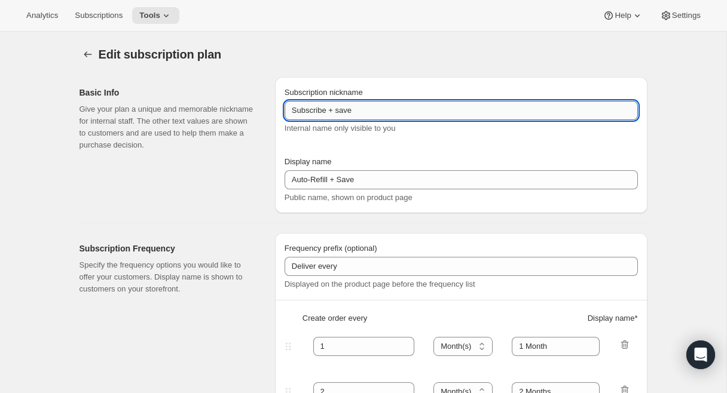
click at [338, 113] on input "Subscribe + save" at bounding box center [460, 110] width 353 height 19
type input "Subscribe + save"
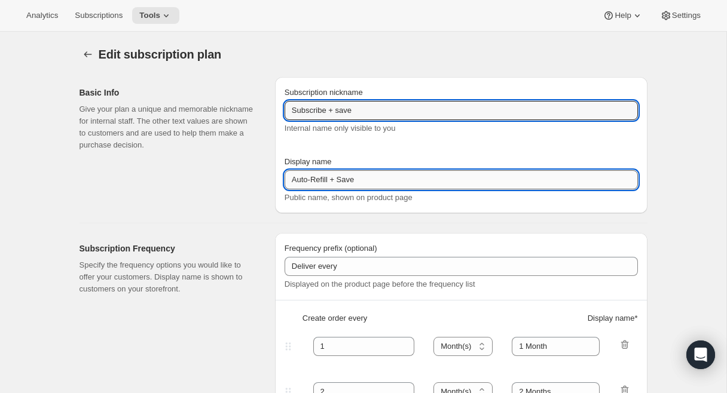
click at [343, 176] on input "Auto-Refill + Save" at bounding box center [460, 179] width 353 height 19
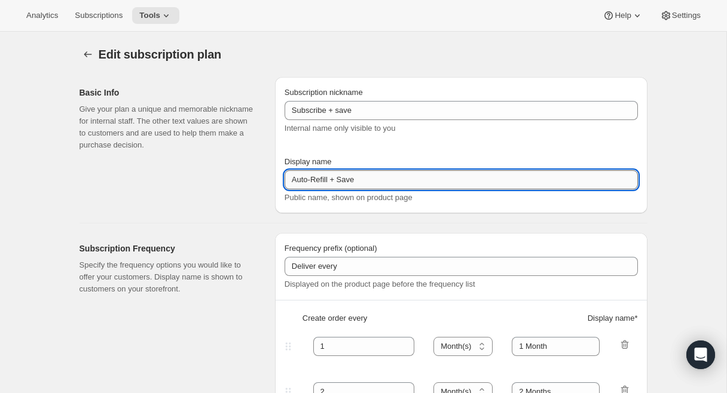
click at [343, 176] on input "Auto-Refill + Save" at bounding box center [460, 179] width 353 height 19
paste input "Subscribe + save"
type input "Subscribe + save"
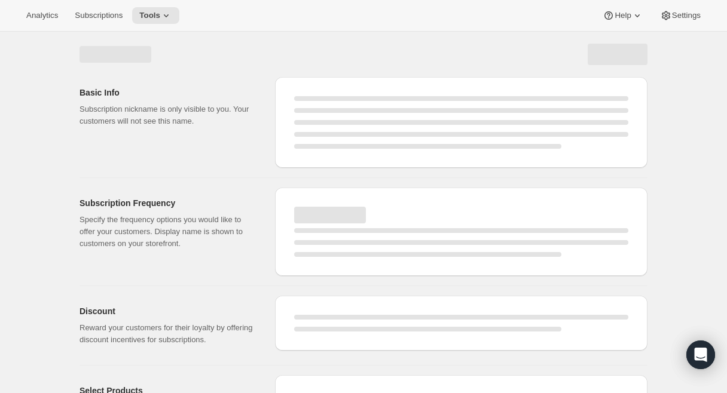
select select "MONTH"
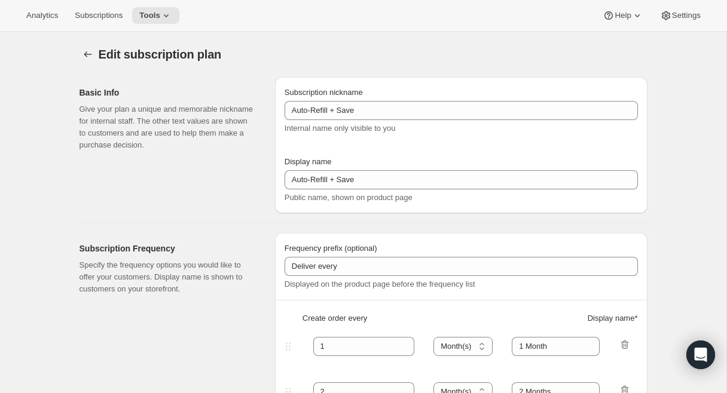
type input "Subscribe + save"
